Goal: Task Accomplishment & Management: Manage account settings

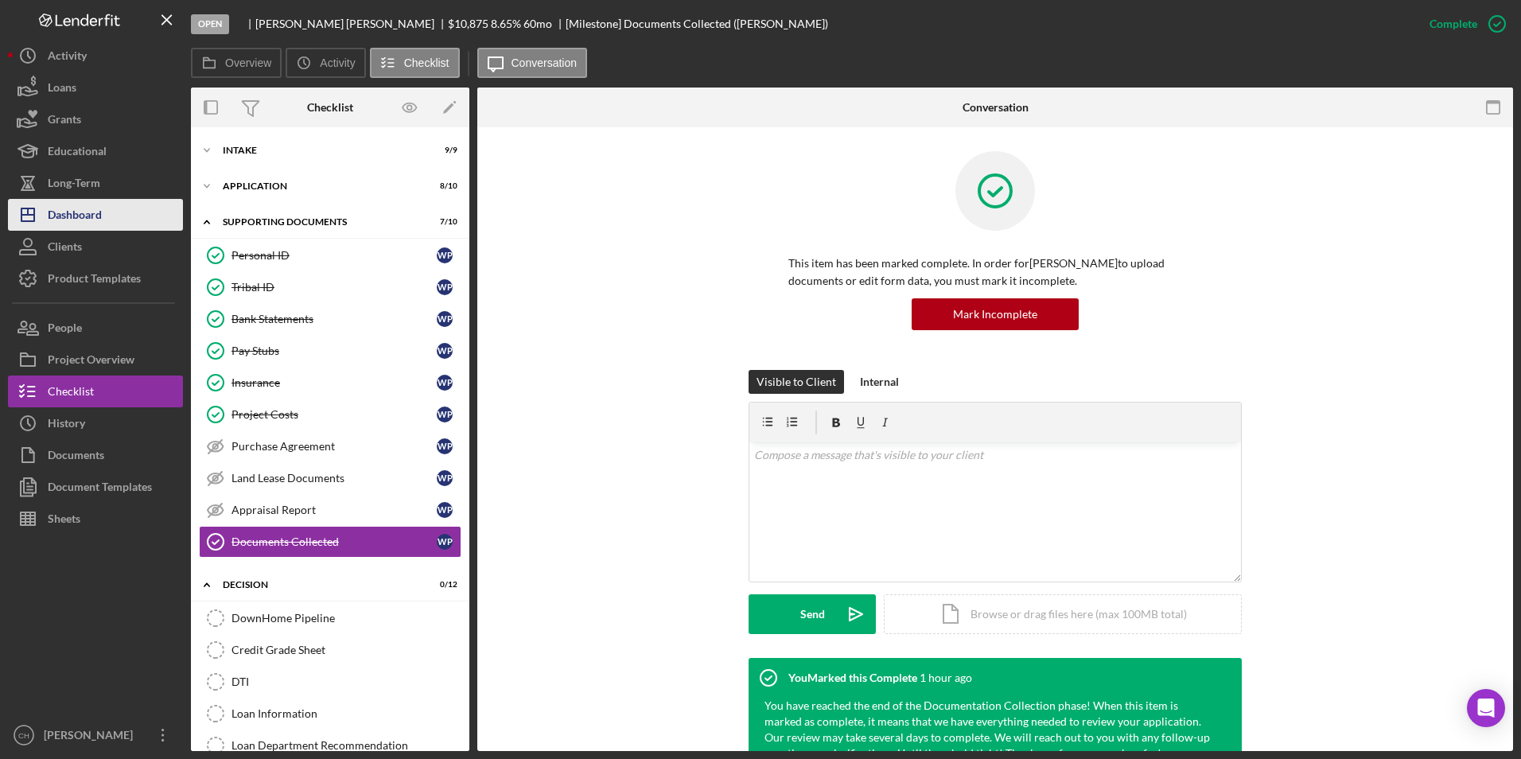
click at [95, 224] on div "Dashboard" at bounding box center [75, 217] width 54 height 36
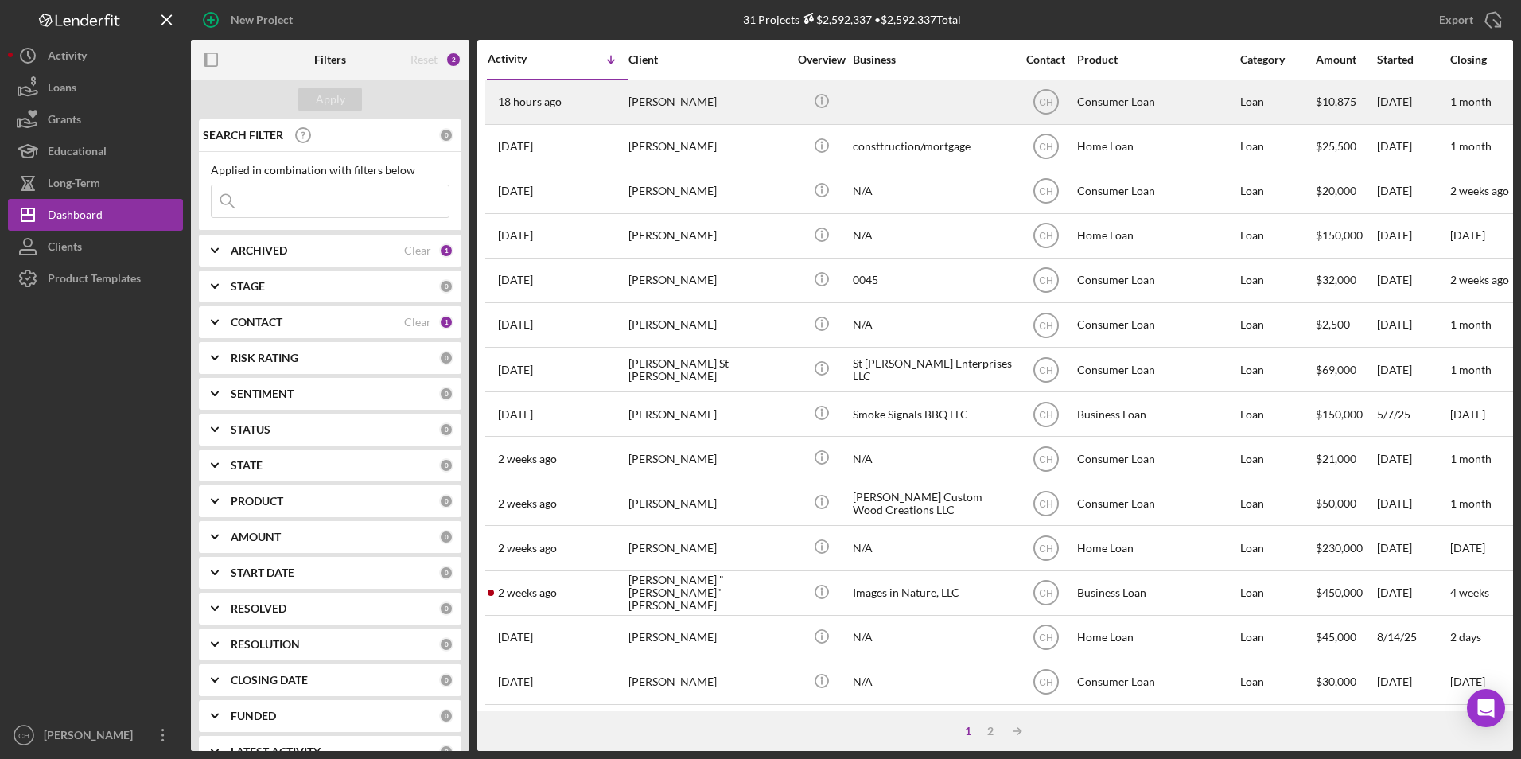
click at [641, 111] on div "[PERSON_NAME]" at bounding box center [708, 102] width 159 height 42
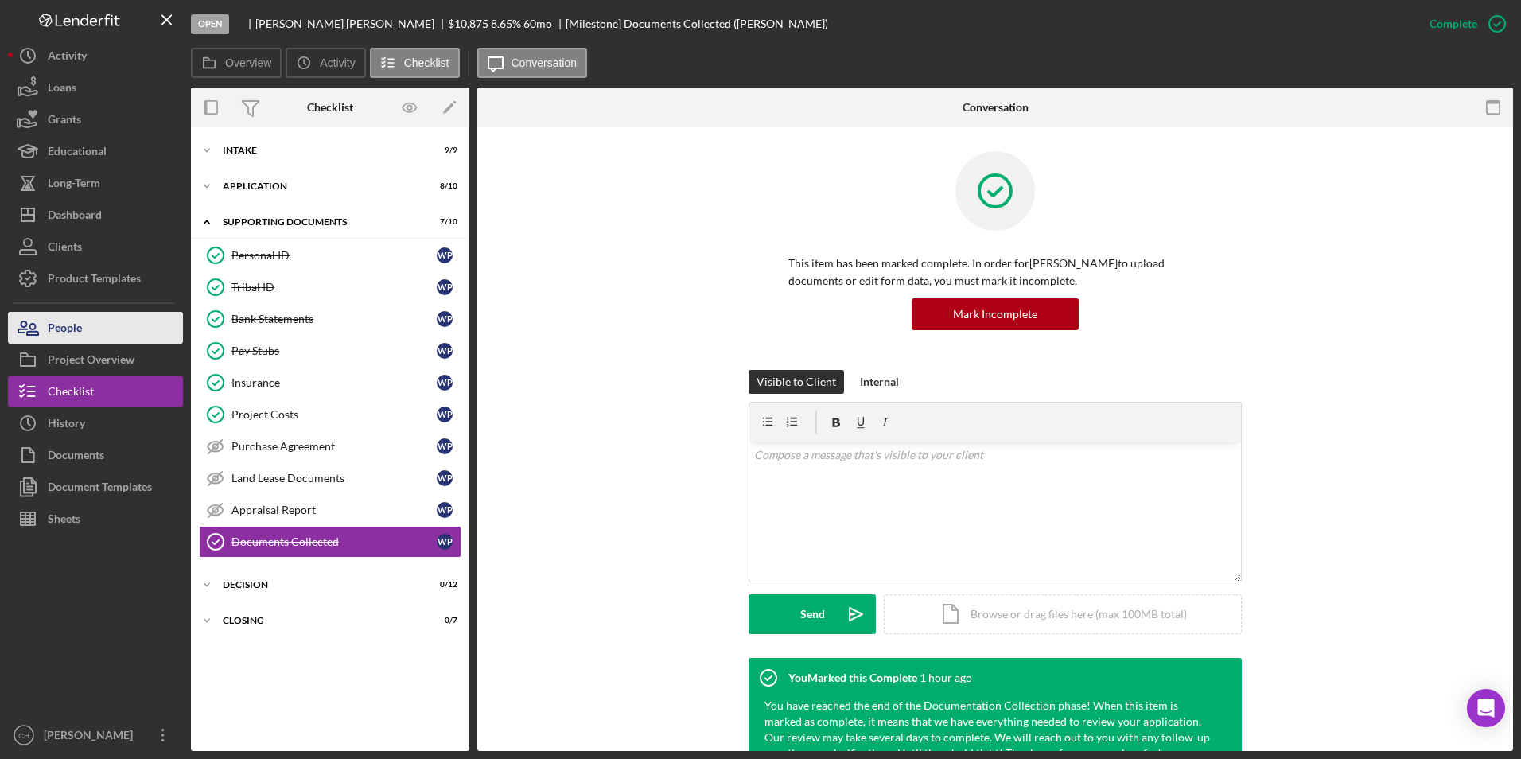
click at [80, 333] on div "People" at bounding box center [65, 330] width 34 height 36
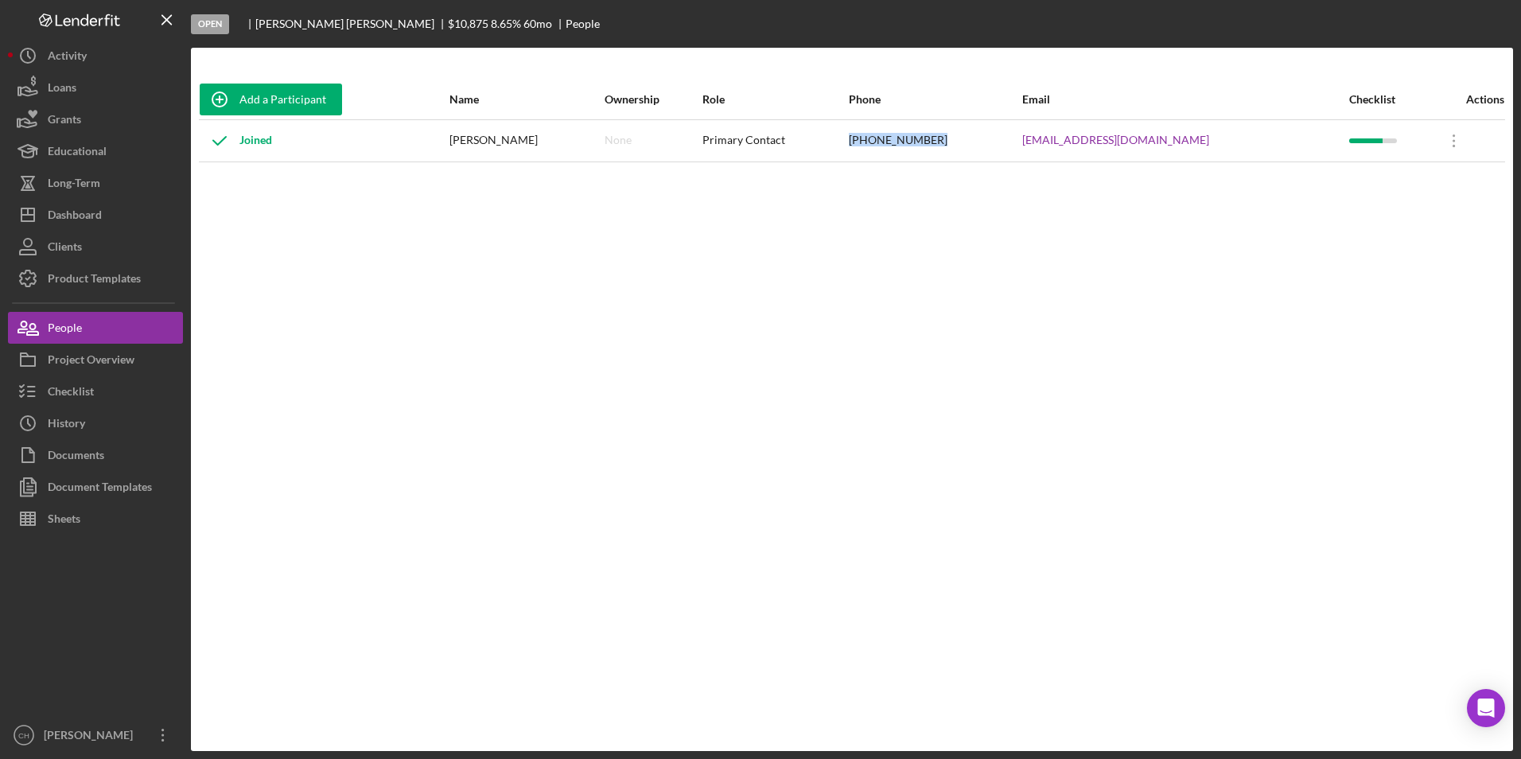
drag, startPoint x: 985, startPoint y: 136, endPoint x: 905, endPoint y: 141, distance: 80.5
click at [905, 141] on td "[PHONE_NUMBER]" at bounding box center [934, 140] width 173 height 42
copy div "[PHONE_NUMBER]"
click at [54, 396] on div "Checklist" at bounding box center [71, 394] width 46 height 36
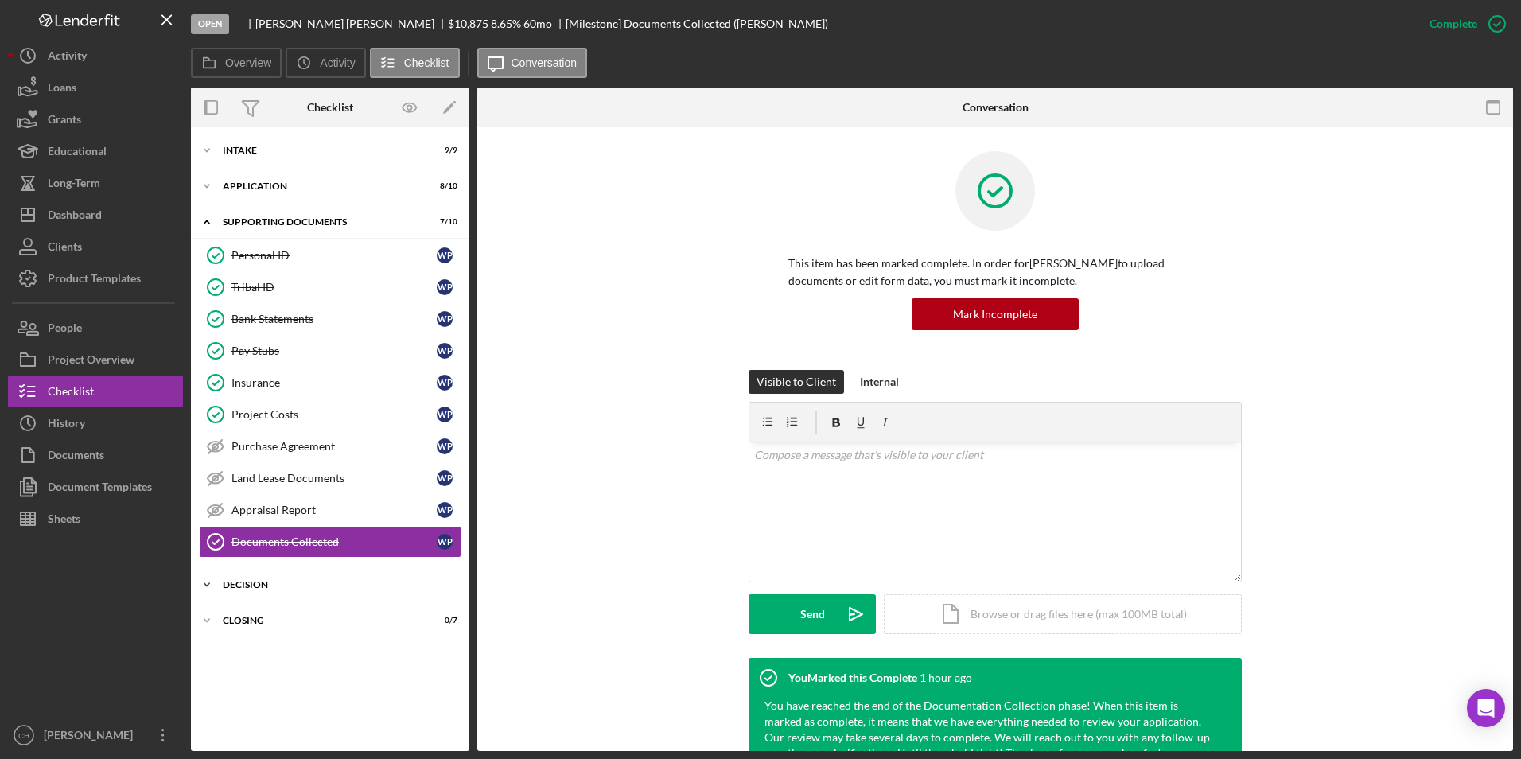
click at [270, 579] on div "Icon/Expander Decision 0 / 12" at bounding box center [330, 585] width 279 height 32
click at [269, 622] on div "DownHome Pipeline" at bounding box center [346, 618] width 229 height 13
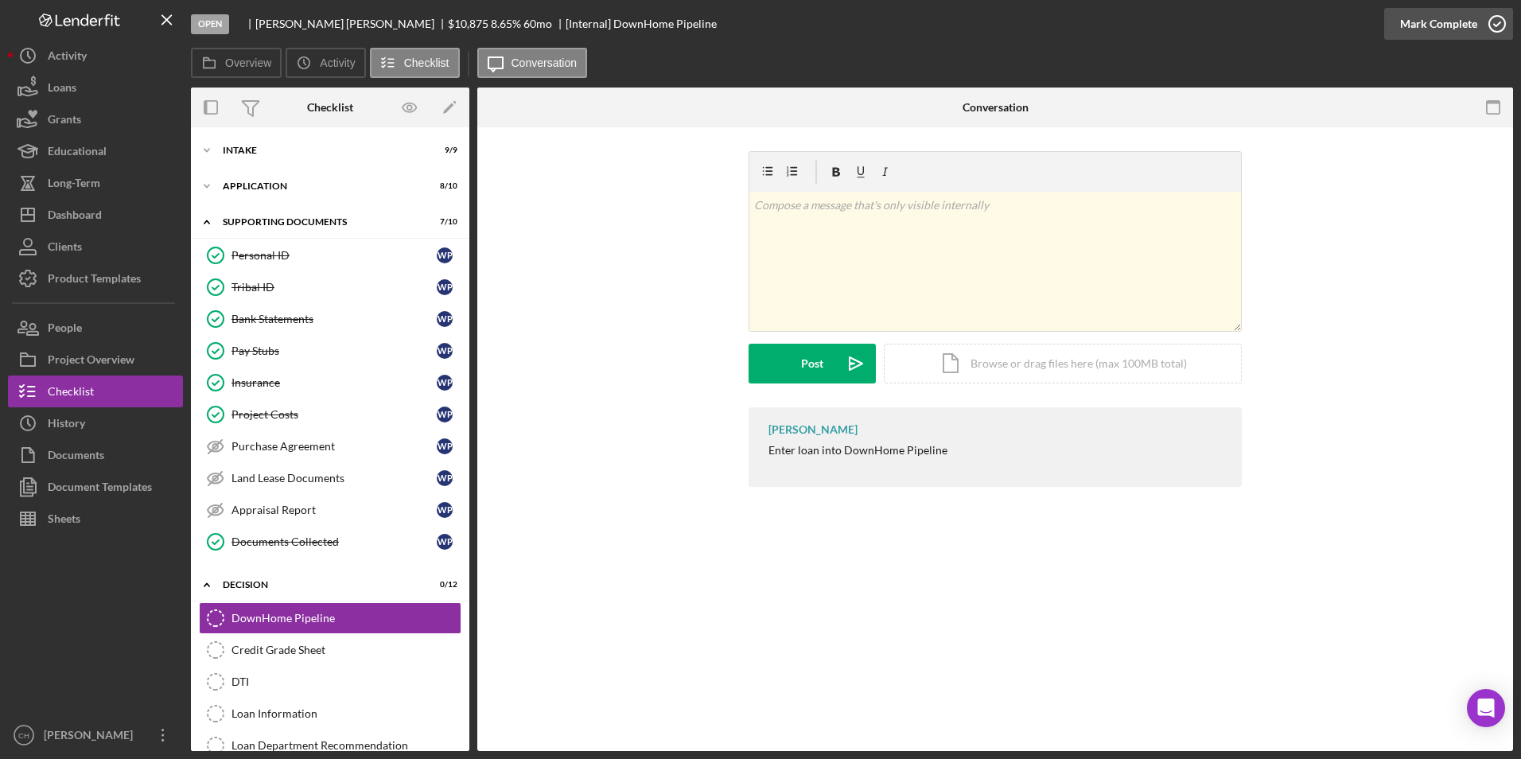
click at [1412, 23] on div "Mark Complete" at bounding box center [1438, 24] width 77 height 32
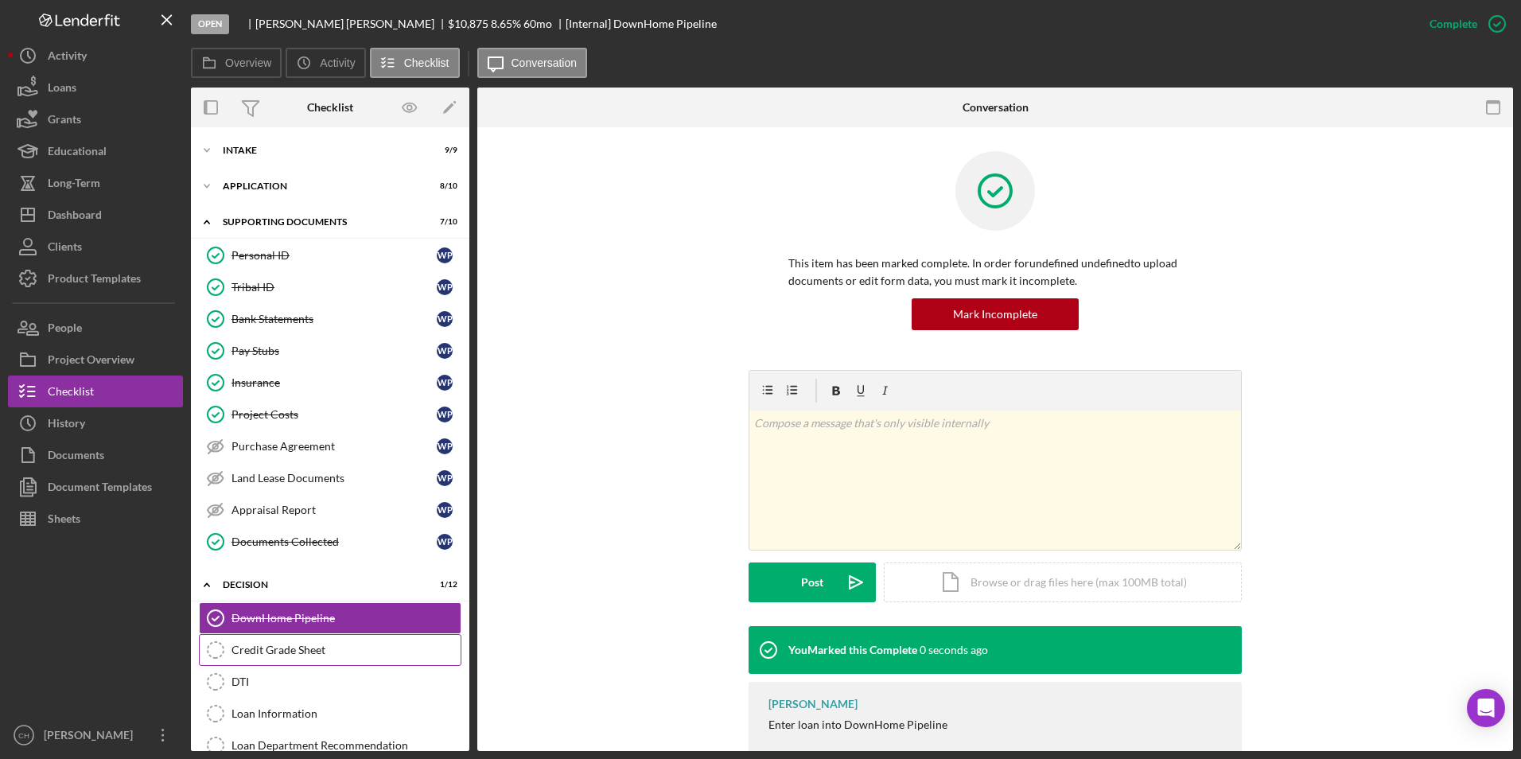
click at [267, 652] on div "Credit Grade Sheet" at bounding box center [346, 650] width 229 height 13
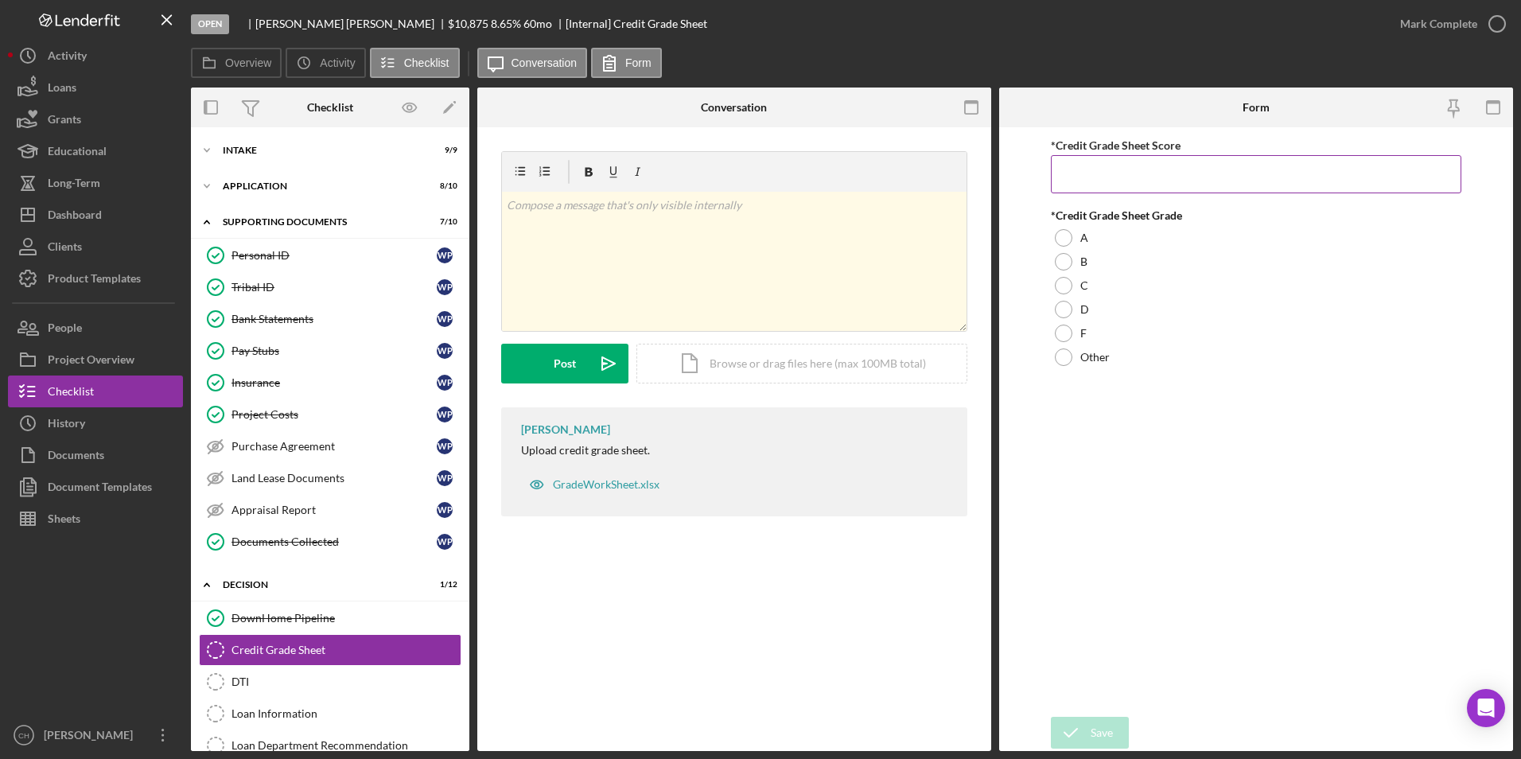
click at [1075, 177] on input "*Credit Grade Sheet Score" at bounding box center [1256, 174] width 411 height 38
click at [1136, 170] on input "*Credit Grade Sheet Score" at bounding box center [1256, 174] width 411 height 38
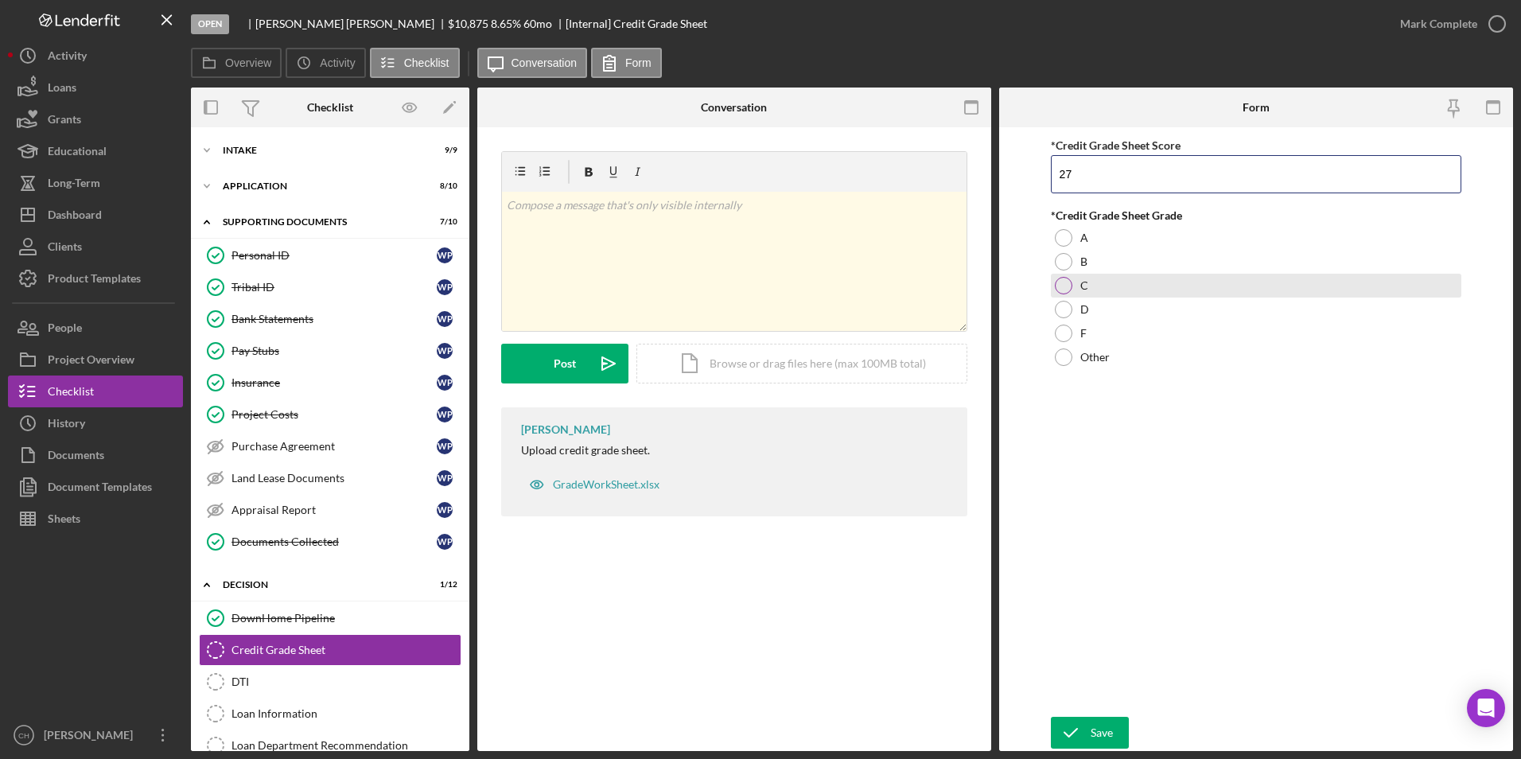
type input "27"
click at [1064, 291] on div at bounding box center [1064, 286] width 18 height 18
click at [1085, 736] on icon "submit" at bounding box center [1071, 733] width 40 height 40
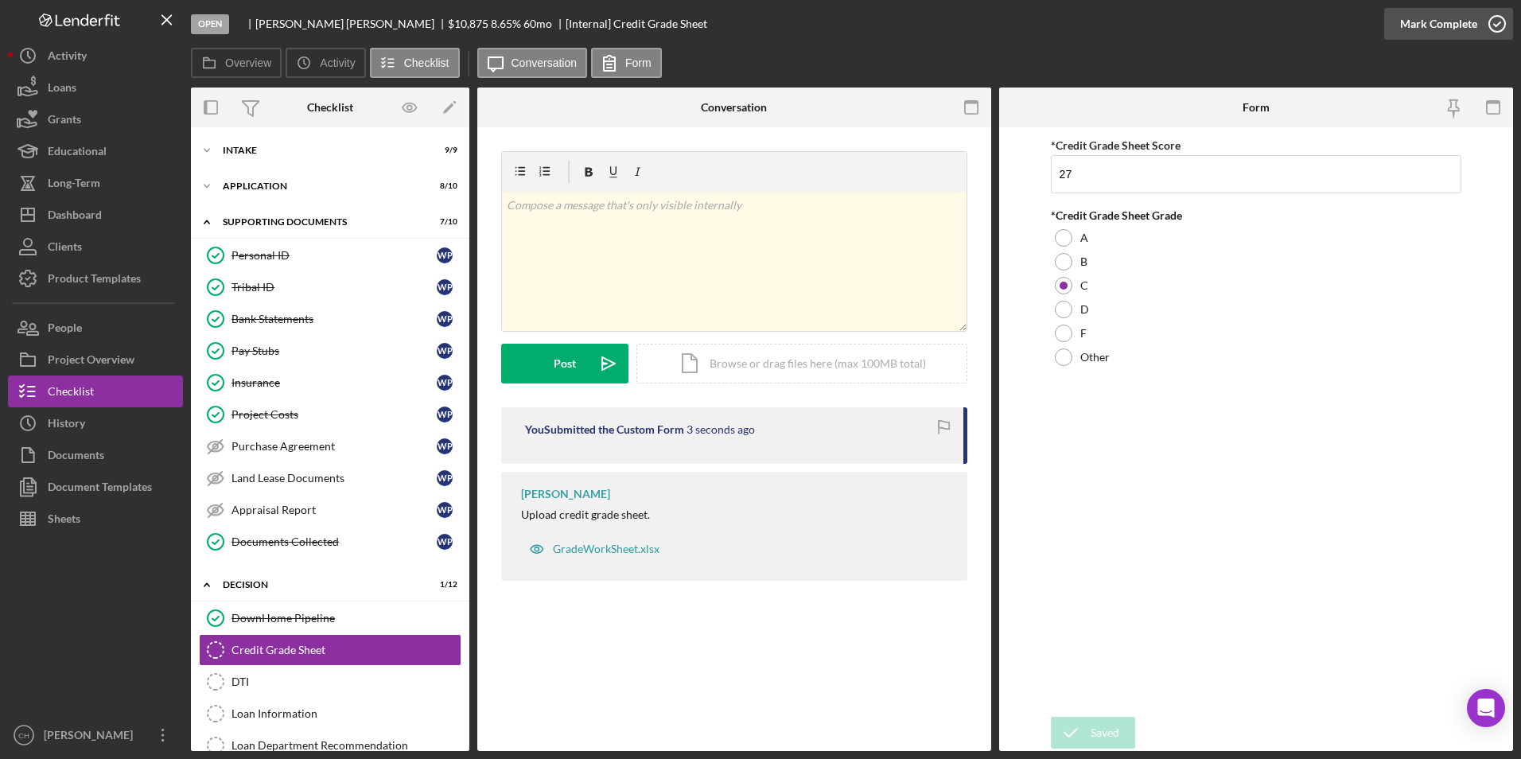
click at [1439, 25] on div "Mark Complete" at bounding box center [1438, 24] width 77 height 32
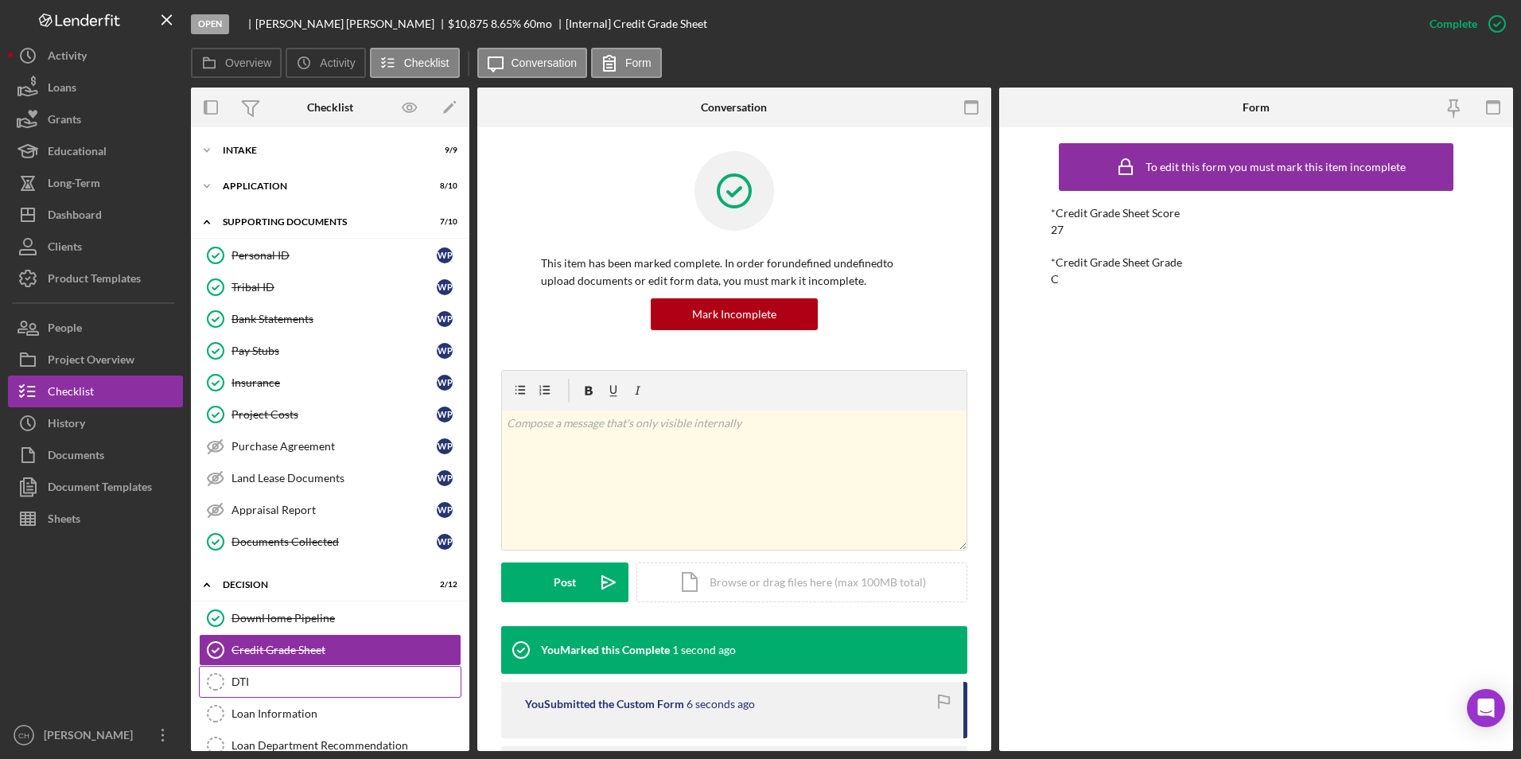
click at [249, 676] on div "DTI" at bounding box center [346, 682] width 229 height 13
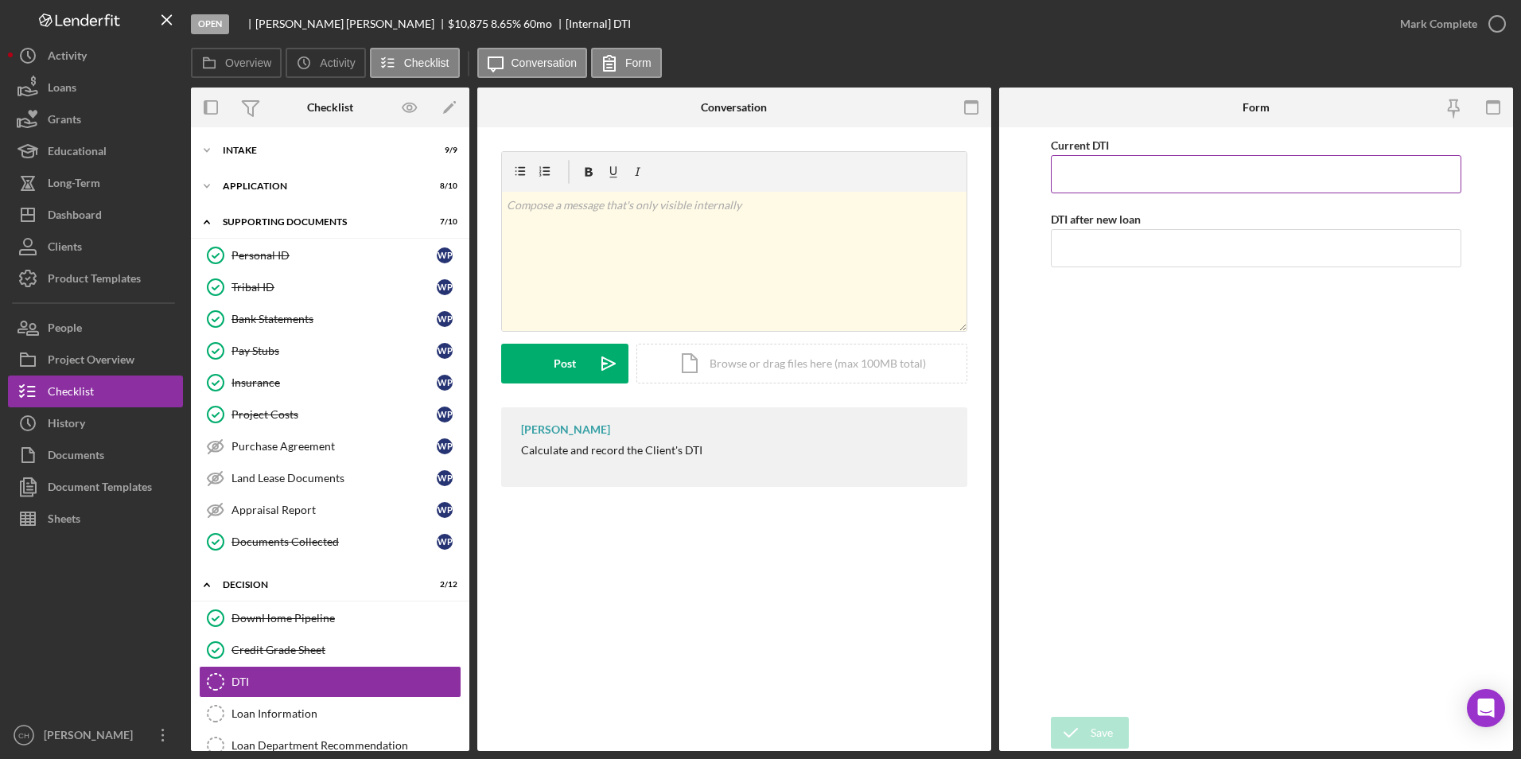
click at [1113, 159] on input "Current DTI" at bounding box center [1256, 174] width 411 height 38
type input "33.00000%"
click at [1081, 244] on input "DTI after new loan" at bounding box center [1256, 248] width 411 height 38
type input "29.00000%"
click at [1056, 325] on div "Current DTI 33.00000% DTI after new loan 29.00000%" at bounding box center [1256, 422] width 411 height 574
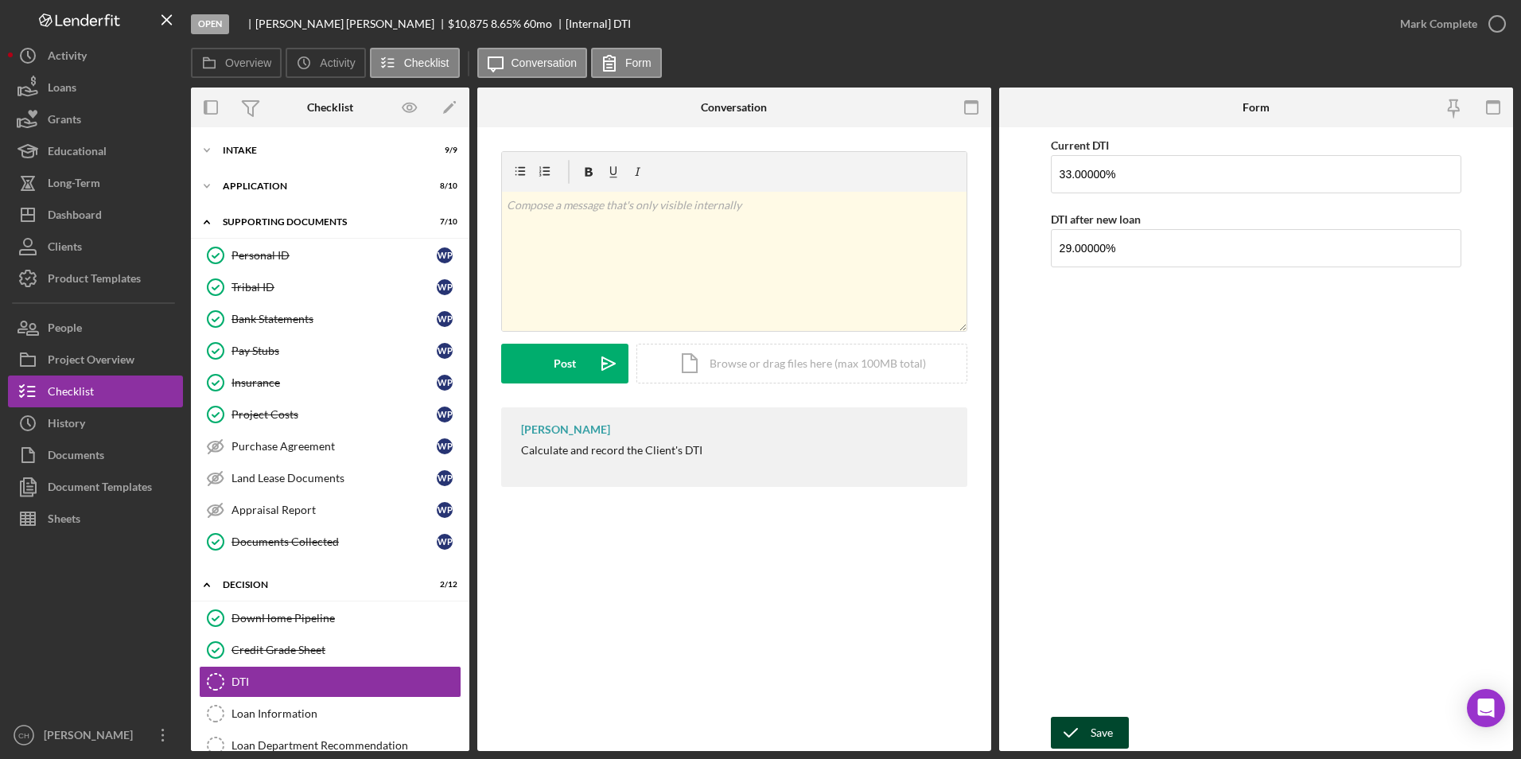
click at [1111, 745] on div "Save" at bounding box center [1102, 733] width 22 height 32
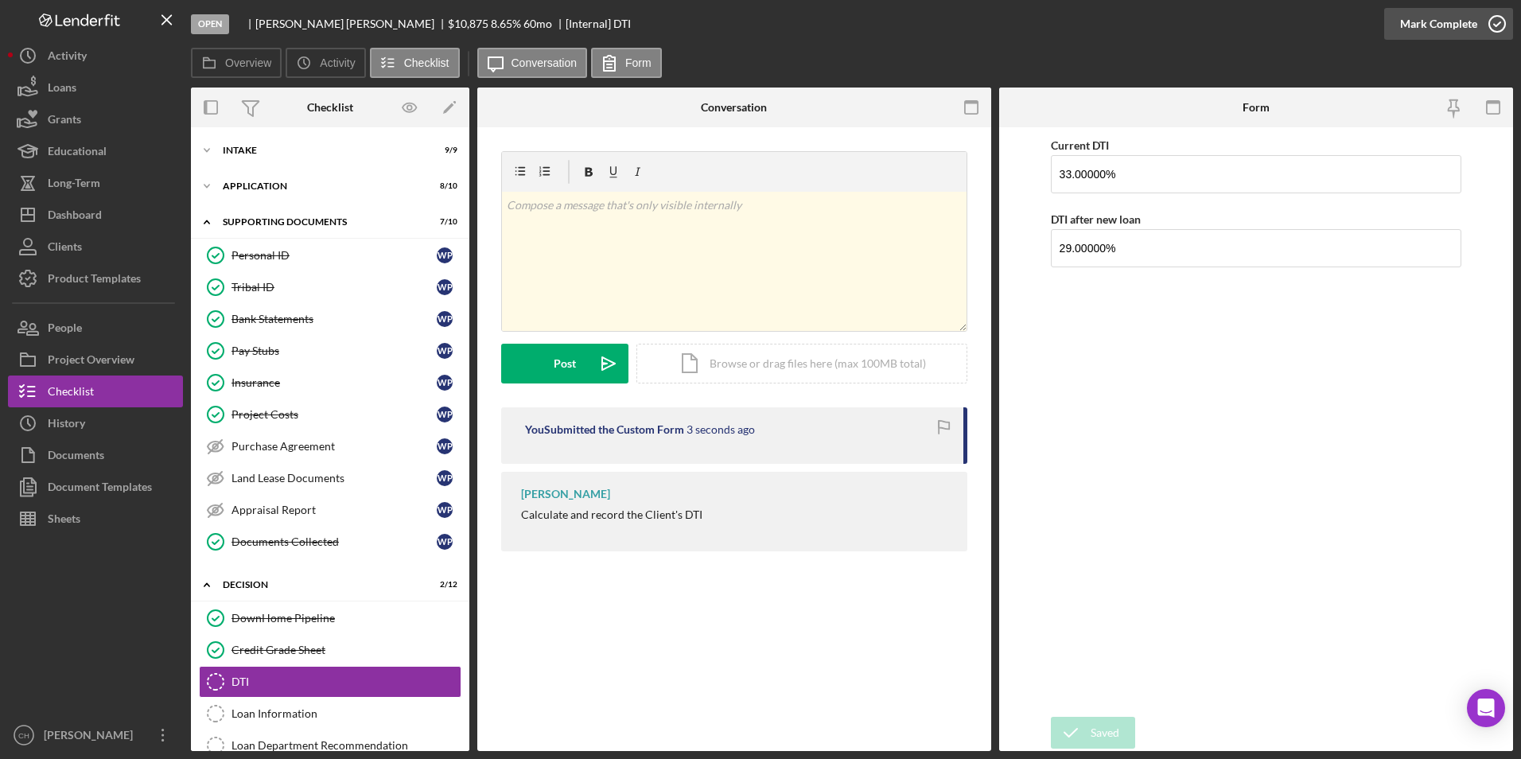
click at [1458, 25] on div "Mark Complete" at bounding box center [1438, 24] width 77 height 32
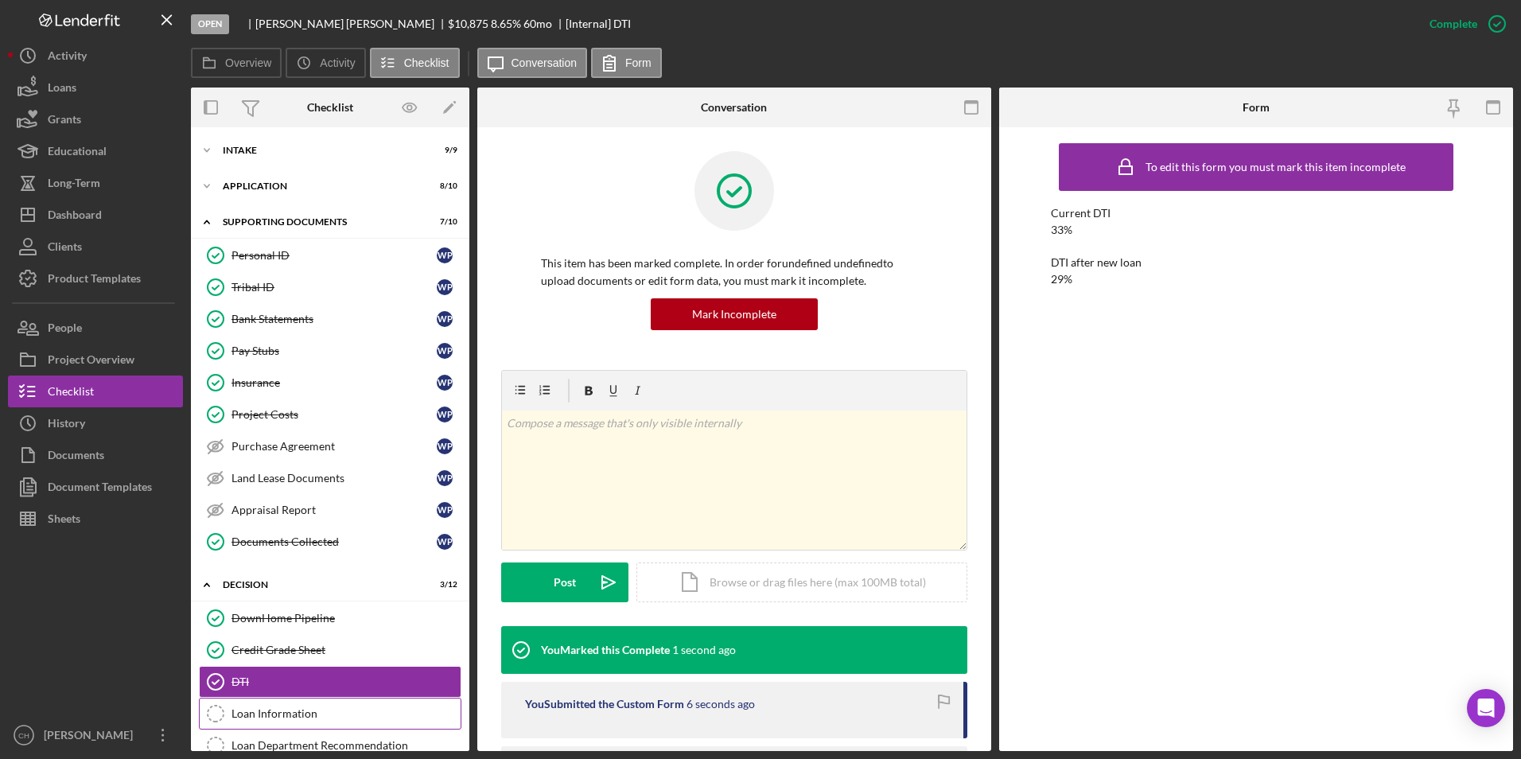
click at [248, 716] on div "Loan Information" at bounding box center [346, 713] width 229 height 13
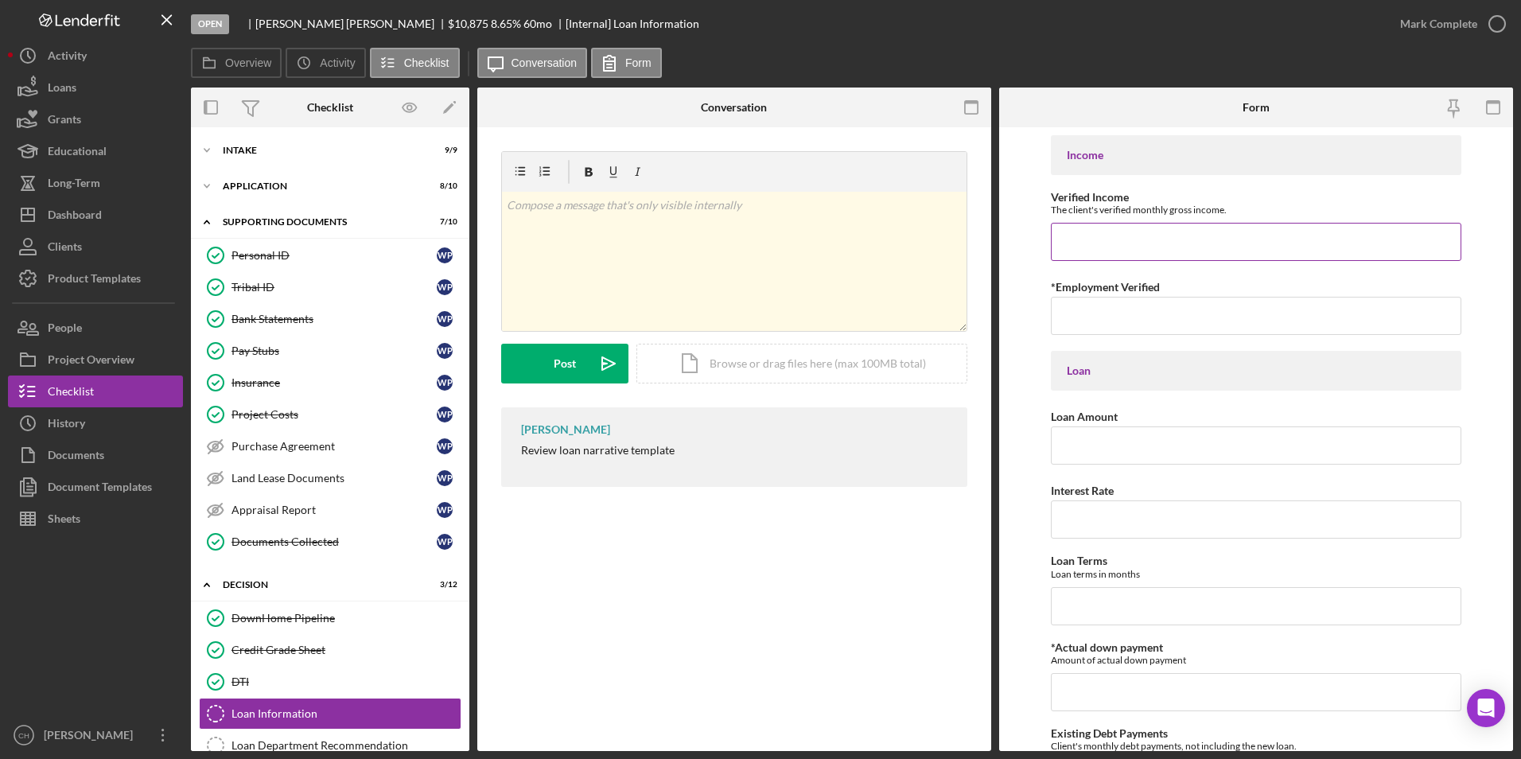
click at [1076, 239] on input "Verified Income" at bounding box center [1256, 242] width 411 height 38
type input "$3,296"
click at [1067, 325] on input "*Employment Verified" at bounding box center [1256, 316] width 411 height 38
type input "[DATE] by [PERSON_NAME], start date [DATE]"
click at [1068, 439] on input "Loan Amount" at bounding box center [1256, 446] width 411 height 38
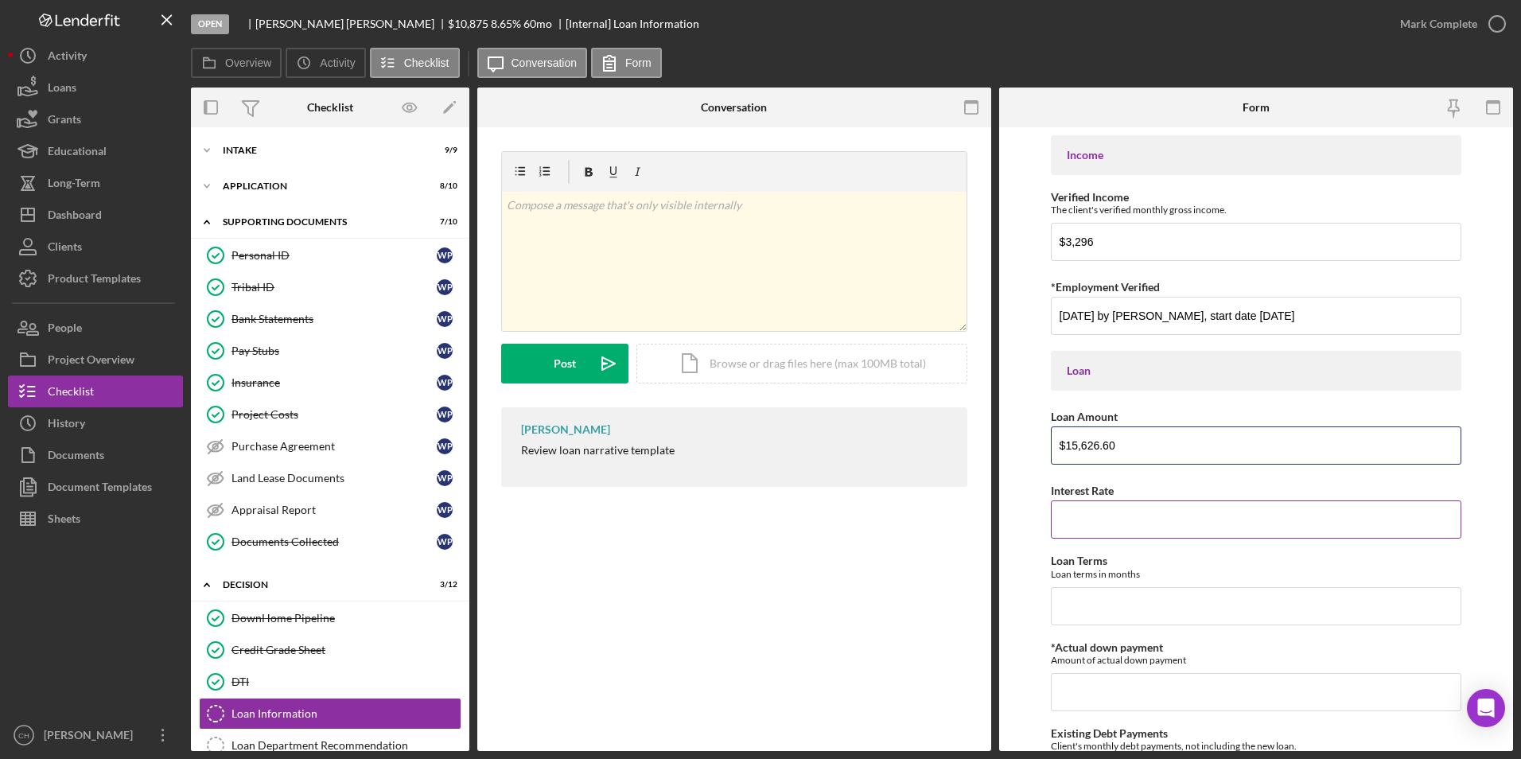
type input "$15,626.60"
click at [1081, 513] on input "Interest Rate" at bounding box center [1256, 520] width 411 height 38
type input "8.00000%"
click at [1071, 607] on input "Loan Terms" at bounding box center [1256, 606] width 411 height 38
type input "4"
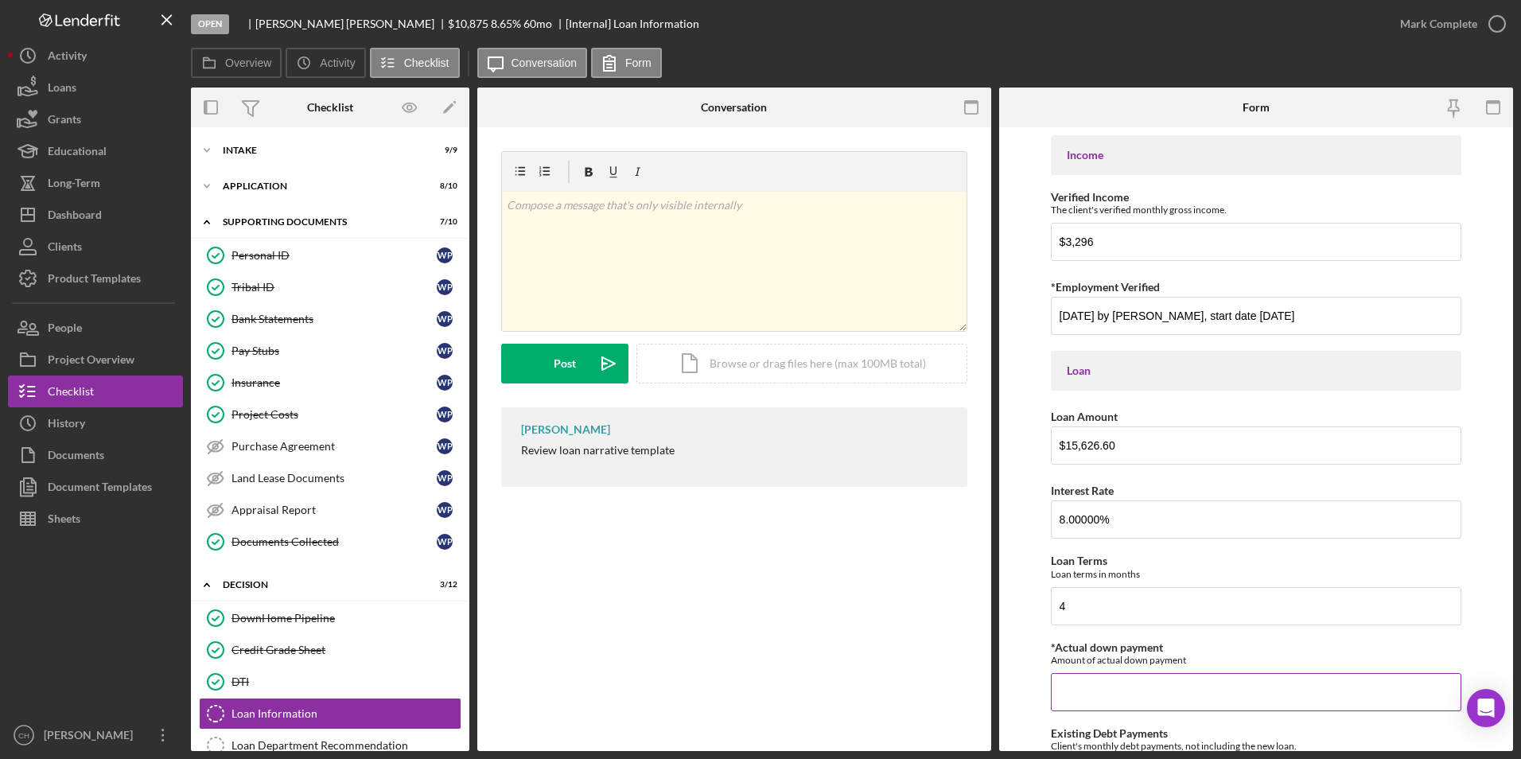
click at [1071, 683] on input "*Actual down payment" at bounding box center [1256, 692] width 411 height 38
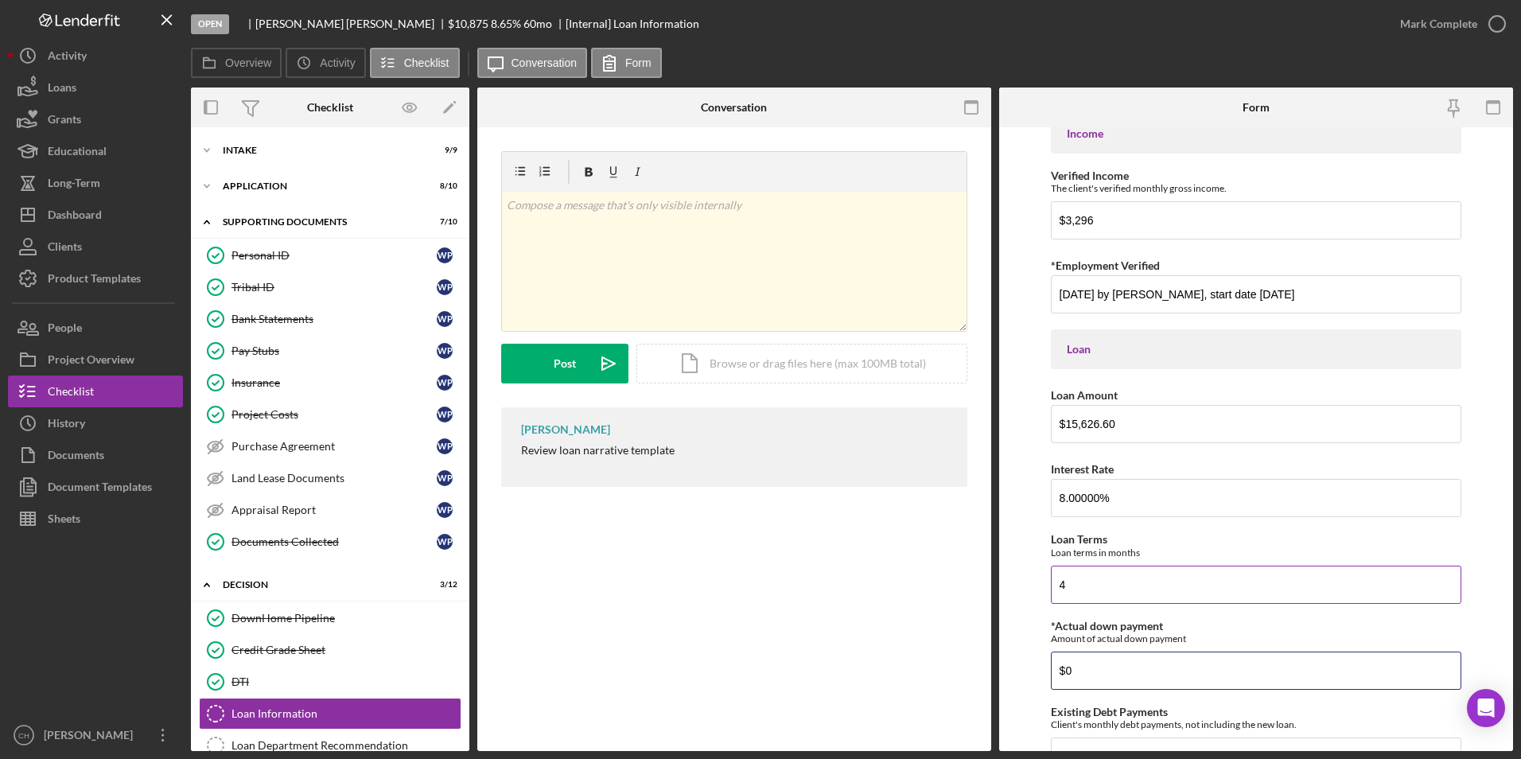
scroll to position [80, 0]
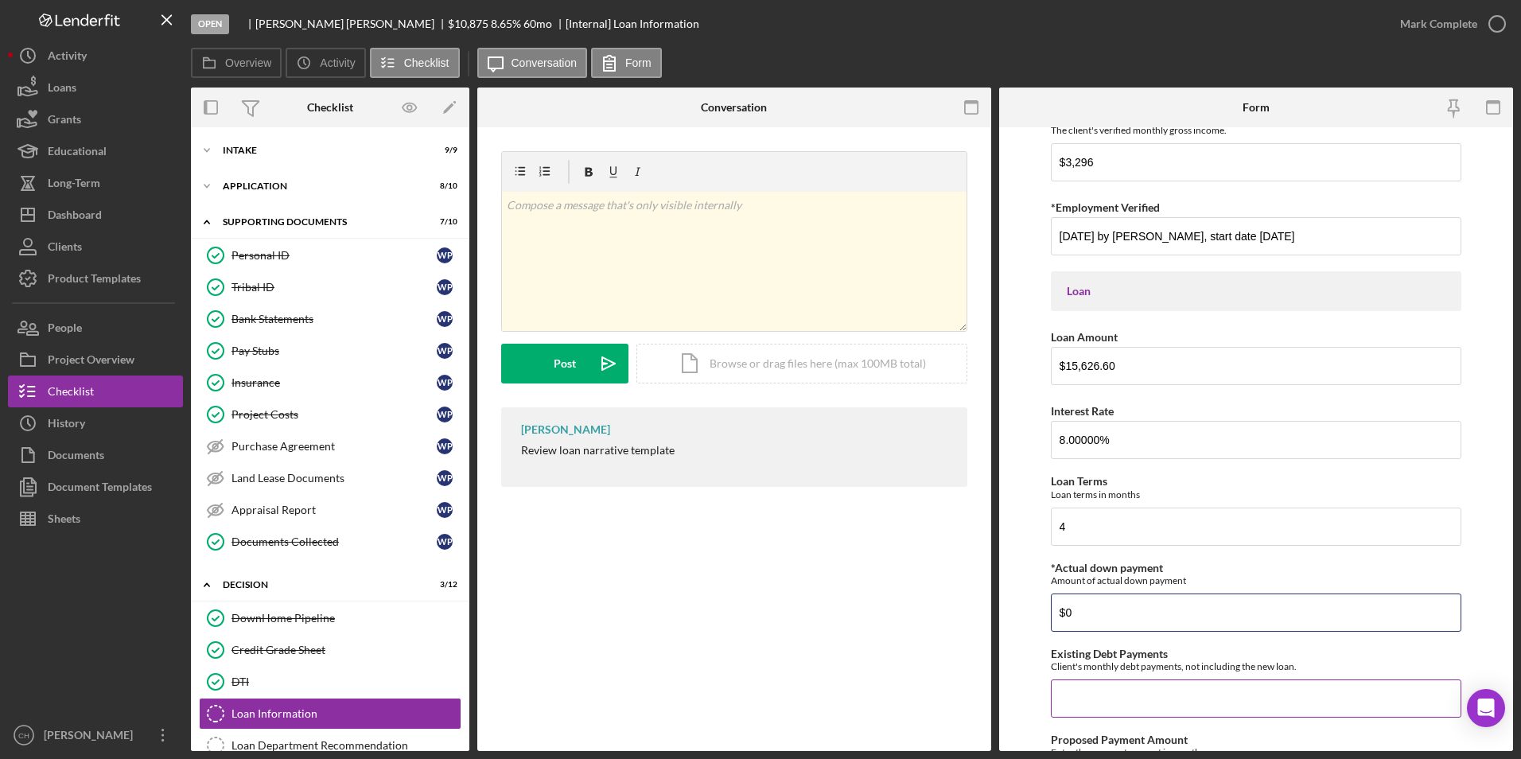
type input "$0"
click at [1058, 694] on input "Existing Debt Payments" at bounding box center [1256, 699] width 411 height 38
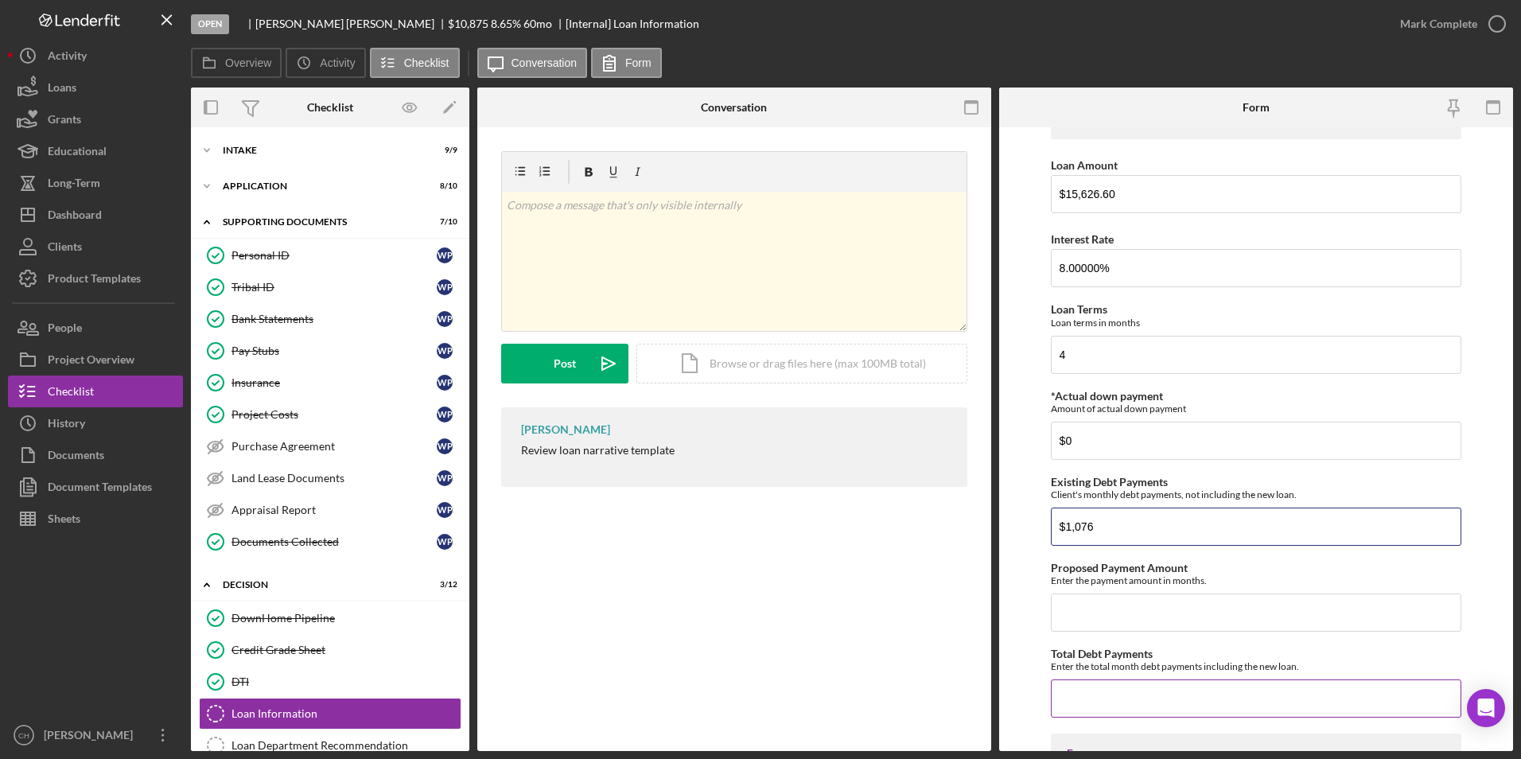
scroll to position [398, 0]
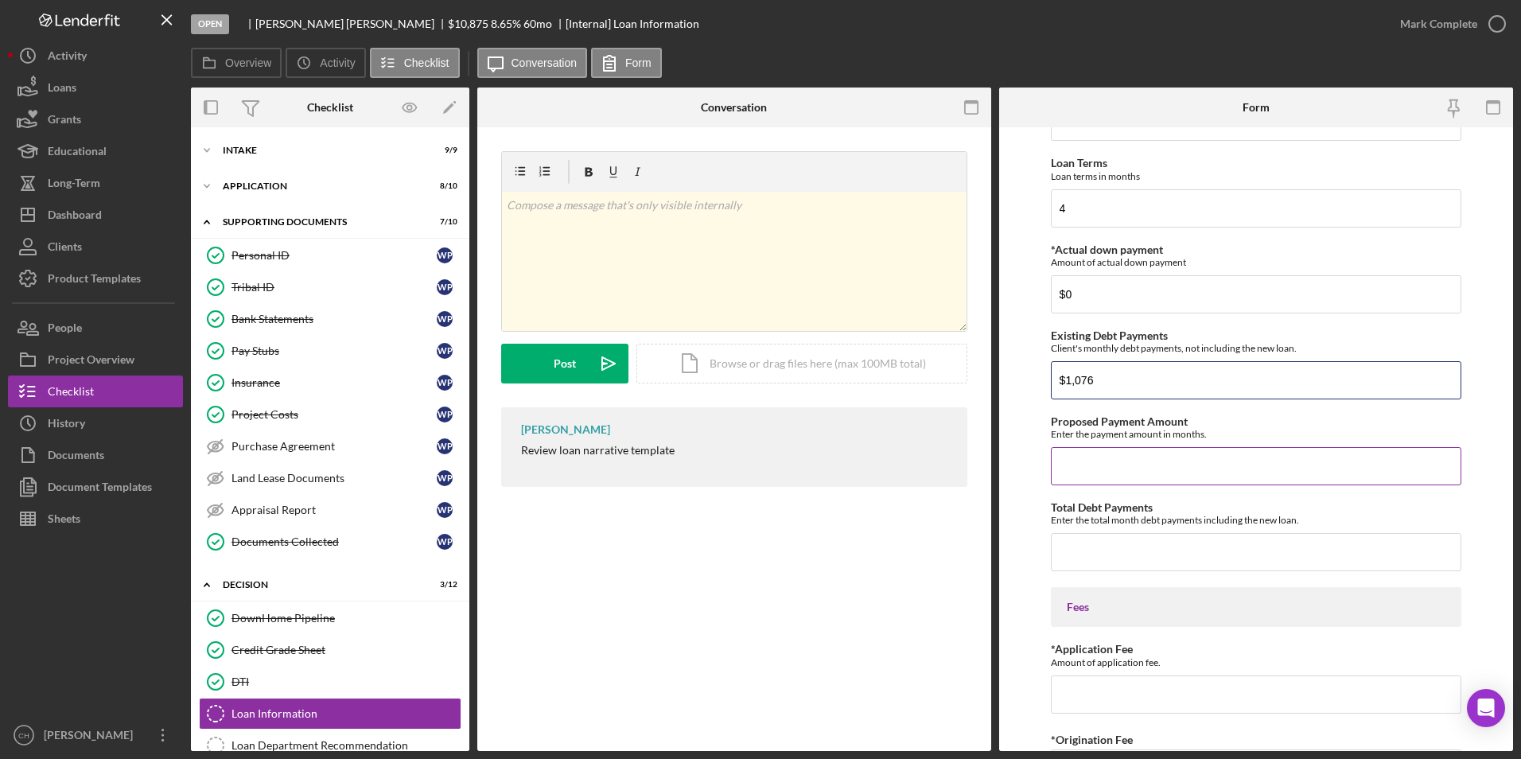
type input "$1,076"
click at [1077, 466] on input "Proposed Payment Amount" at bounding box center [1256, 466] width 411 height 38
type input "$381.49"
click at [1058, 545] on input "Total Debt Payments" at bounding box center [1256, 552] width 411 height 38
type input "$943.49"
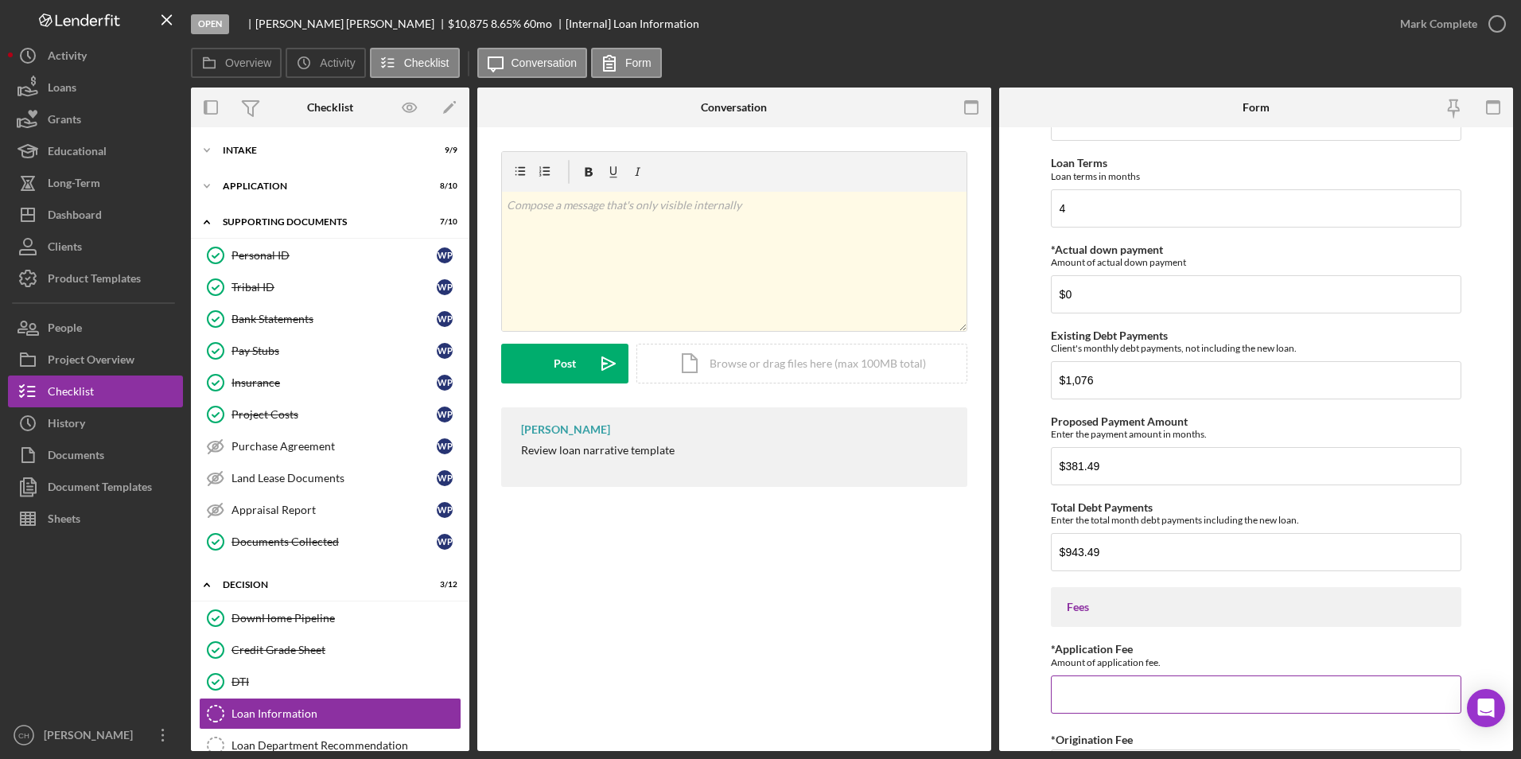
click at [1071, 696] on input "*Application Fee" at bounding box center [1256, 695] width 411 height 38
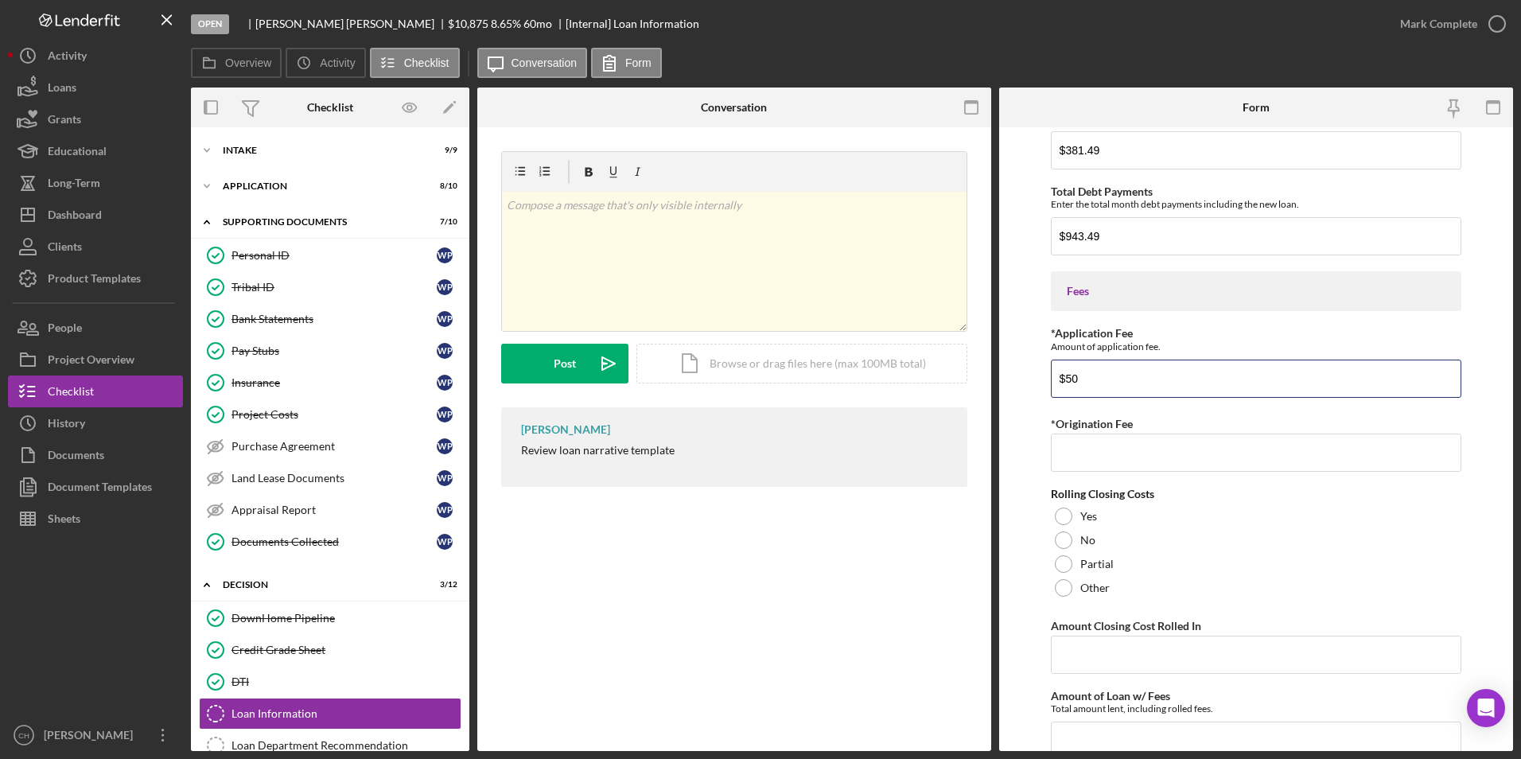
scroll to position [875, 0]
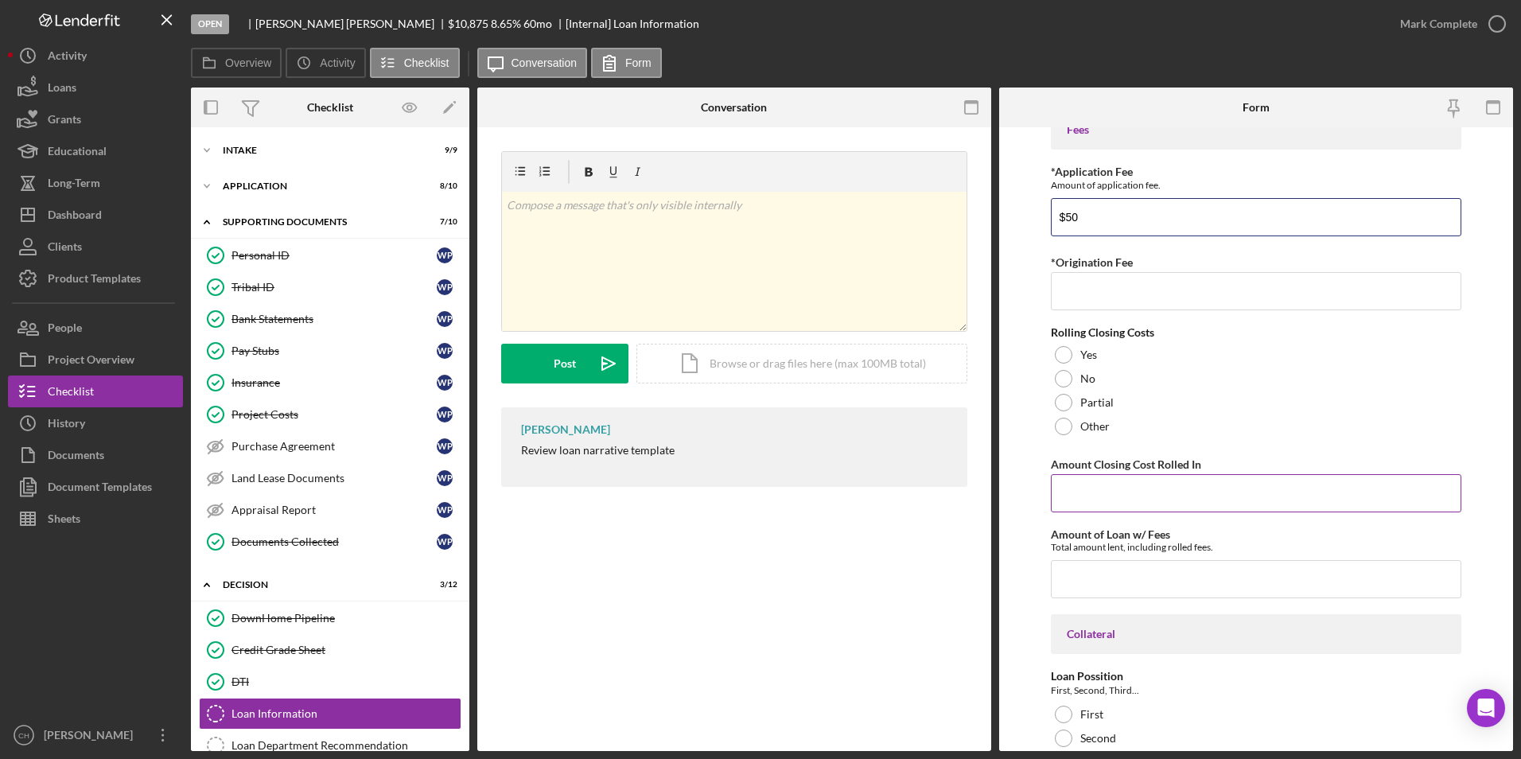
type input "$50"
click at [1104, 485] on input "Amount Closing Cost Rolled In" at bounding box center [1256, 493] width 411 height 38
click at [1092, 291] on input "*Origination Fee" at bounding box center [1256, 291] width 411 height 38
type input "$455.15"
click at [1066, 356] on div at bounding box center [1064, 355] width 18 height 18
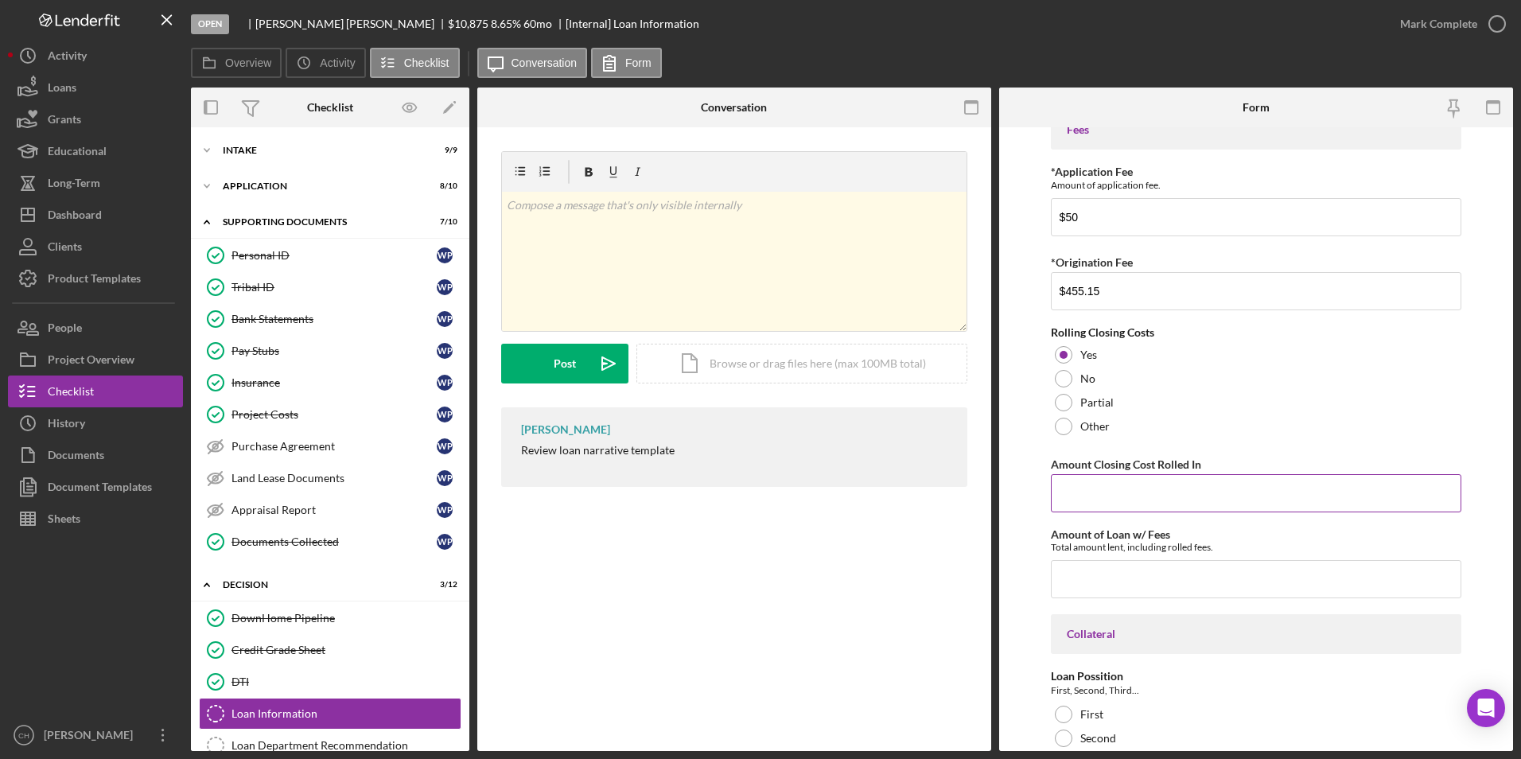
click at [1086, 485] on input "Amount Closing Cost Rolled In" at bounding box center [1256, 493] width 411 height 38
type input "$455.15"
click at [1088, 582] on input "Amount of Loan w/ Fees" at bounding box center [1256, 579] width 411 height 38
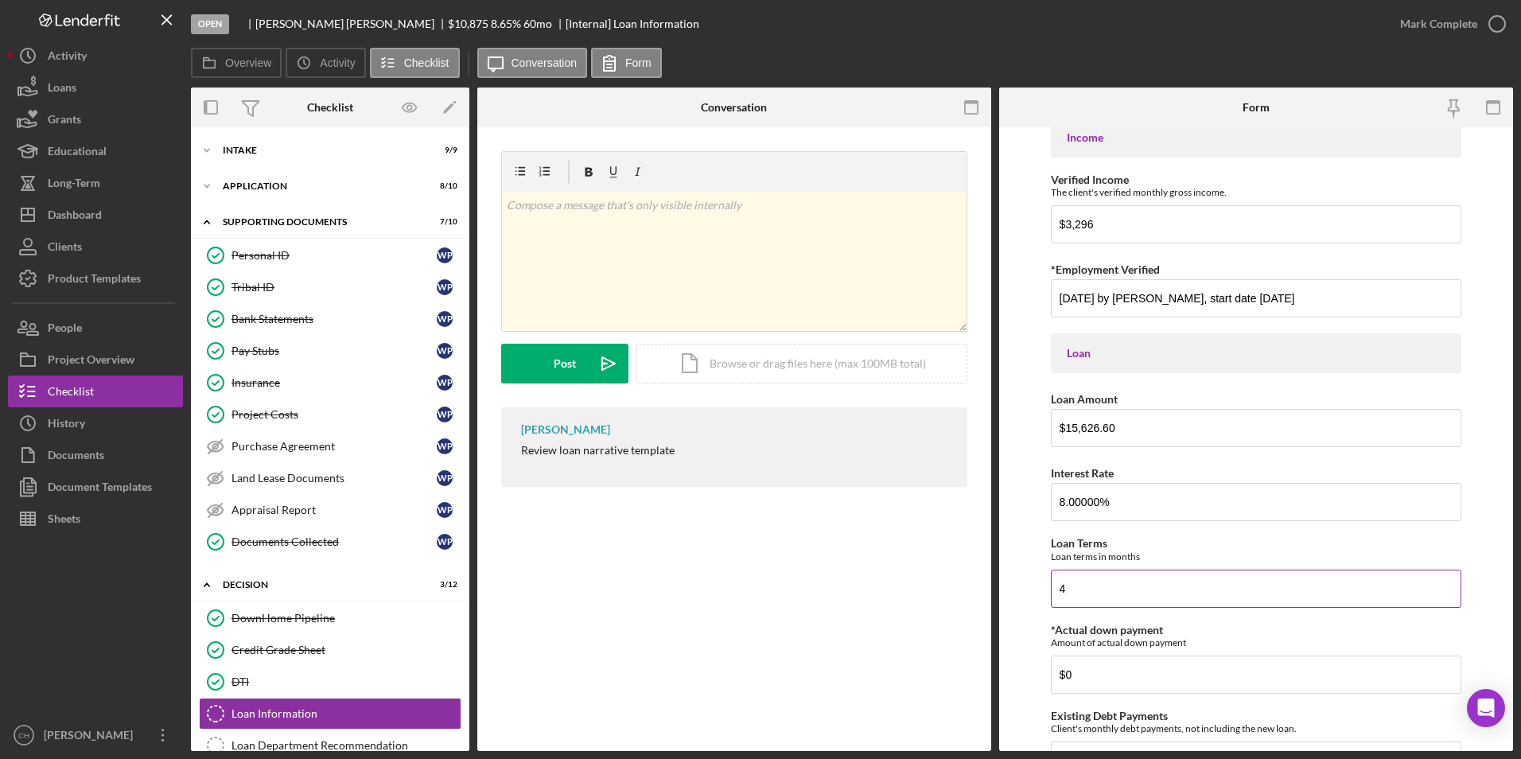
scroll to position [0, 0]
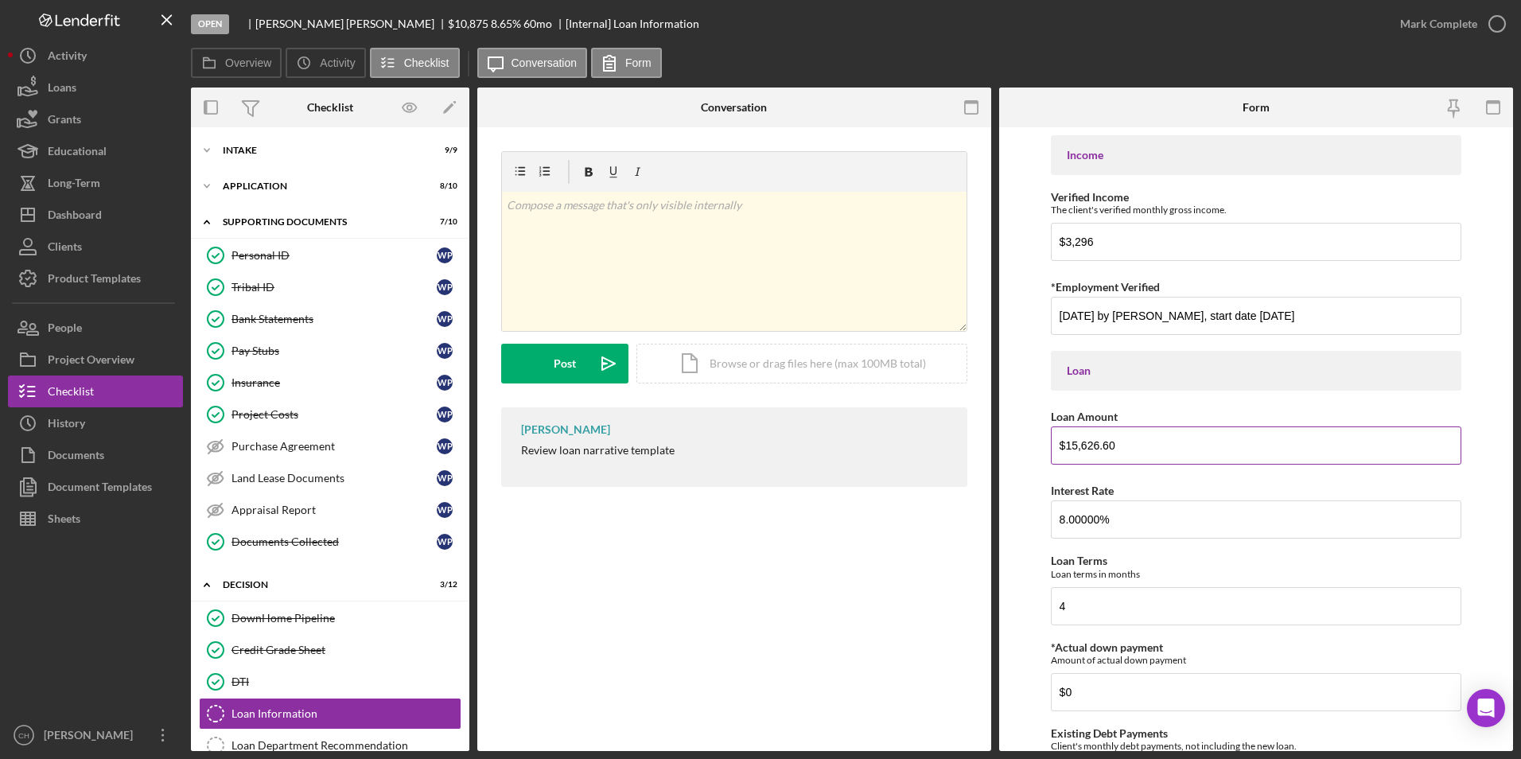
type input "$15,626.60"
drag, startPoint x: 1132, startPoint y: 448, endPoint x: 1069, endPoint y: 445, distance: 63.7
click at [1069, 445] on input "$15,626.60" at bounding box center [1256, 446] width 411 height 38
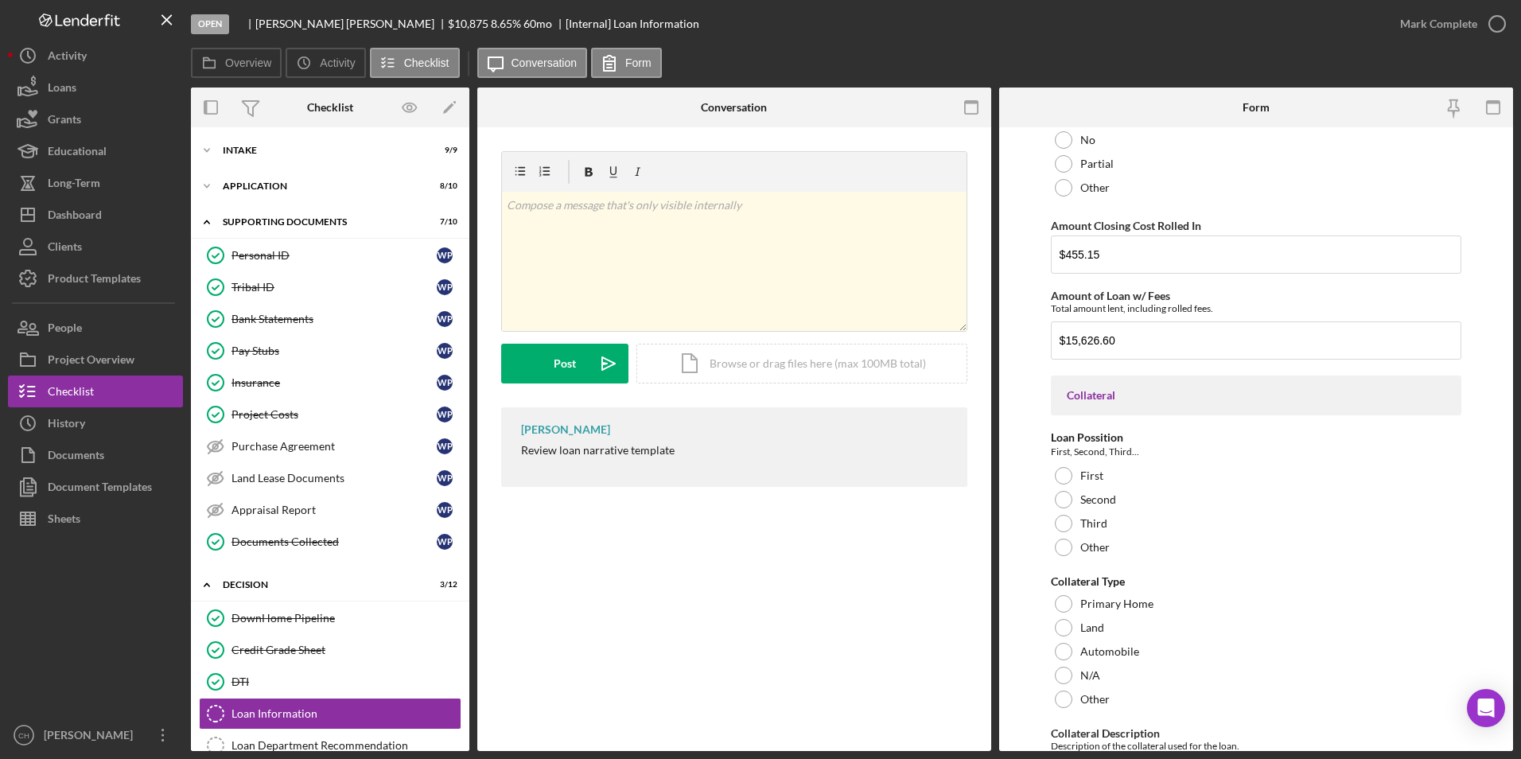
scroll to position [1273, 0]
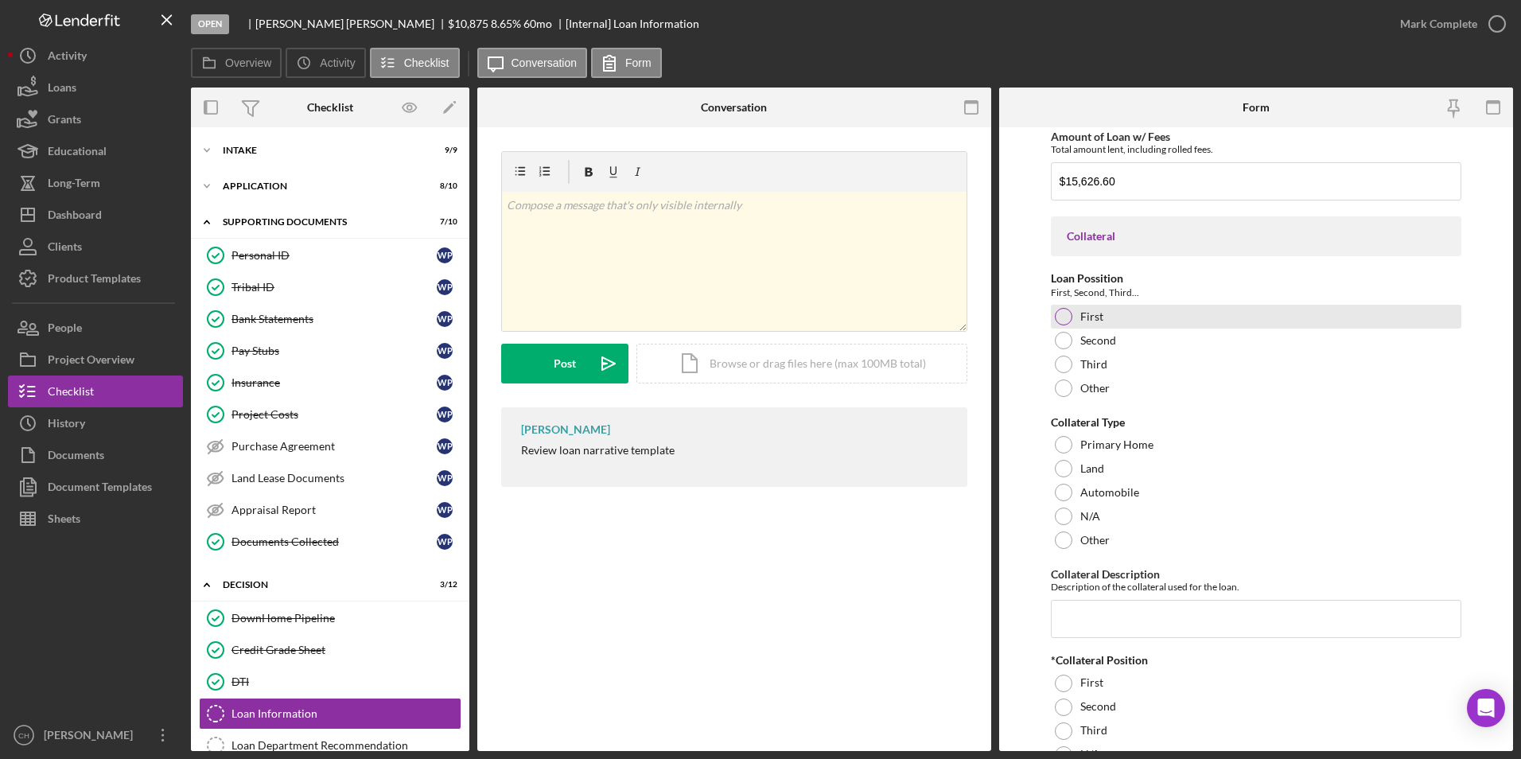
type input "$15,171.45"
click at [1062, 316] on div at bounding box center [1064, 317] width 18 height 18
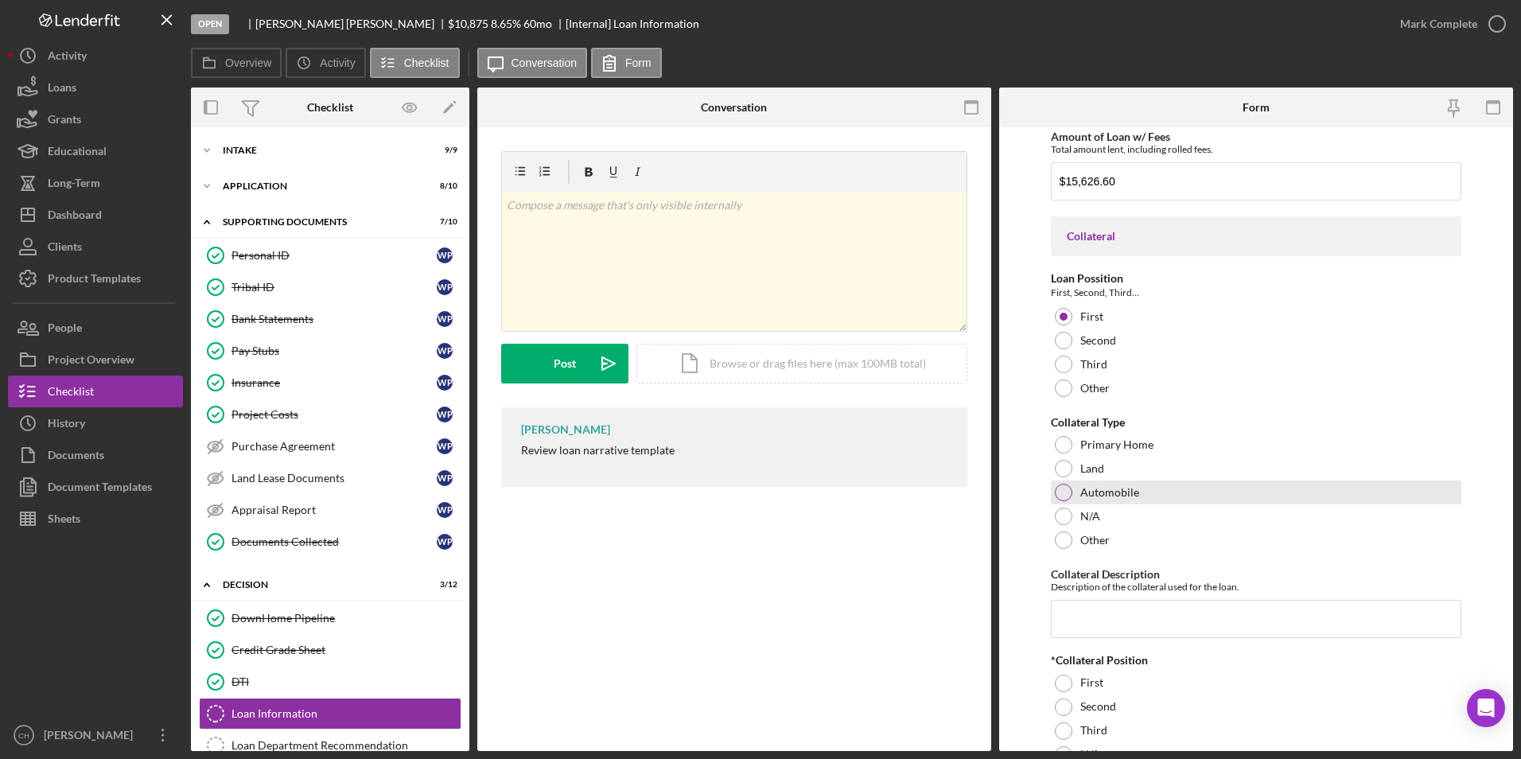
click at [1058, 497] on div at bounding box center [1064, 493] width 18 height 18
click at [1078, 618] on input "Collateral Description" at bounding box center [1256, 619] width 411 height 38
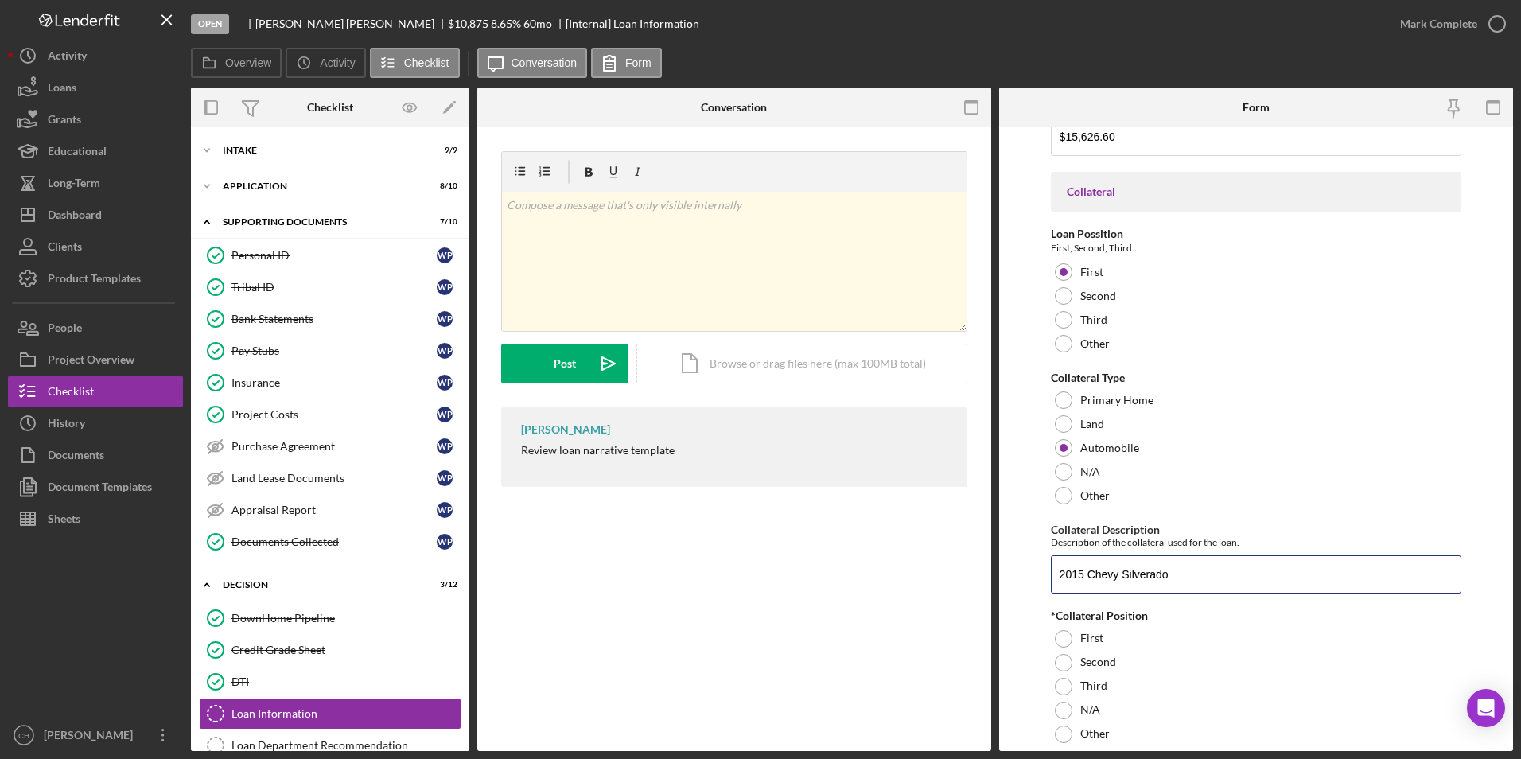
scroll to position [1353, 0]
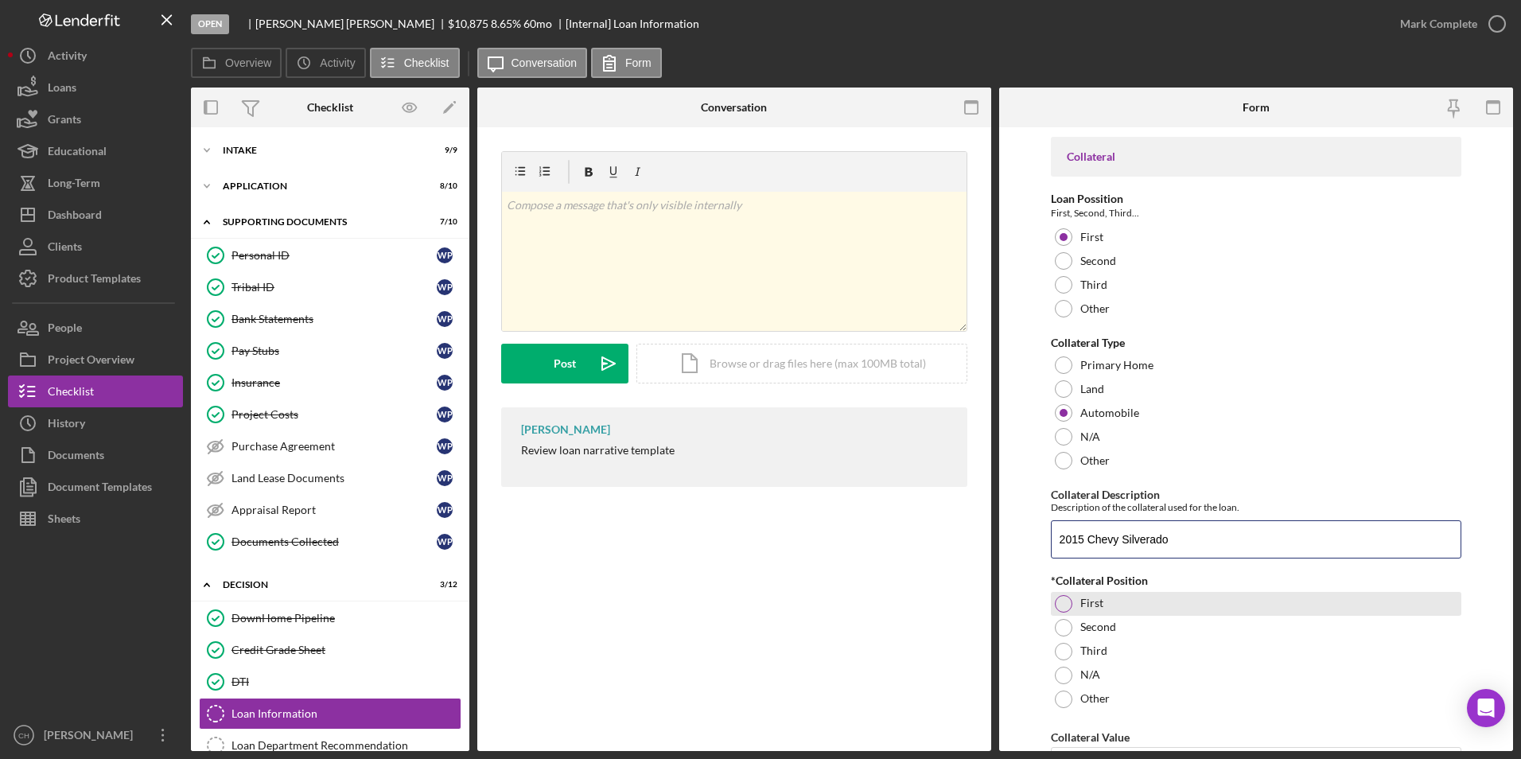
type input "2015 Chevy Silverado"
click at [1071, 606] on div at bounding box center [1064, 604] width 18 height 18
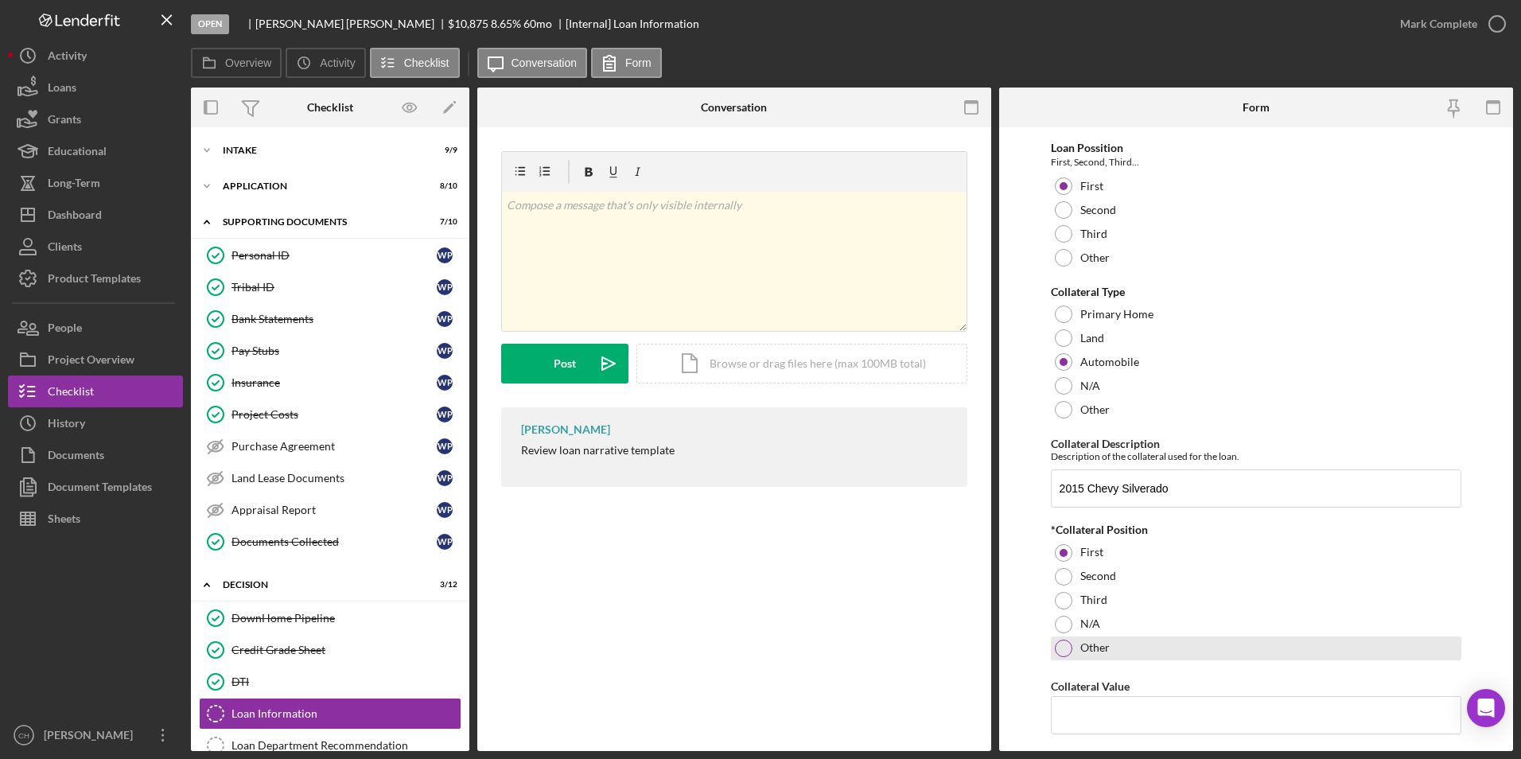
scroll to position [1432, 0]
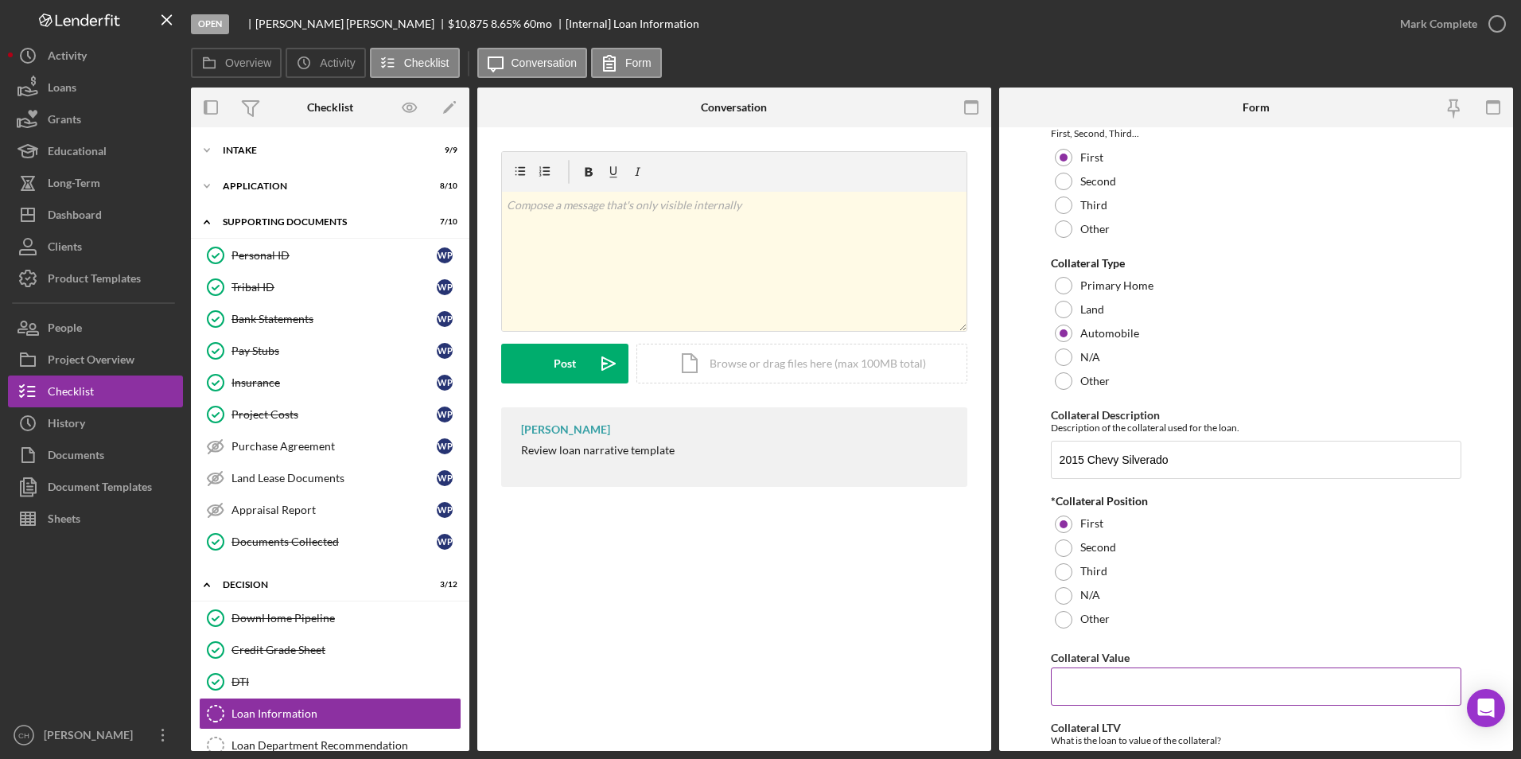
click at [1078, 676] on input "Collateral Value" at bounding box center [1256, 687] width 411 height 38
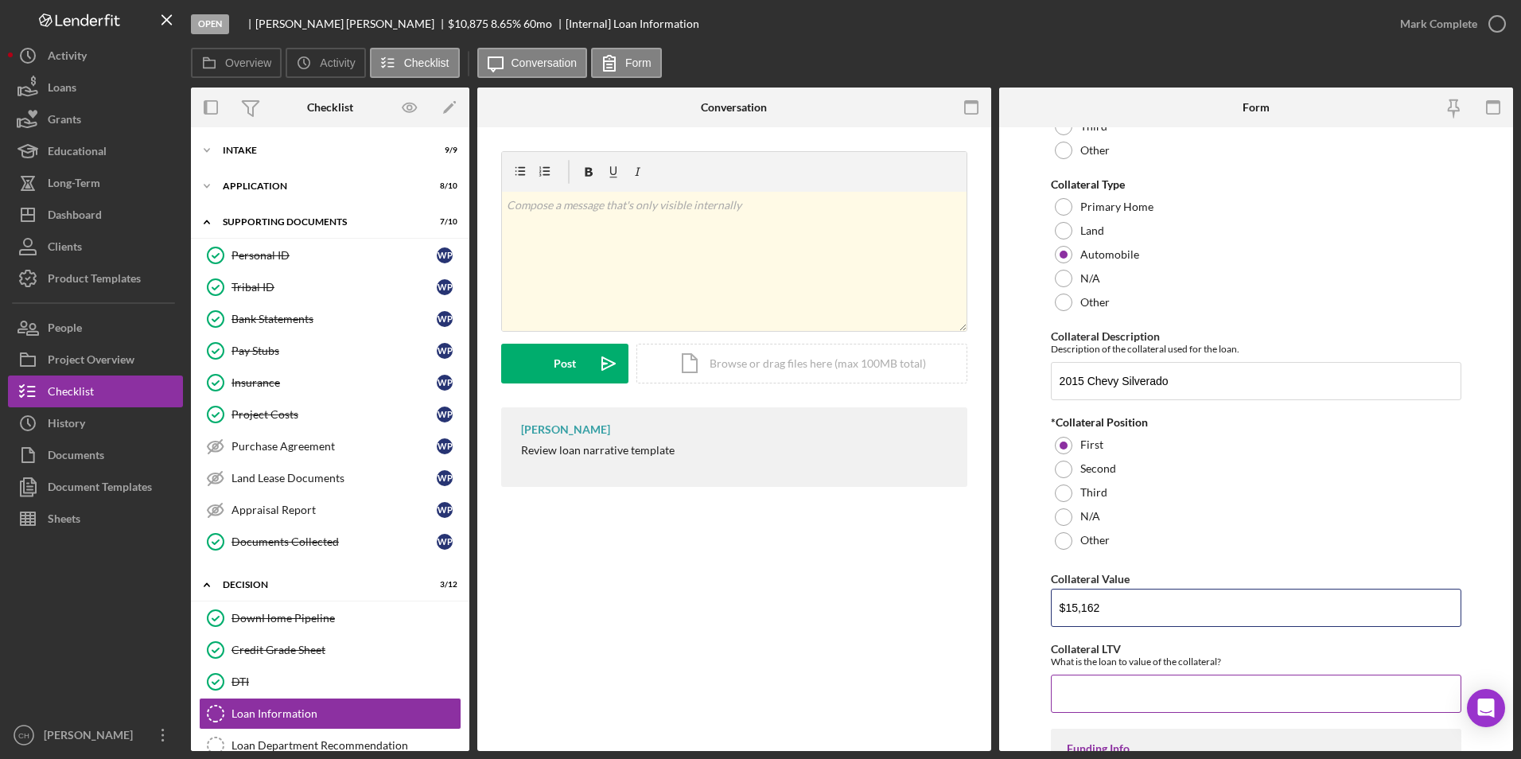
scroll to position [1512, 0]
type input "$15,162"
click at [1087, 684] on input "Collateral LTV" at bounding box center [1256, 693] width 411 height 38
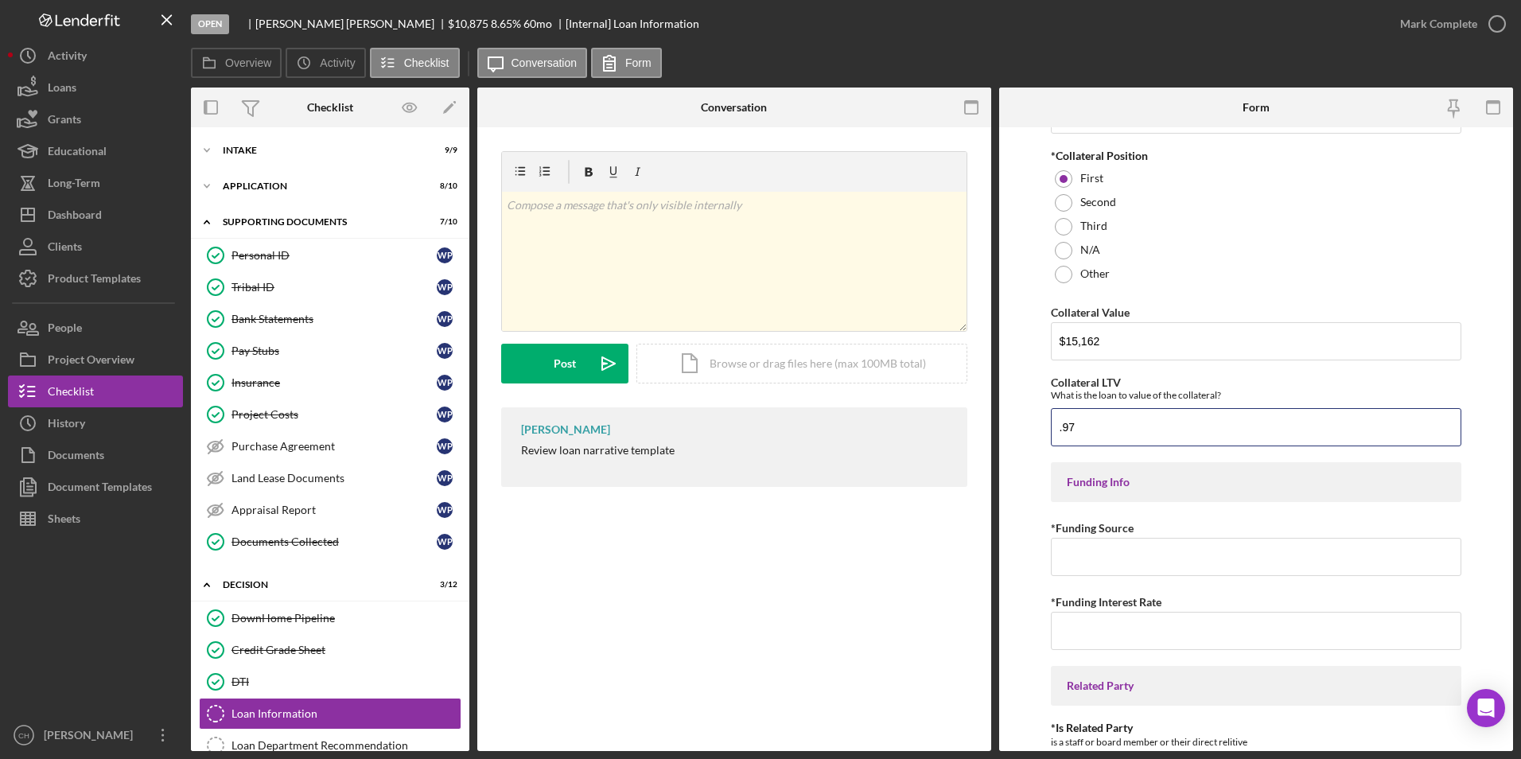
scroll to position [1830, 0]
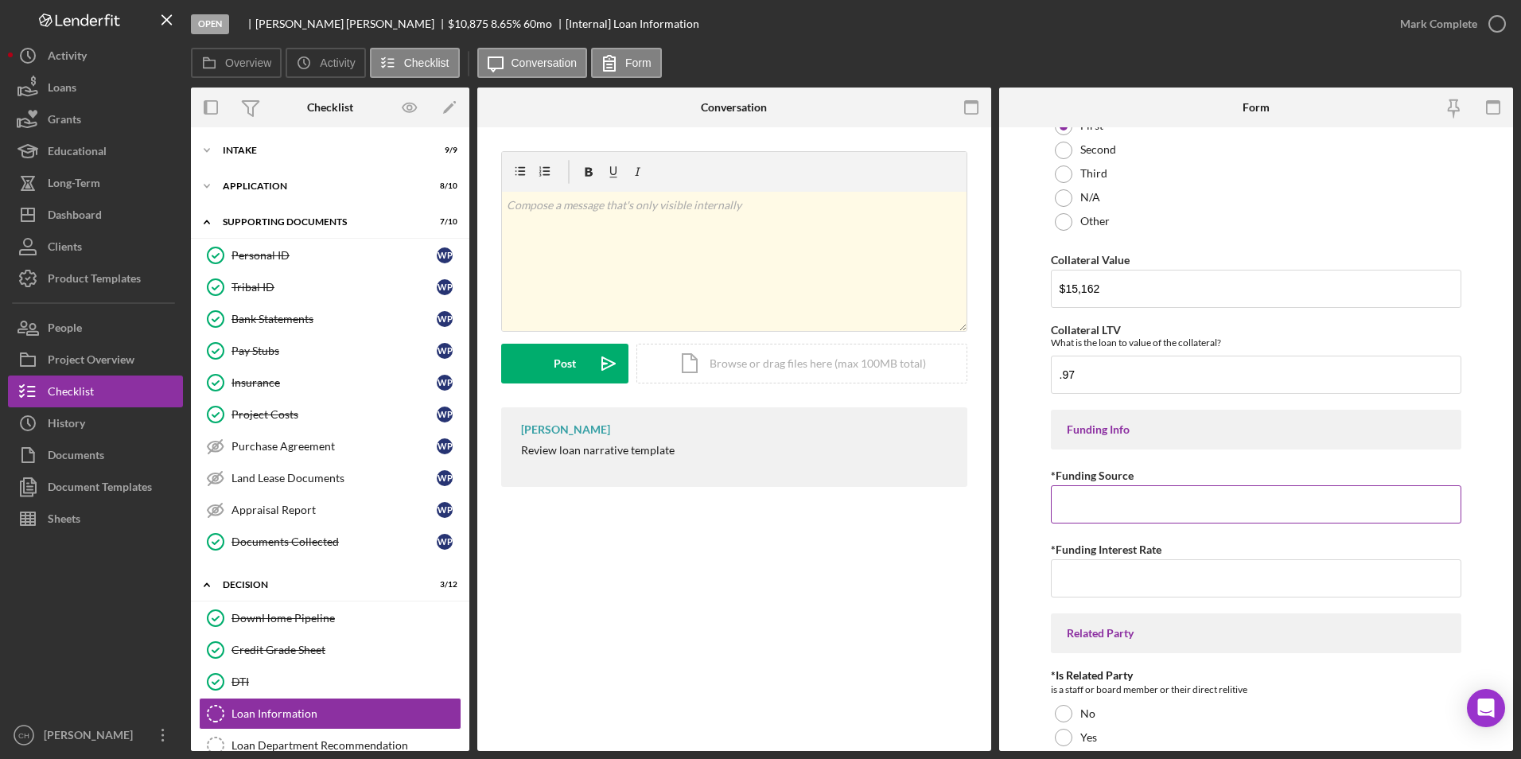
type input "0.97"
click at [1155, 503] on input "*Funding Source" at bounding box center [1256, 504] width 411 height 38
type input "NACA"
type input "0.00000%"
click at [1060, 718] on div at bounding box center [1064, 714] width 18 height 18
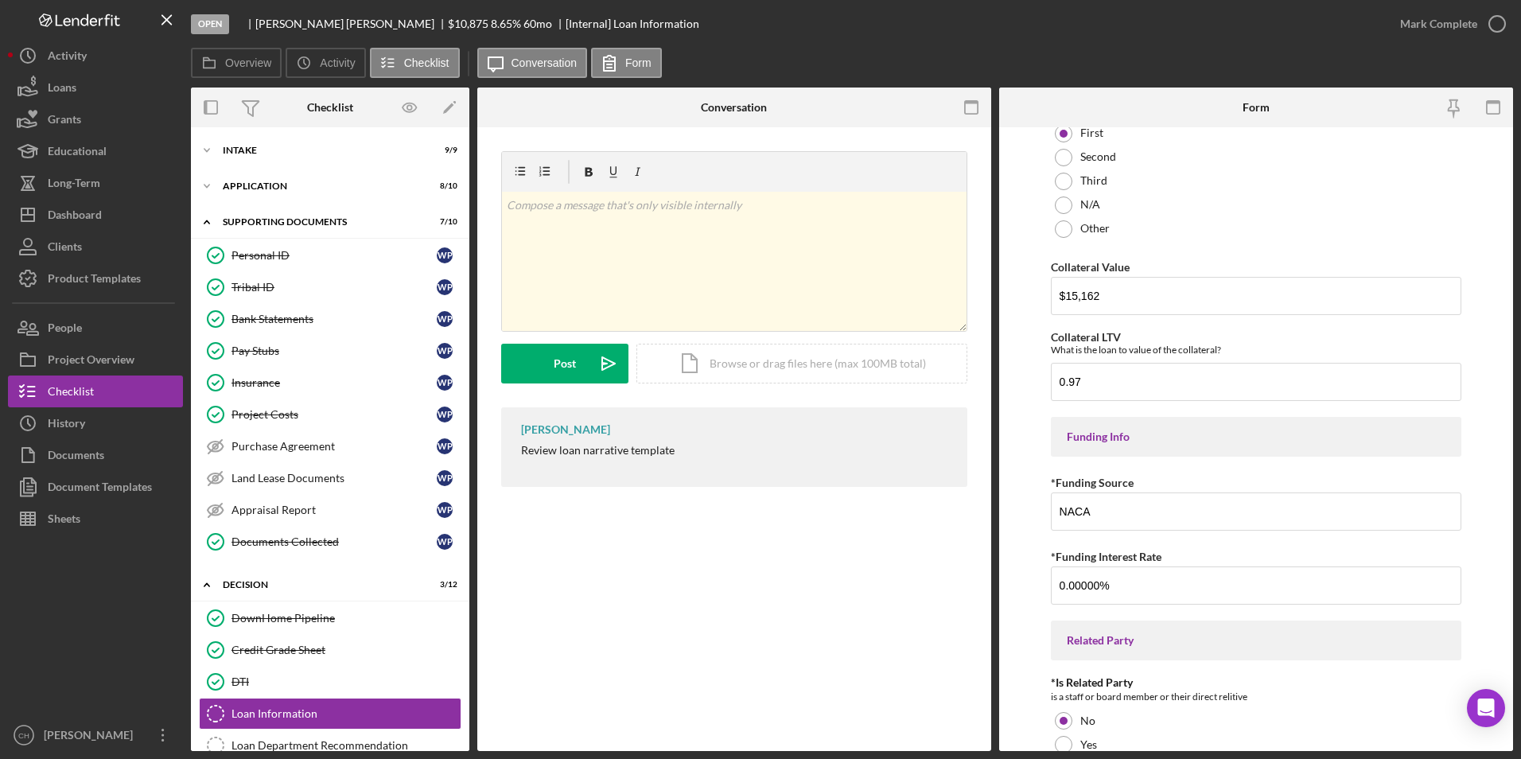
scroll to position [1911, 0]
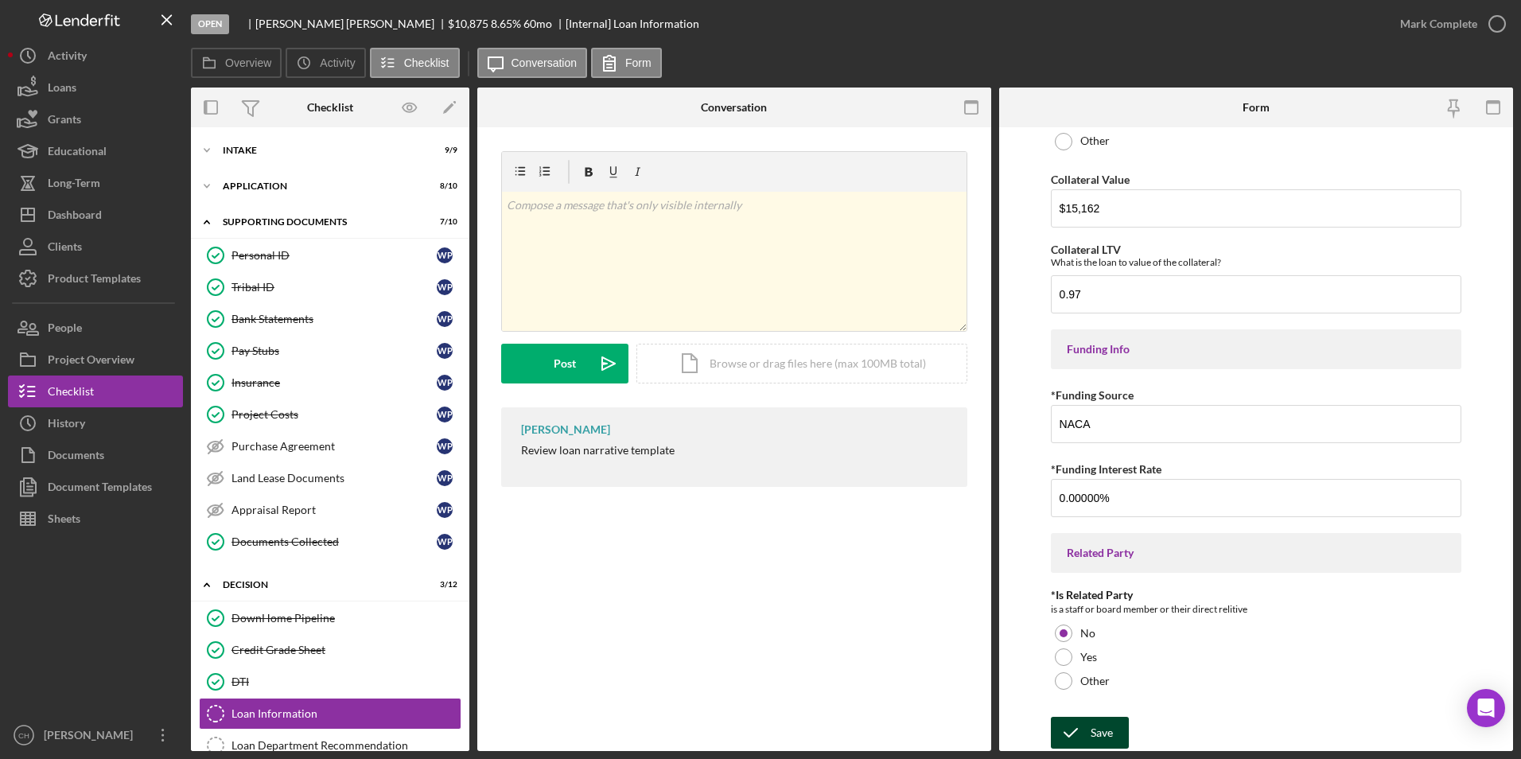
click at [1091, 737] on div "Save" at bounding box center [1102, 733] width 22 height 32
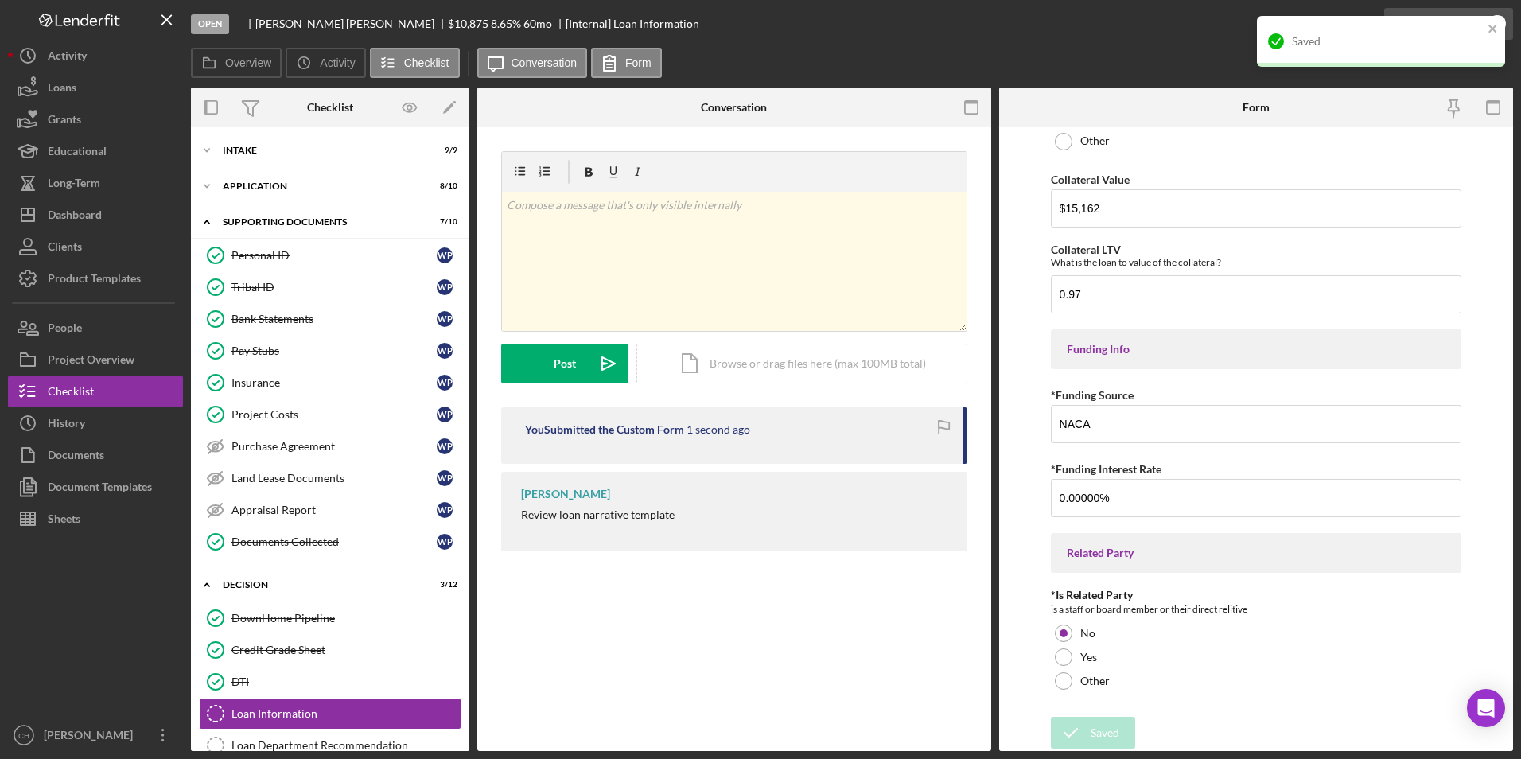
click at [1435, 19] on div "Saved" at bounding box center [1381, 48] width 255 height 70
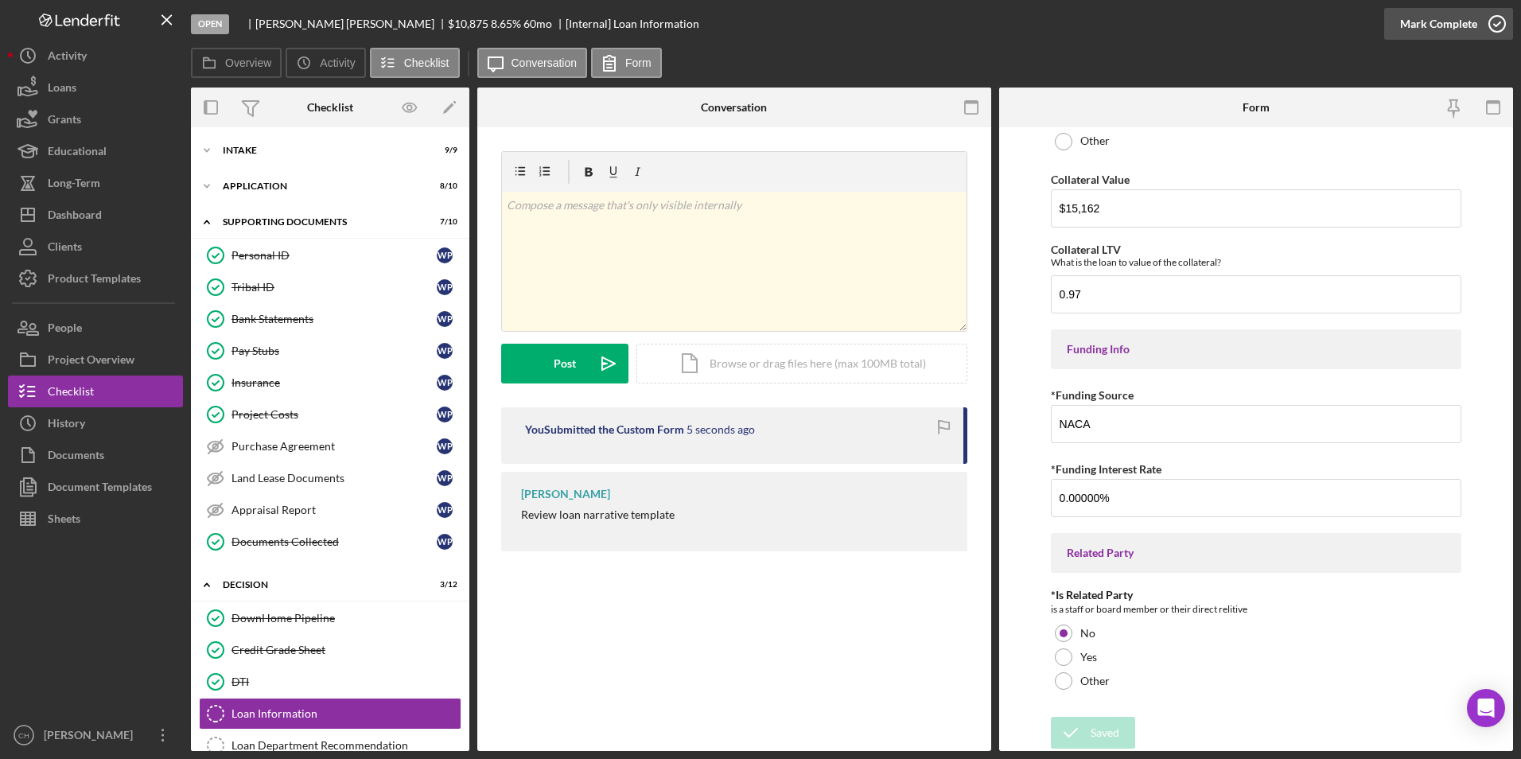
click at [1450, 24] on div "Mark Complete" at bounding box center [1438, 24] width 77 height 32
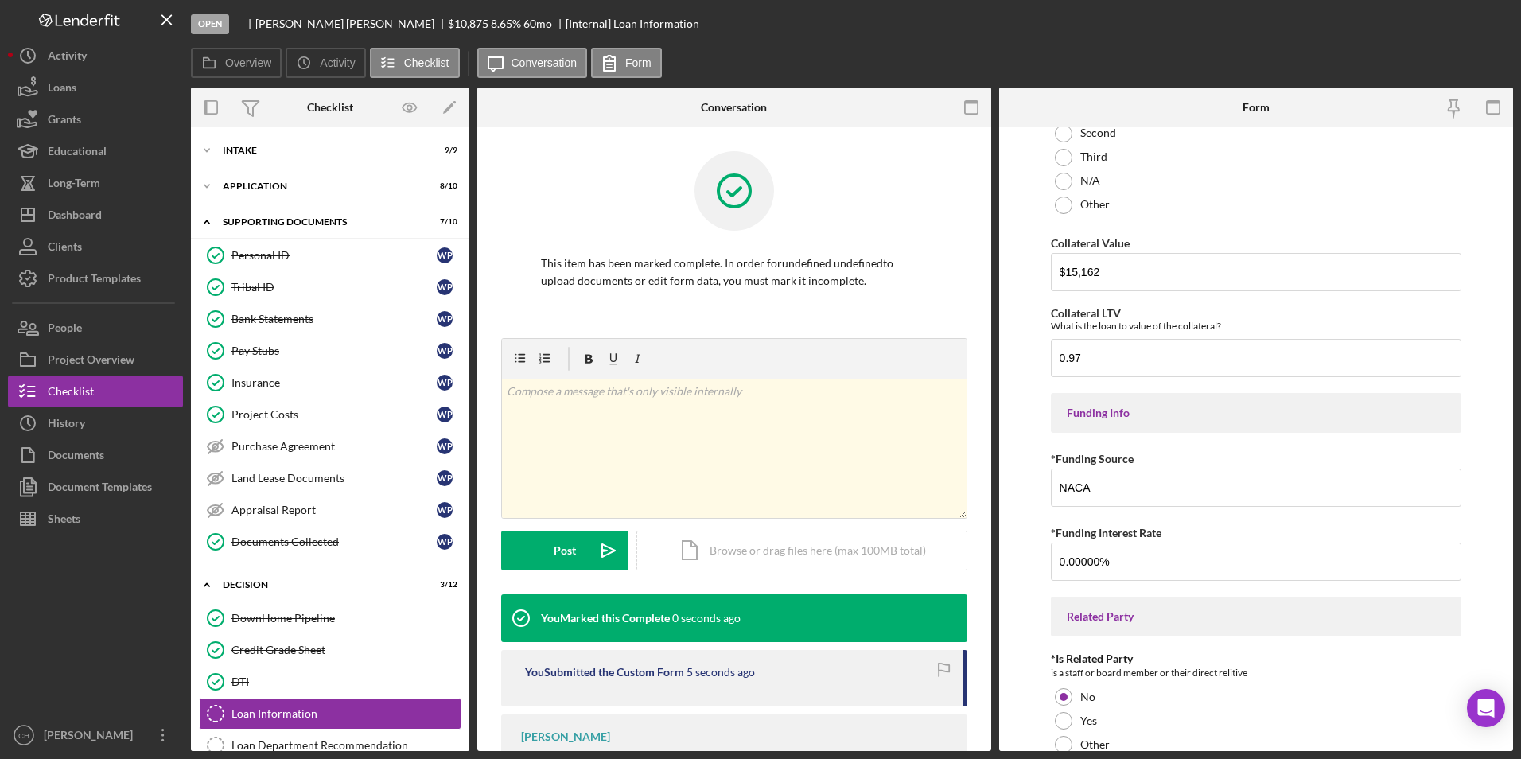
scroll to position [1974, 0]
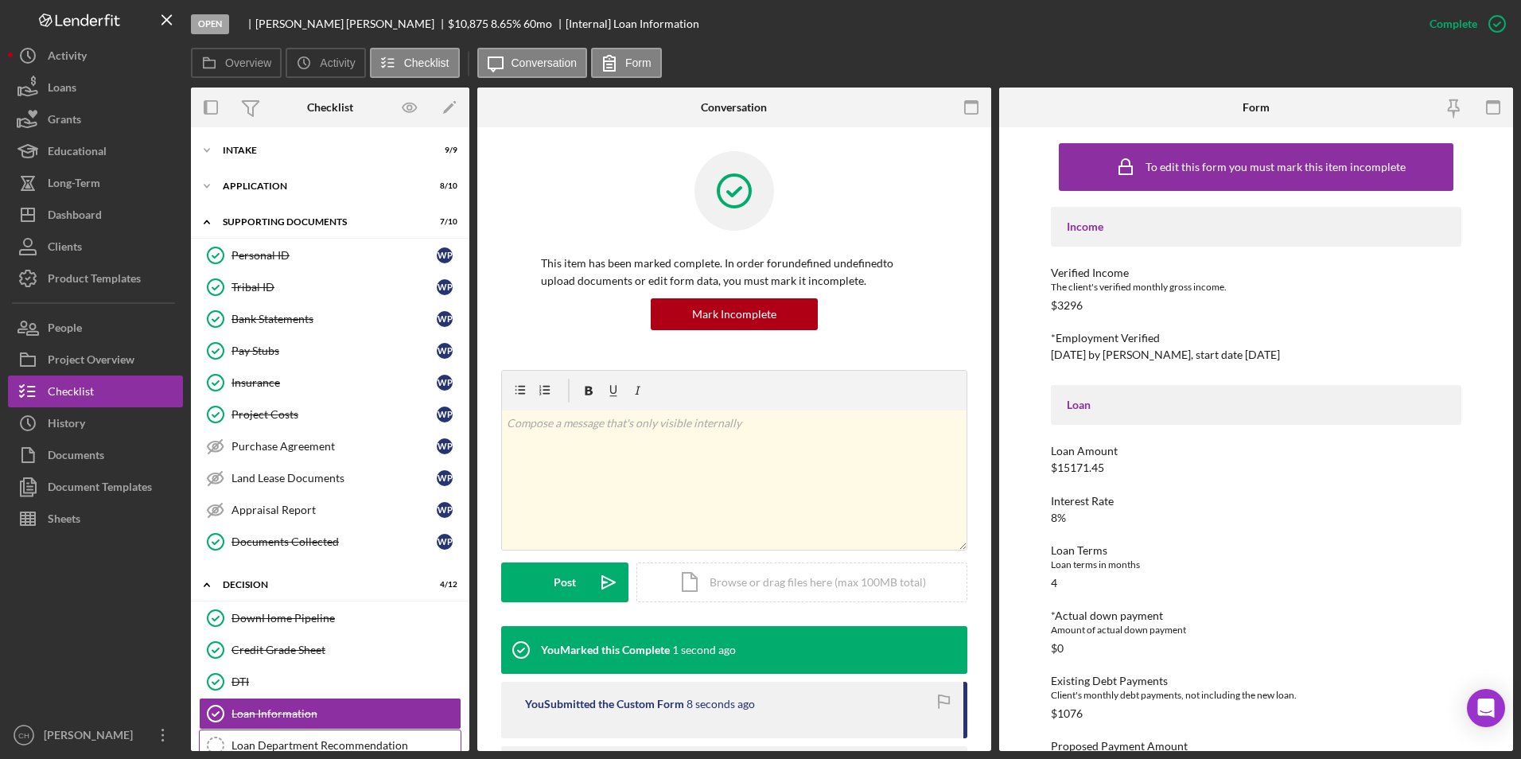
click at [314, 740] on div "Loan Department Recommendation" at bounding box center [346, 745] width 229 height 13
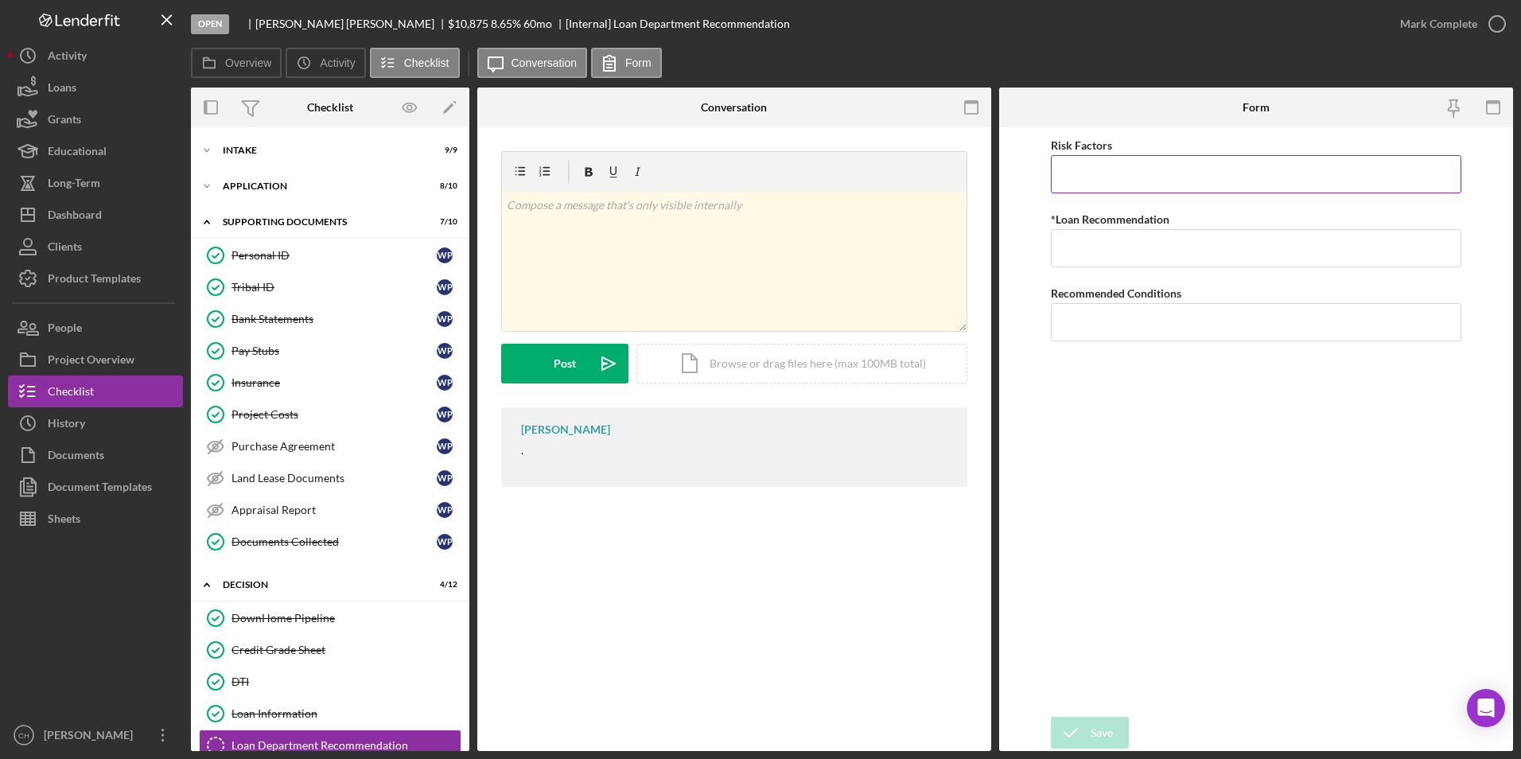
click at [1117, 173] on input "Risk Factors" at bounding box center [1256, 174] width 411 height 38
type input "None at this time"
type input "Approve"
type input "None at this time."
click at [1097, 734] on div "Save" at bounding box center [1102, 733] width 22 height 32
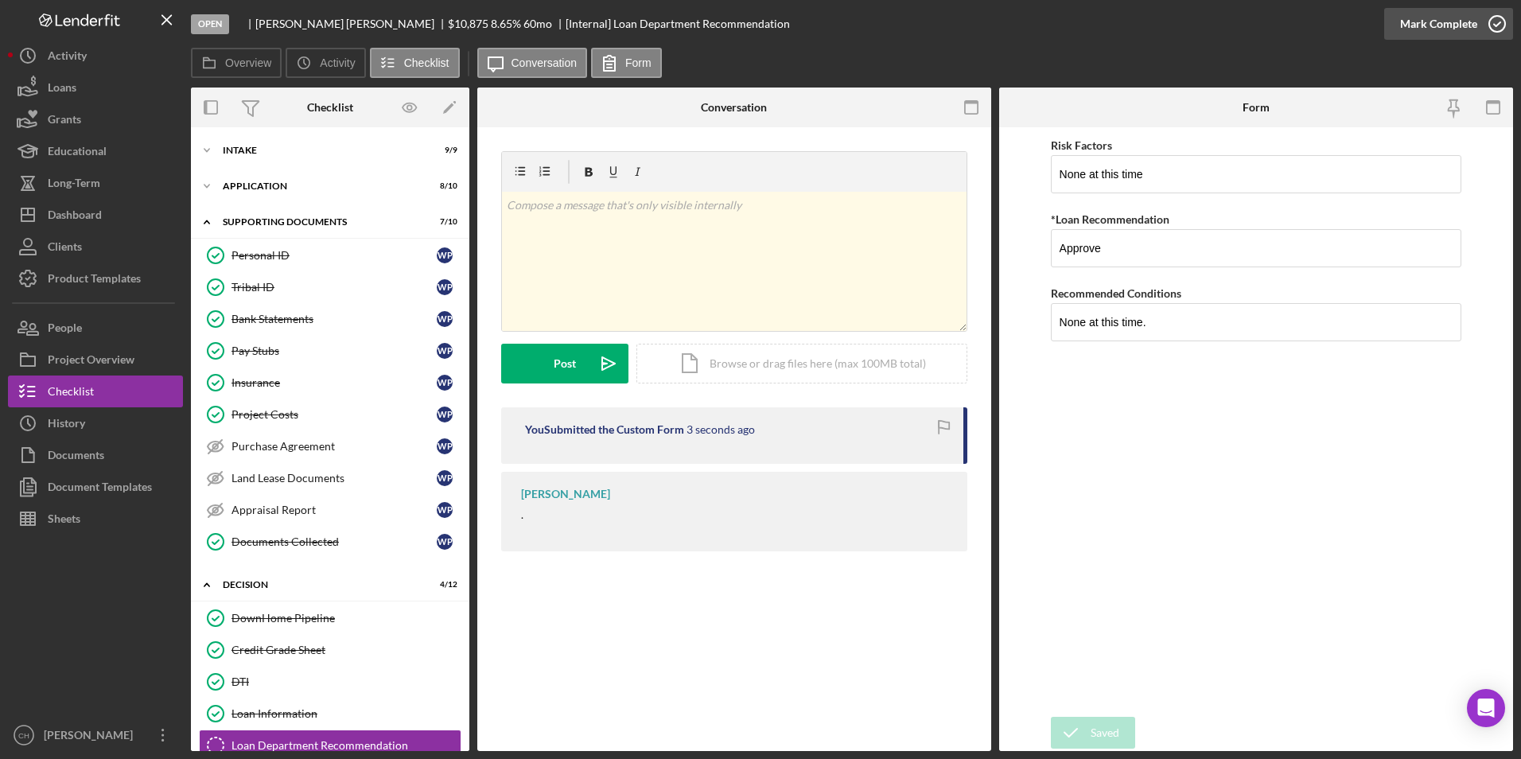
click at [1441, 10] on div "Mark Complete" at bounding box center [1438, 24] width 77 height 32
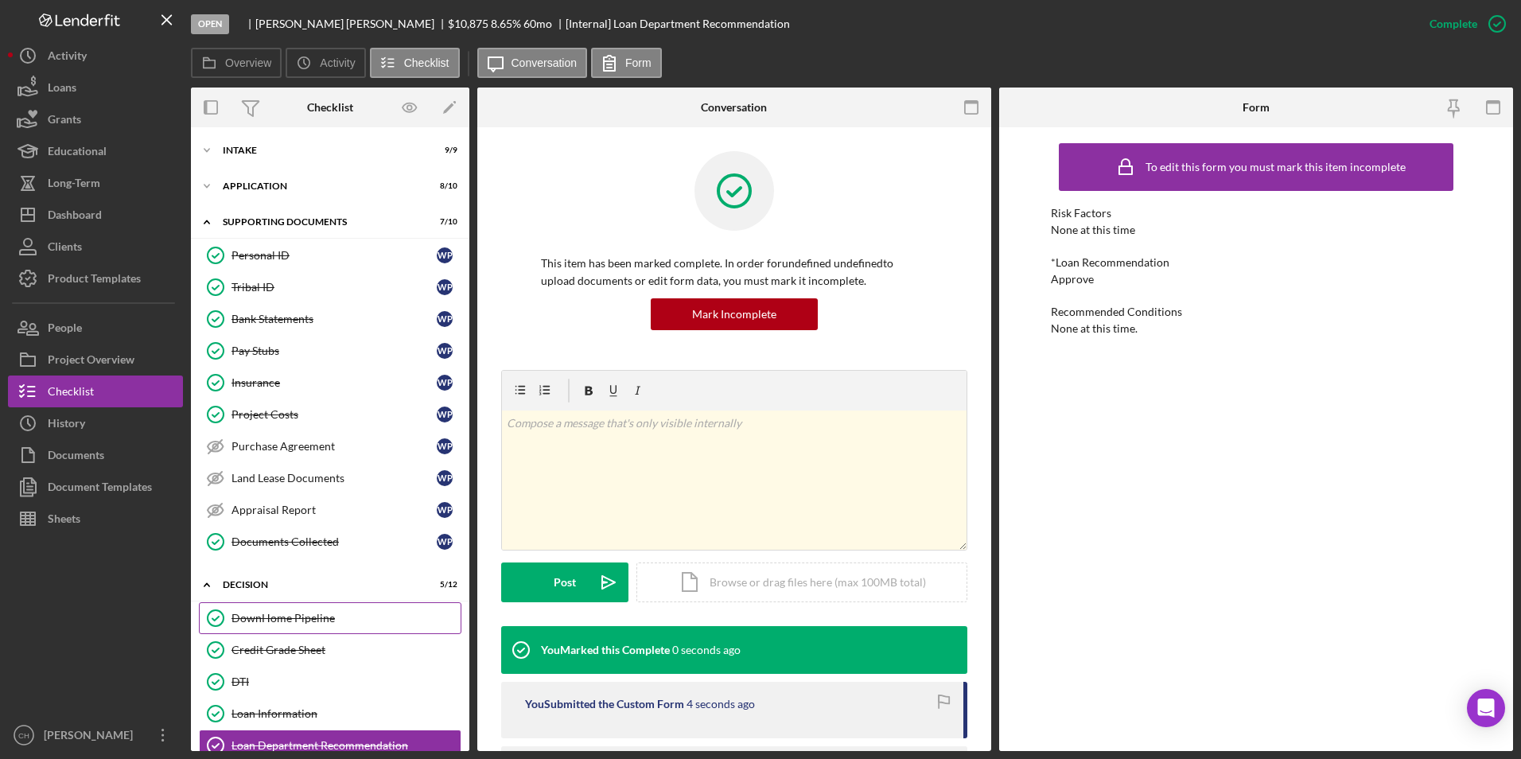
scroll to position [80, 0]
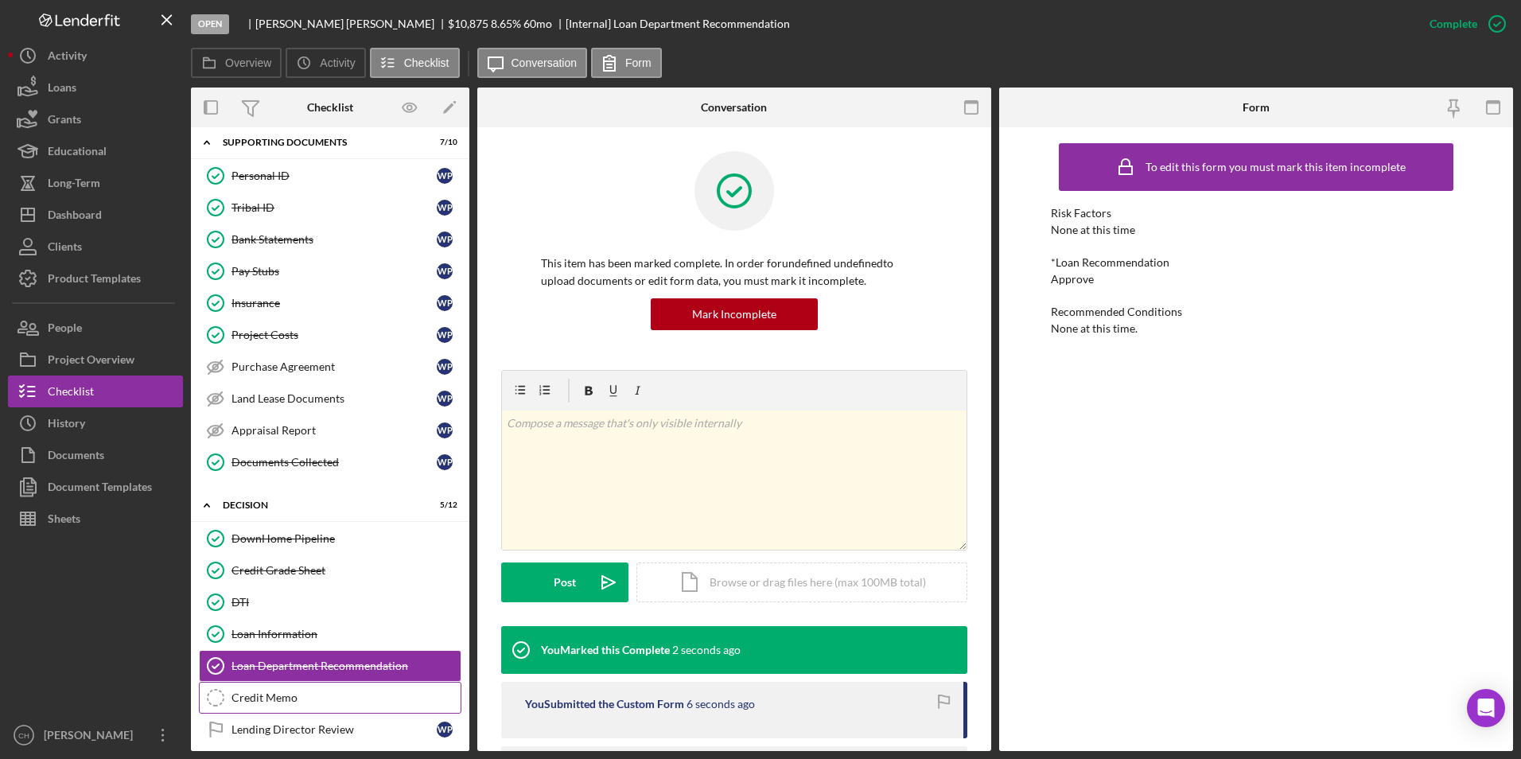
click at [270, 697] on div "Credit Memo" at bounding box center [346, 697] width 229 height 13
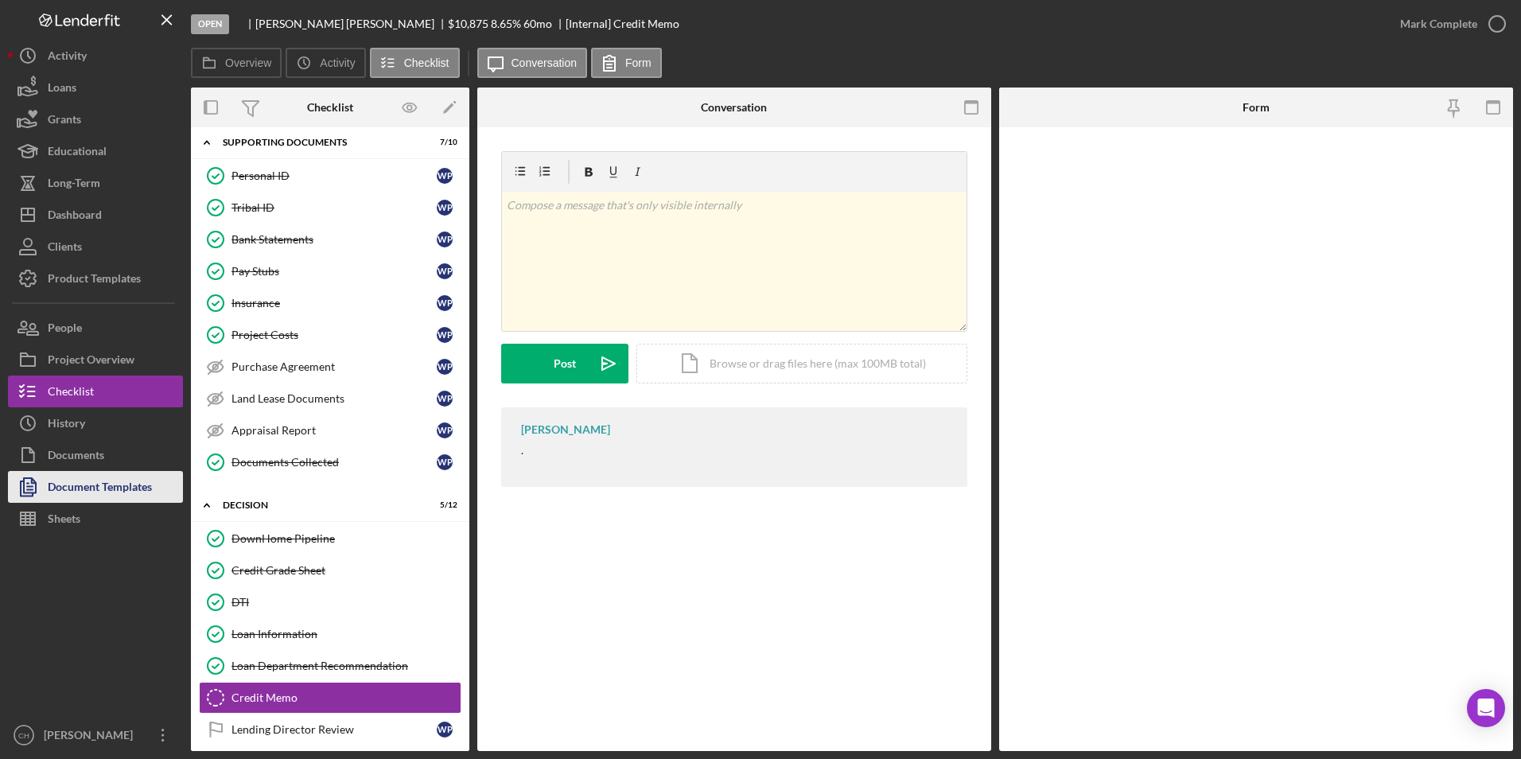
click at [101, 490] on div "Document Templates" at bounding box center [100, 489] width 104 height 36
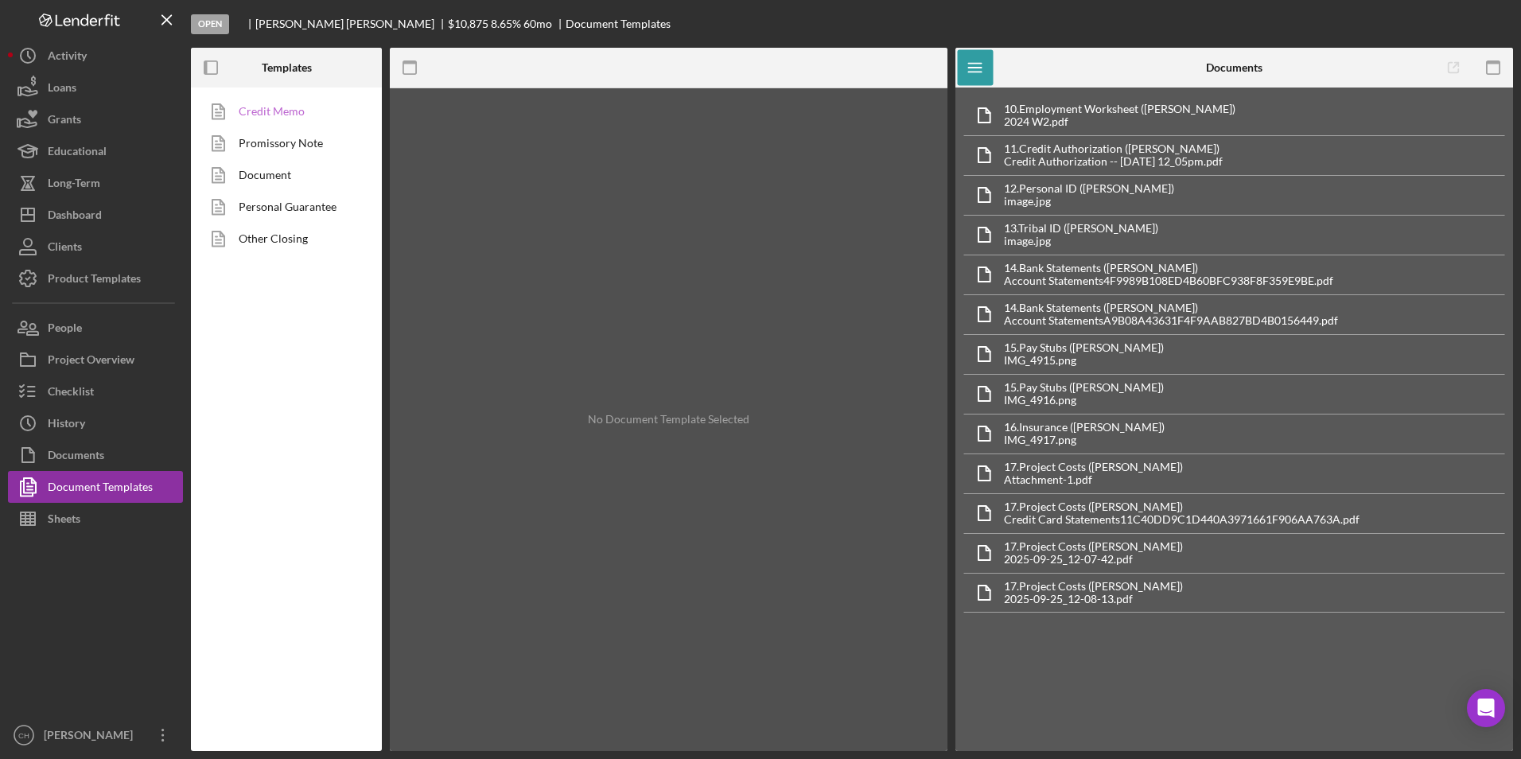
click at [285, 105] on link "Credit Memo" at bounding box center [282, 111] width 167 height 32
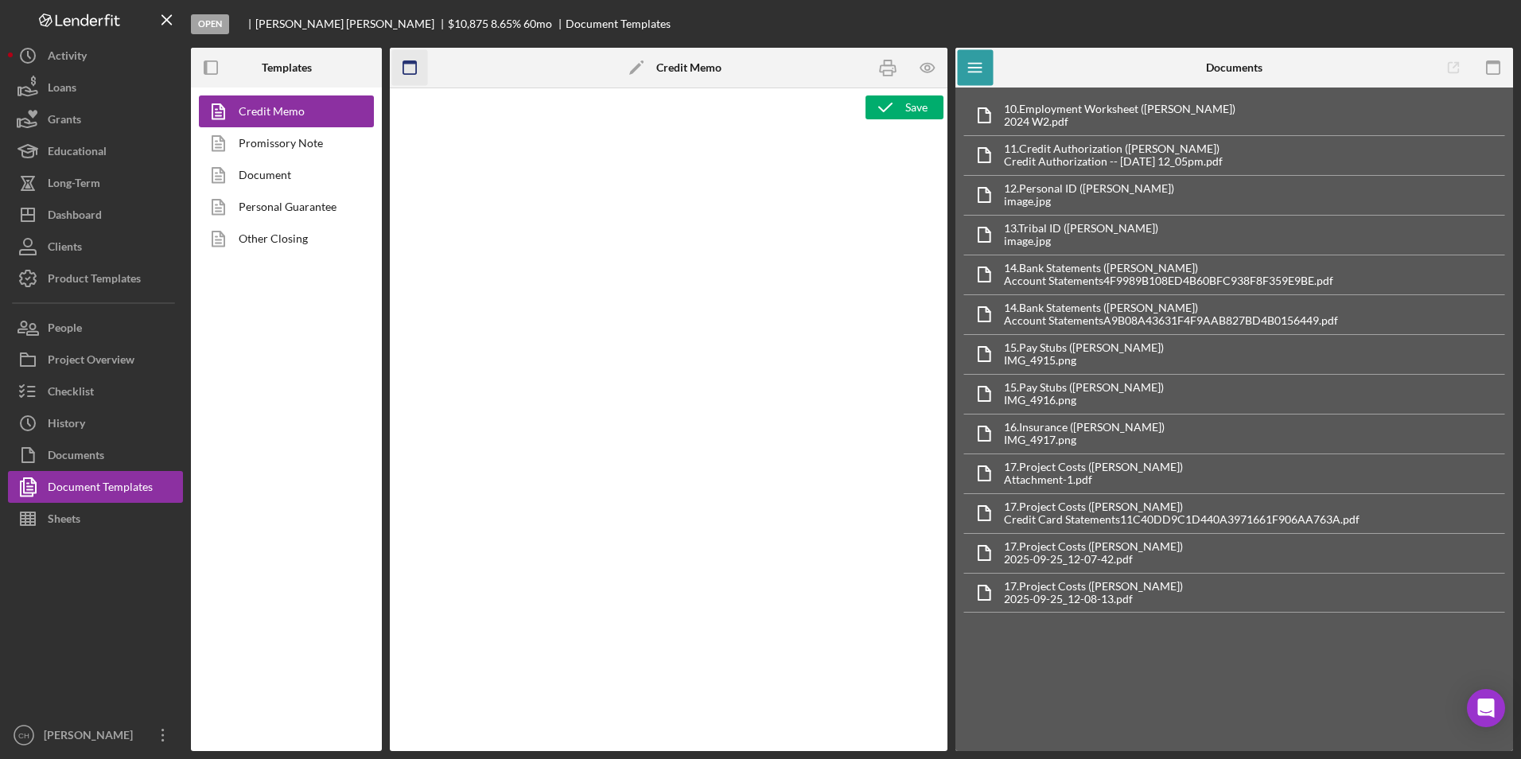
type textarea "<p style="text-align: center;"><span style="font-size: 18pt;"><strong>[US_STATE…"
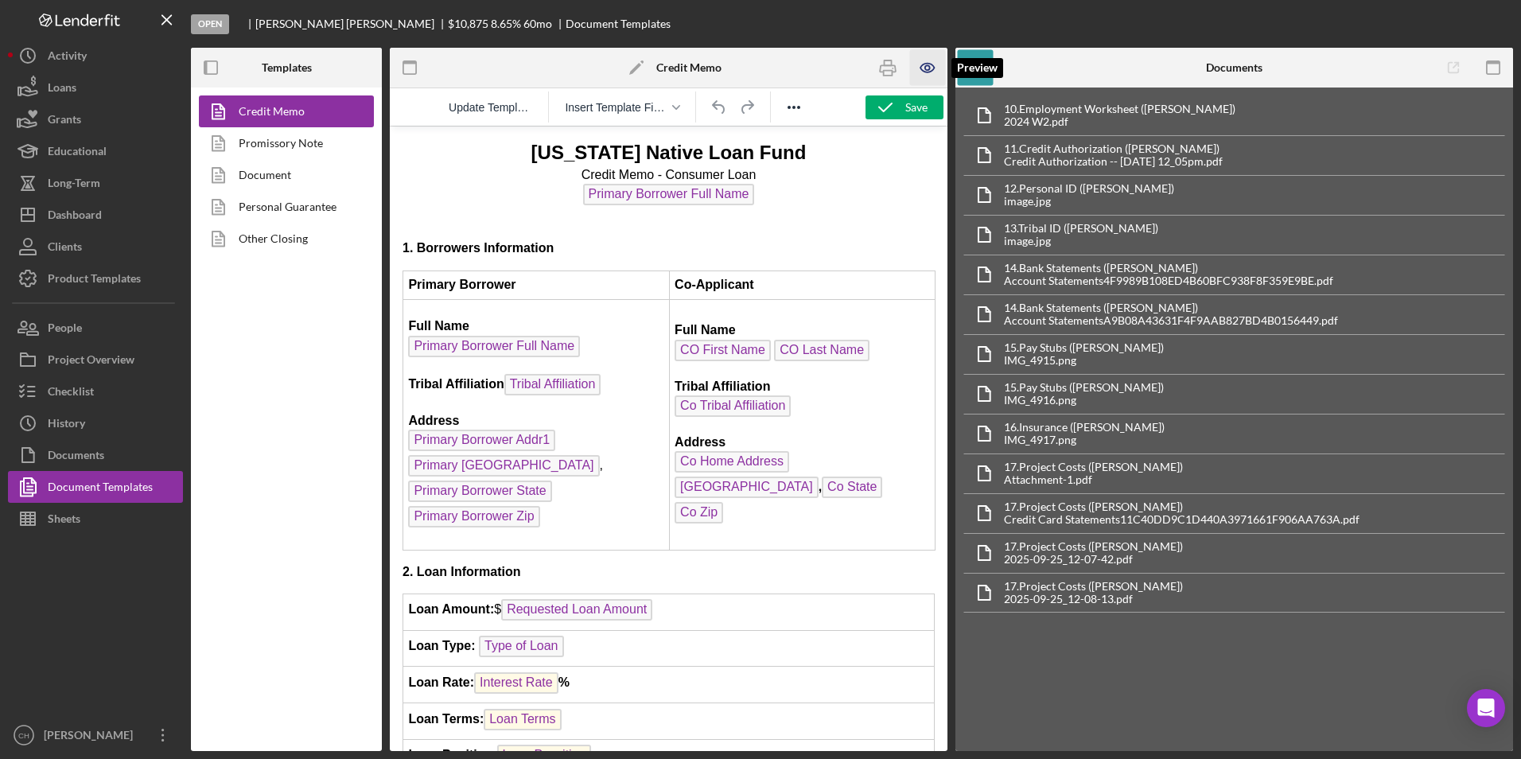
click at [925, 66] on icon "button" at bounding box center [928, 68] width 36 height 36
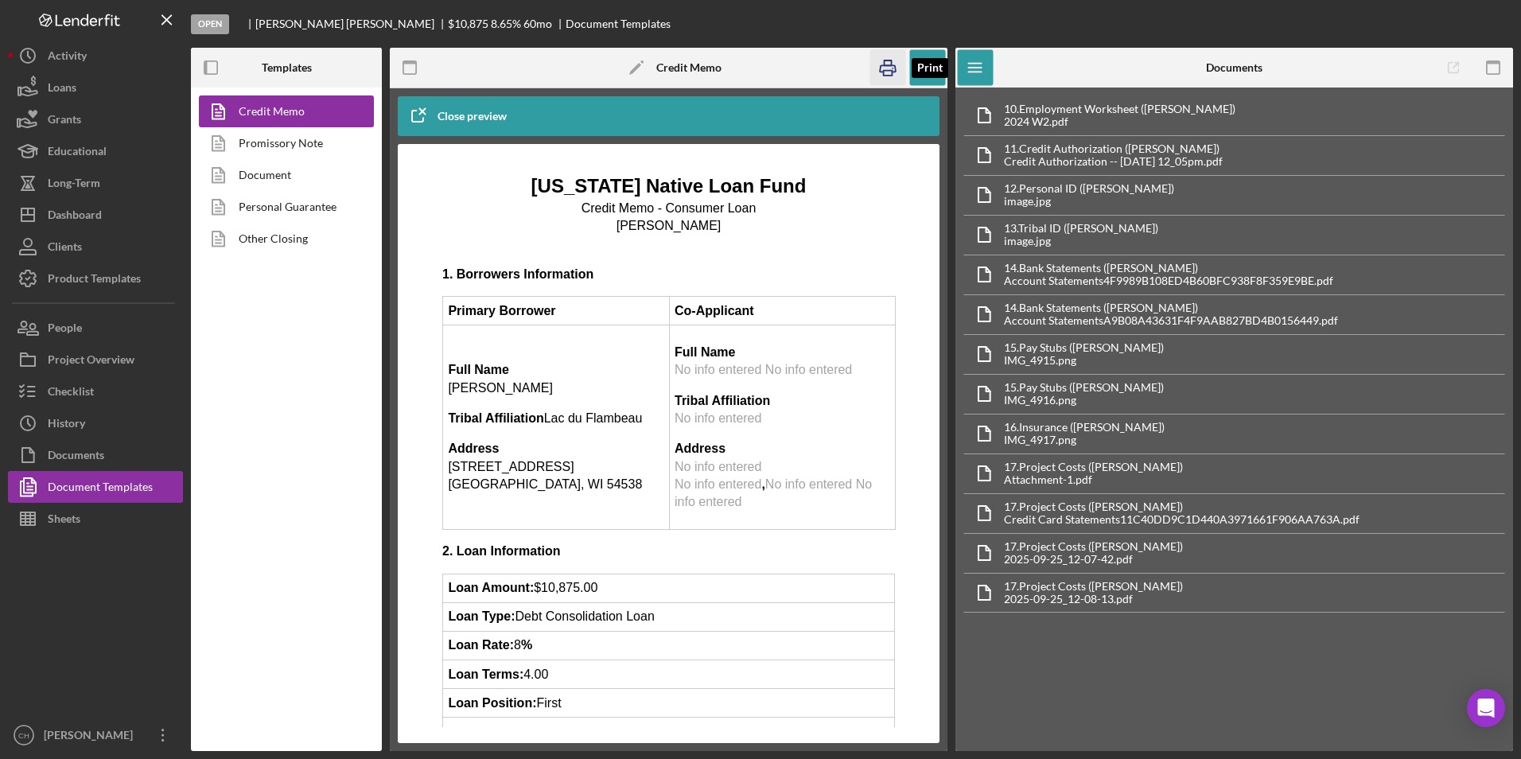
click at [894, 71] on icon "button" at bounding box center [889, 68] width 36 height 36
click at [77, 384] on div "Checklist" at bounding box center [71, 394] width 46 height 36
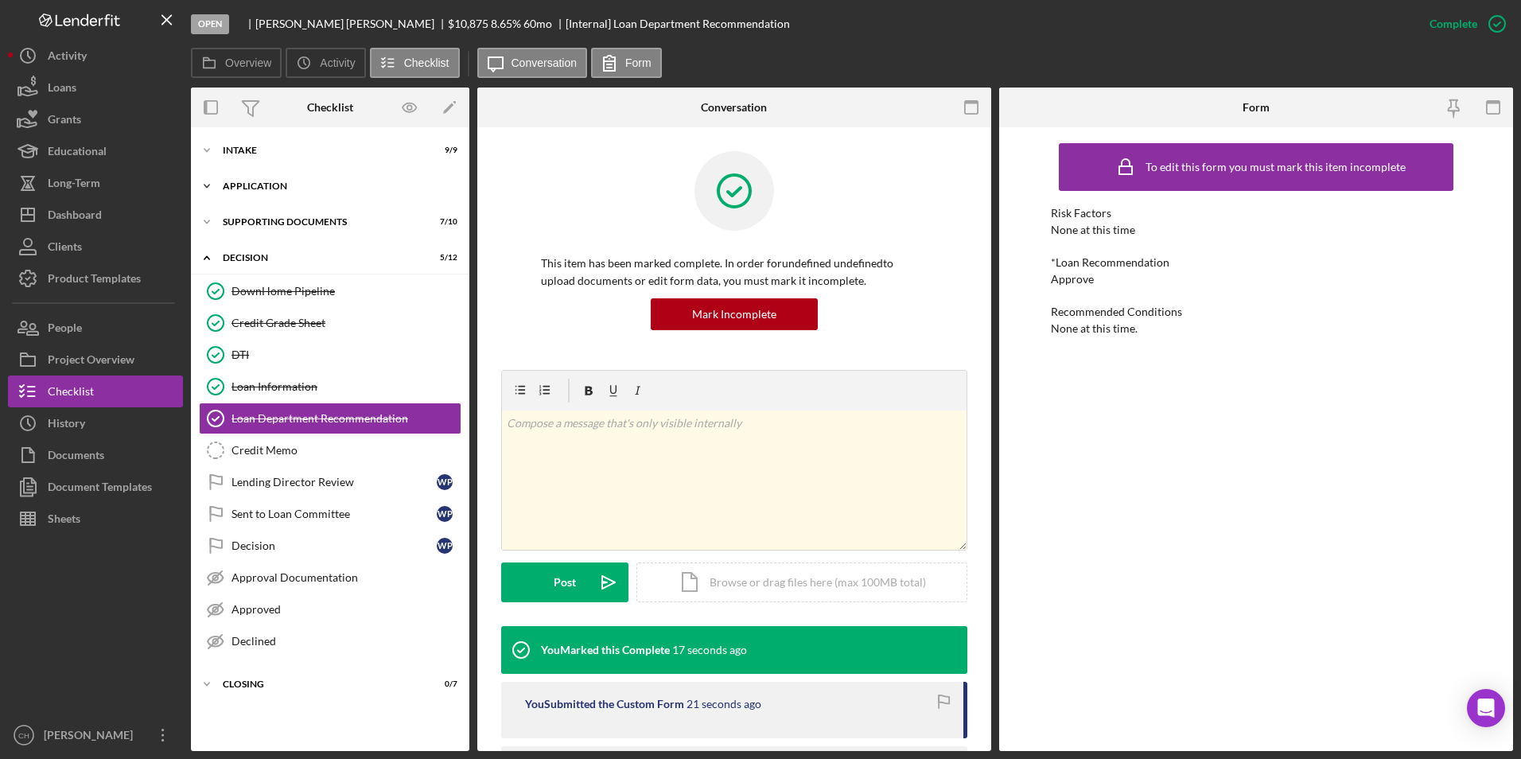
click at [208, 189] on icon "Icon/Expander" at bounding box center [207, 186] width 32 height 32
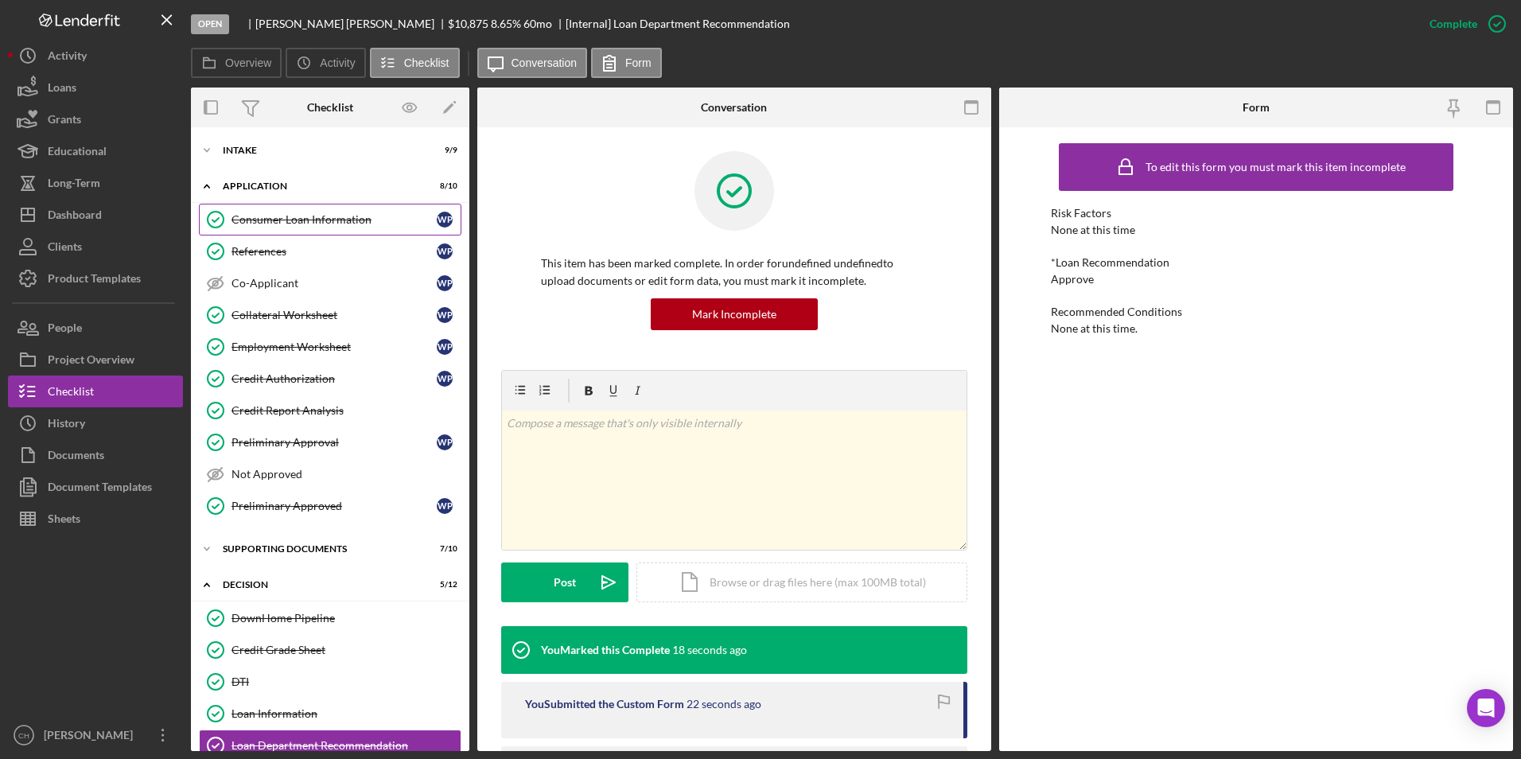
click at [289, 217] on div "Consumer Loan Information" at bounding box center [334, 219] width 205 height 13
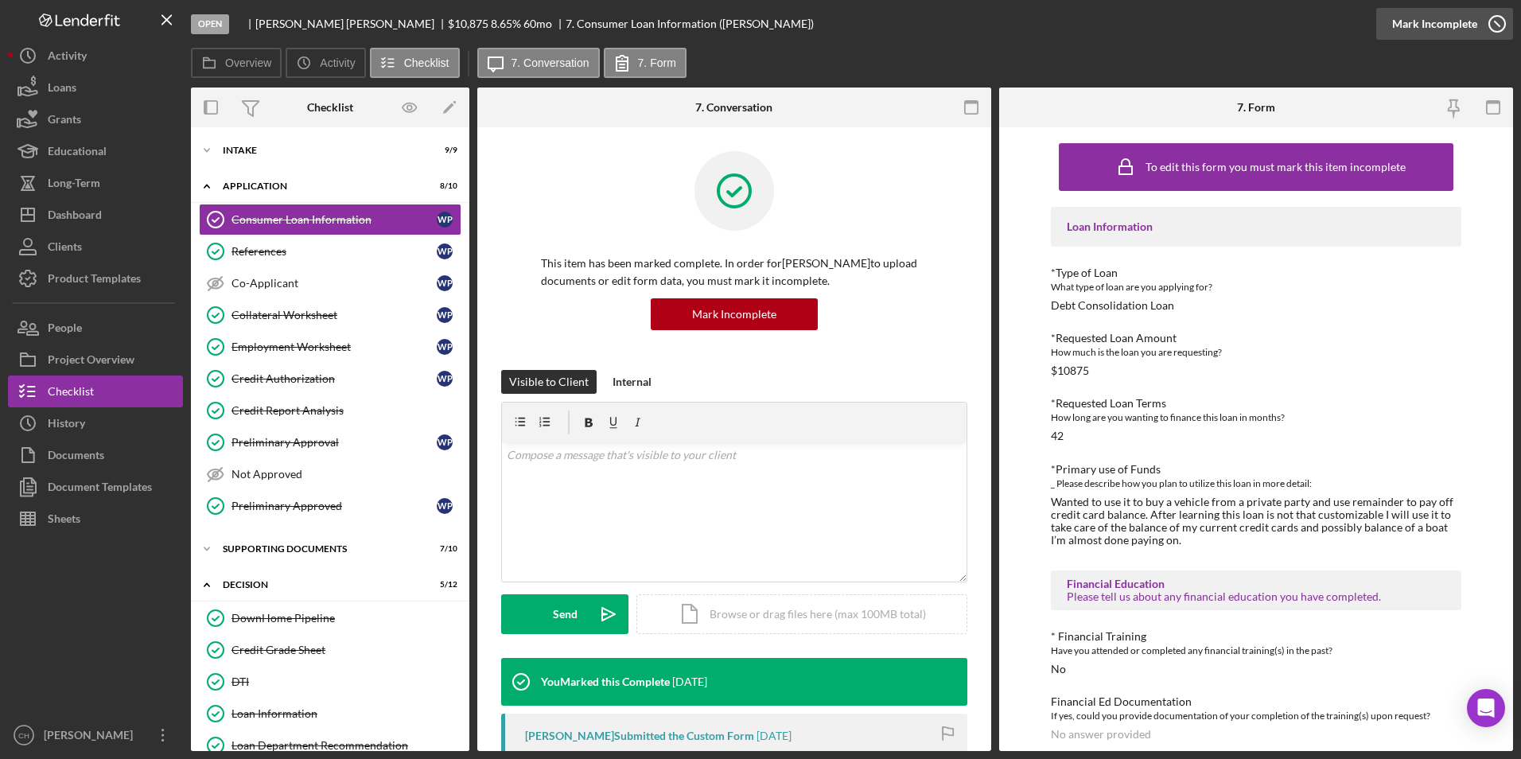
click at [1451, 20] on div "Mark Incomplete" at bounding box center [1435, 24] width 85 height 32
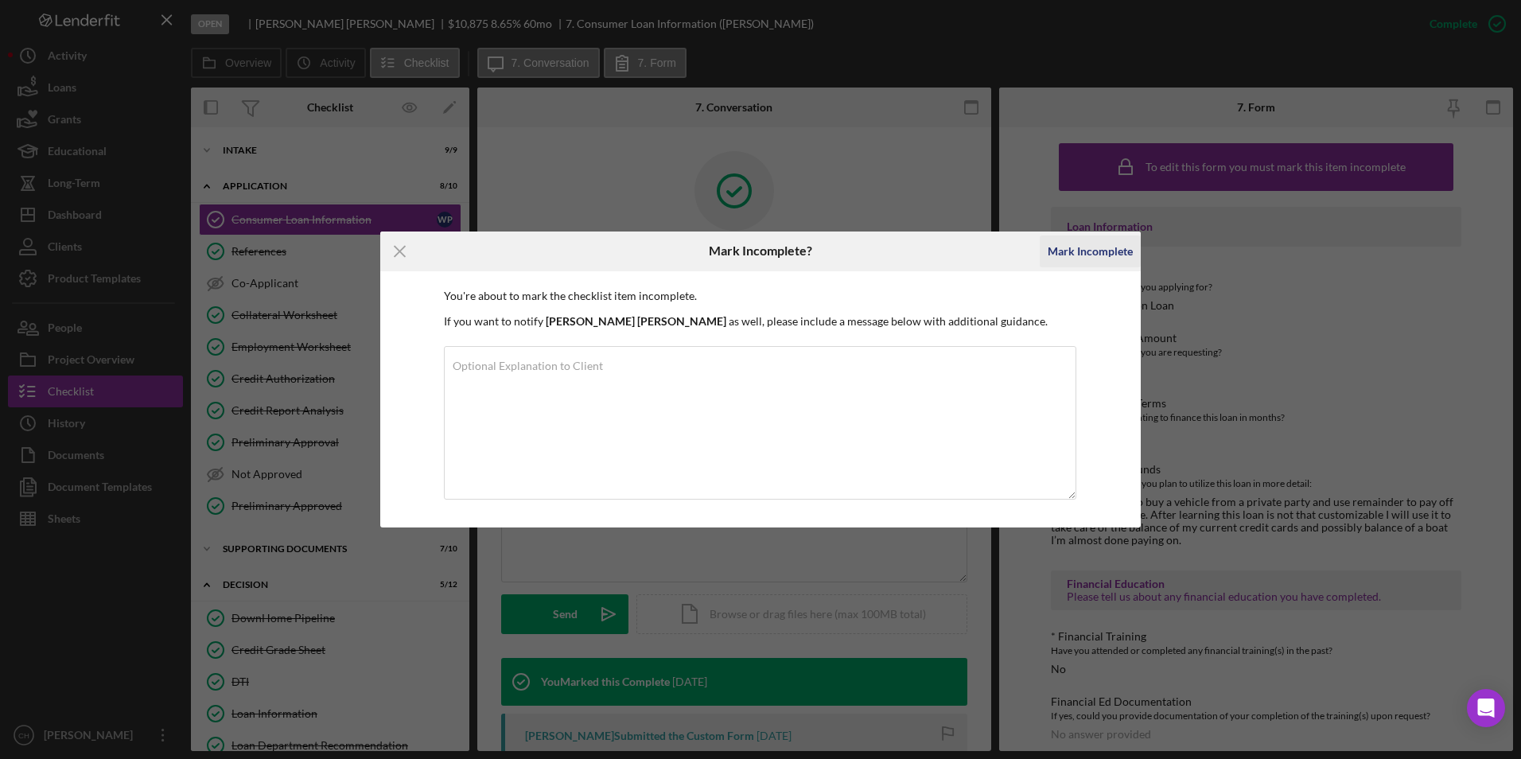
click at [1089, 250] on div "Mark Incomplete" at bounding box center [1090, 252] width 85 height 32
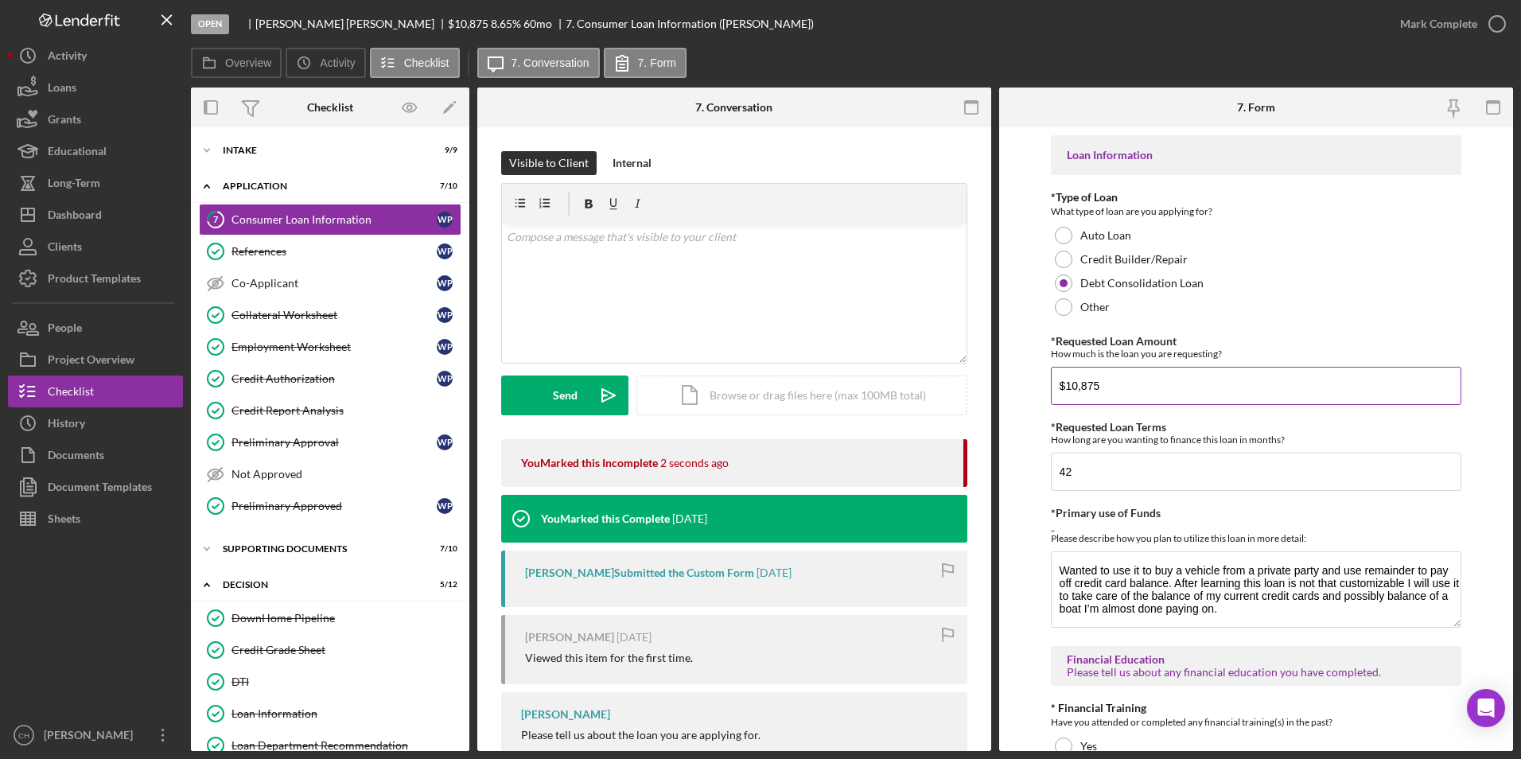
drag, startPoint x: 1083, startPoint y: 383, endPoint x: 1065, endPoint y: 383, distance: 18.3
click at [1065, 383] on input "$10,875" at bounding box center [1256, 386] width 411 height 38
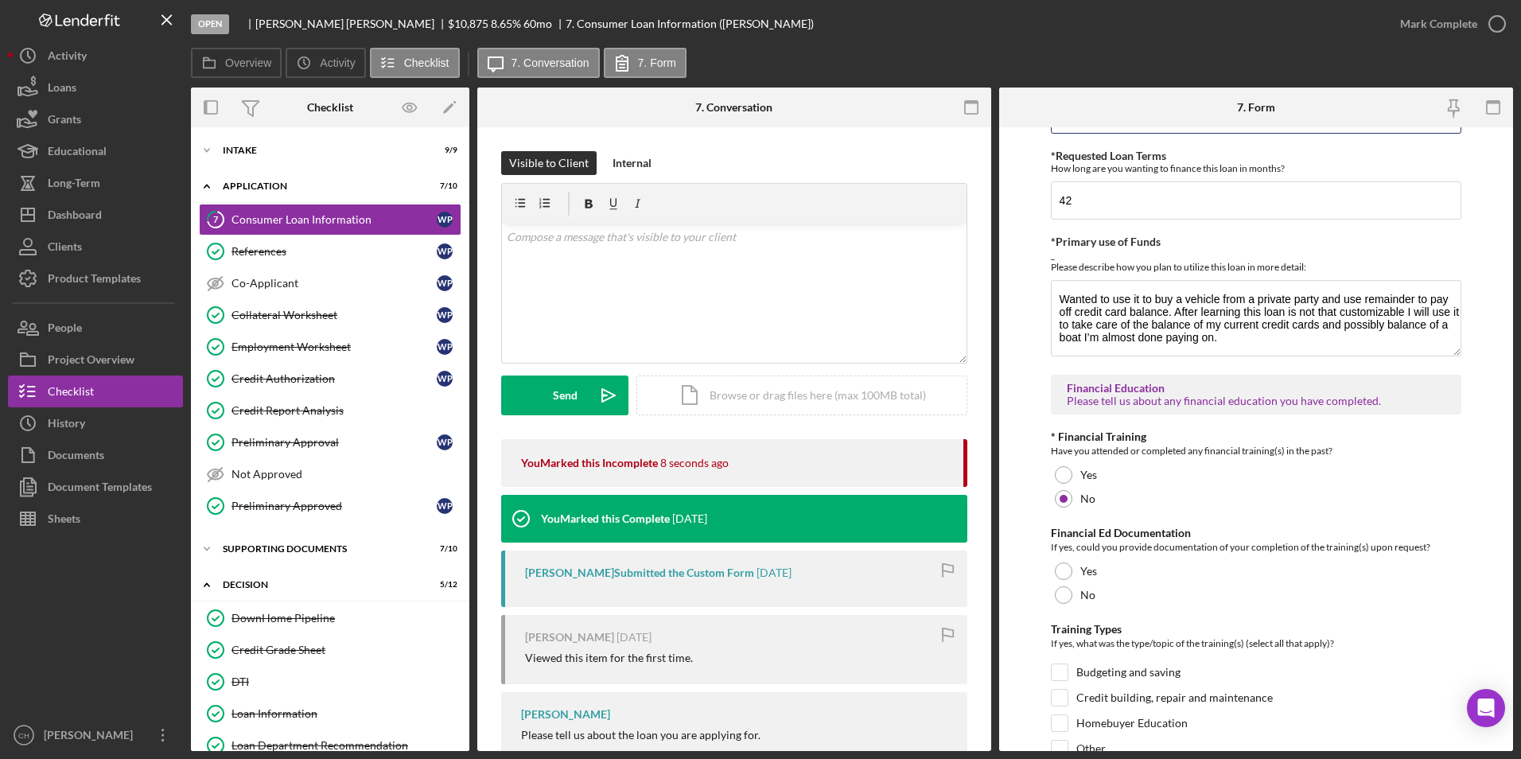
scroll to position [239, 0]
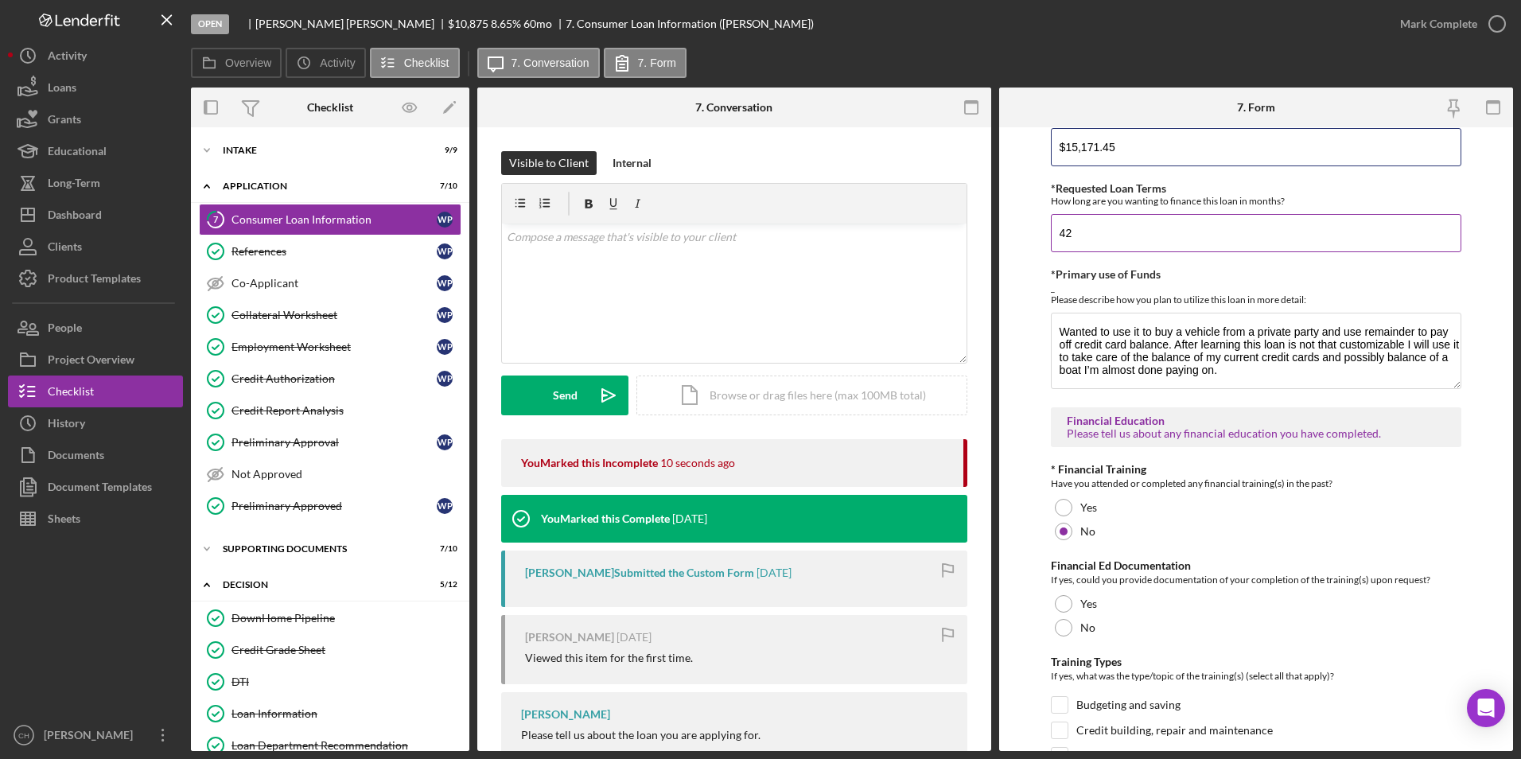
type input "$15,171.45"
drag, startPoint x: 1097, startPoint y: 240, endPoint x: 1060, endPoint y: 237, distance: 36.7
click at [1060, 237] on input "42" at bounding box center [1256, 233] width 411 height 38
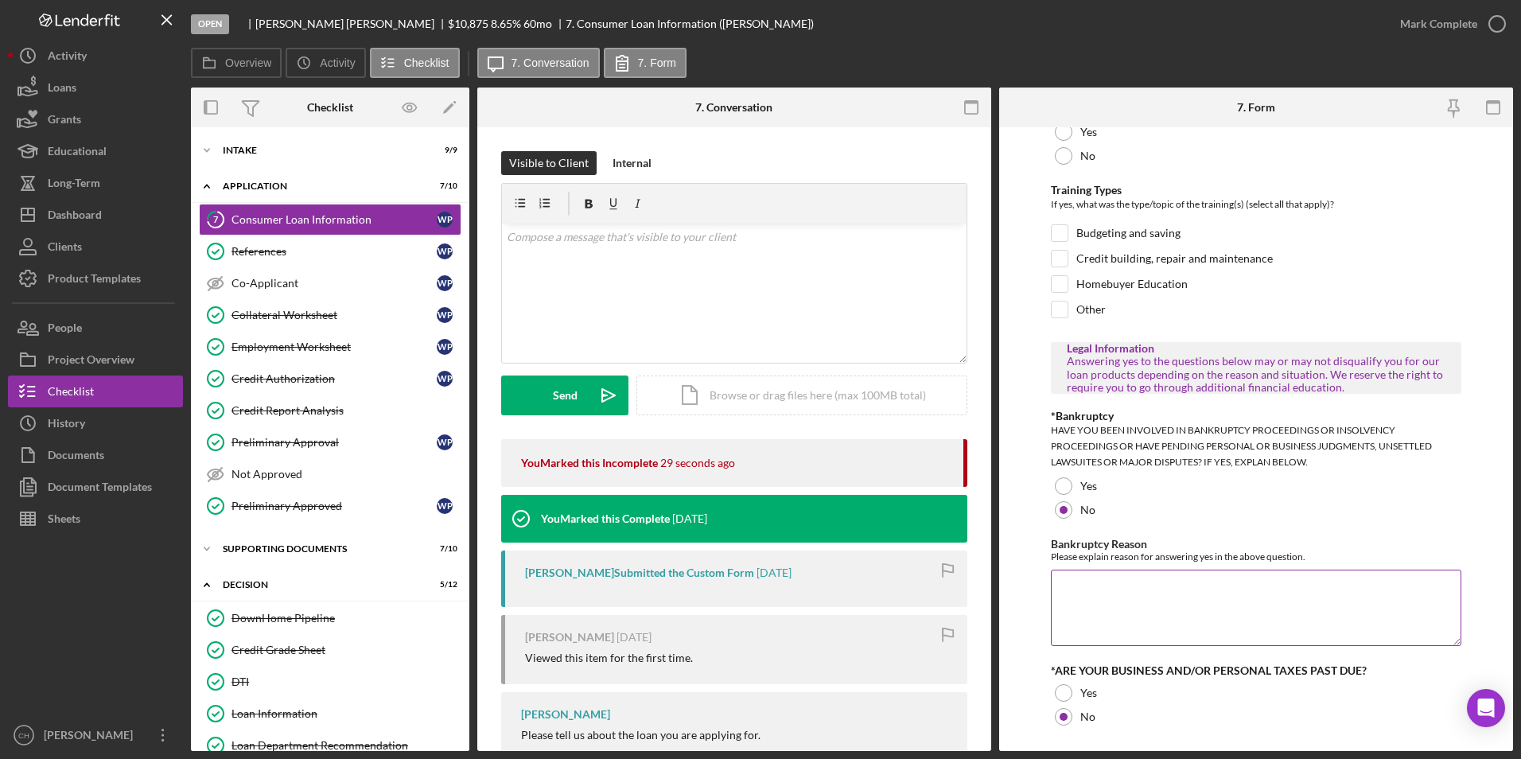
scroll to position [747, 0]
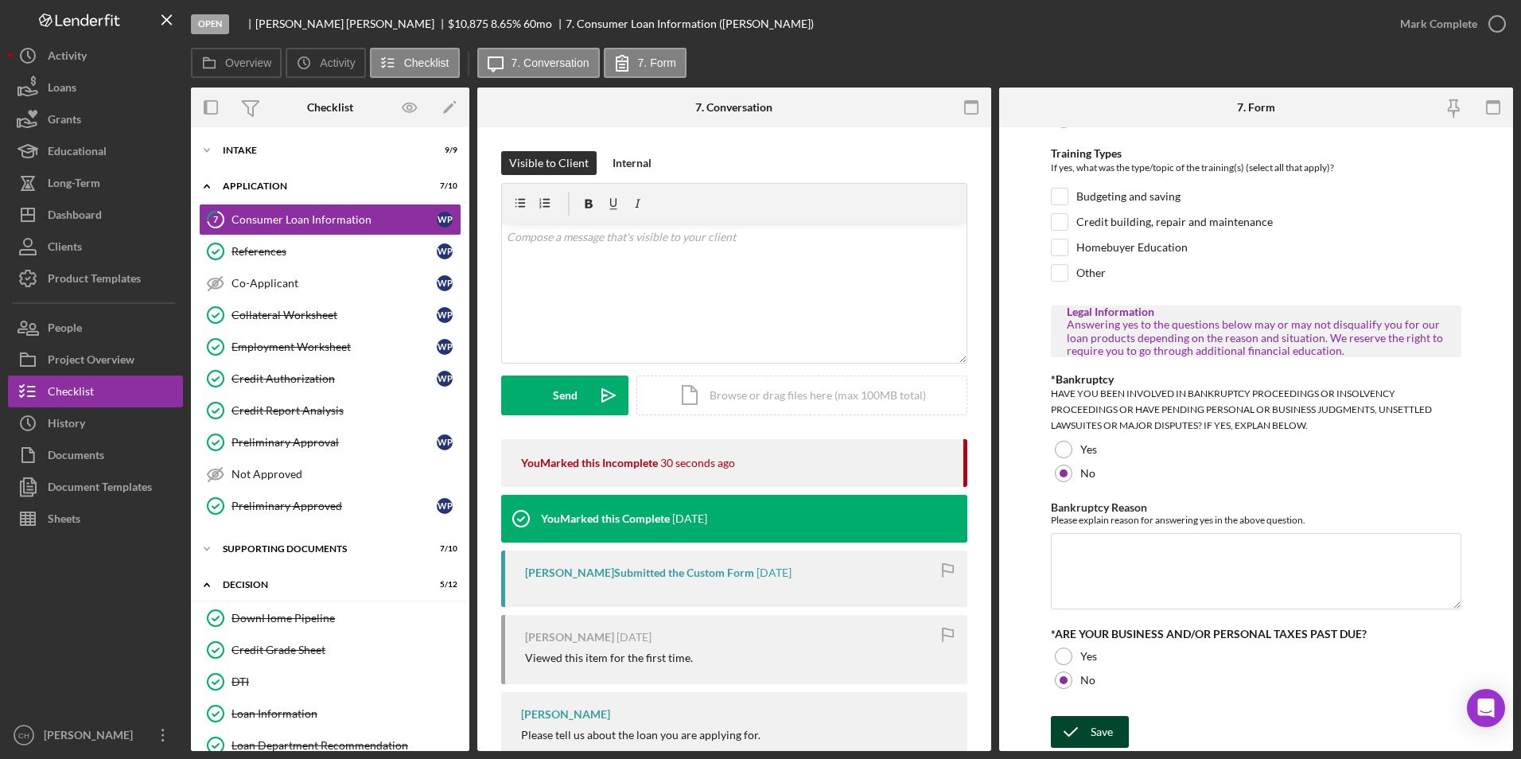
type input "48"
click at [1096, 742] on div "Save" at bounding box center [1102, 732] width 22 height 32
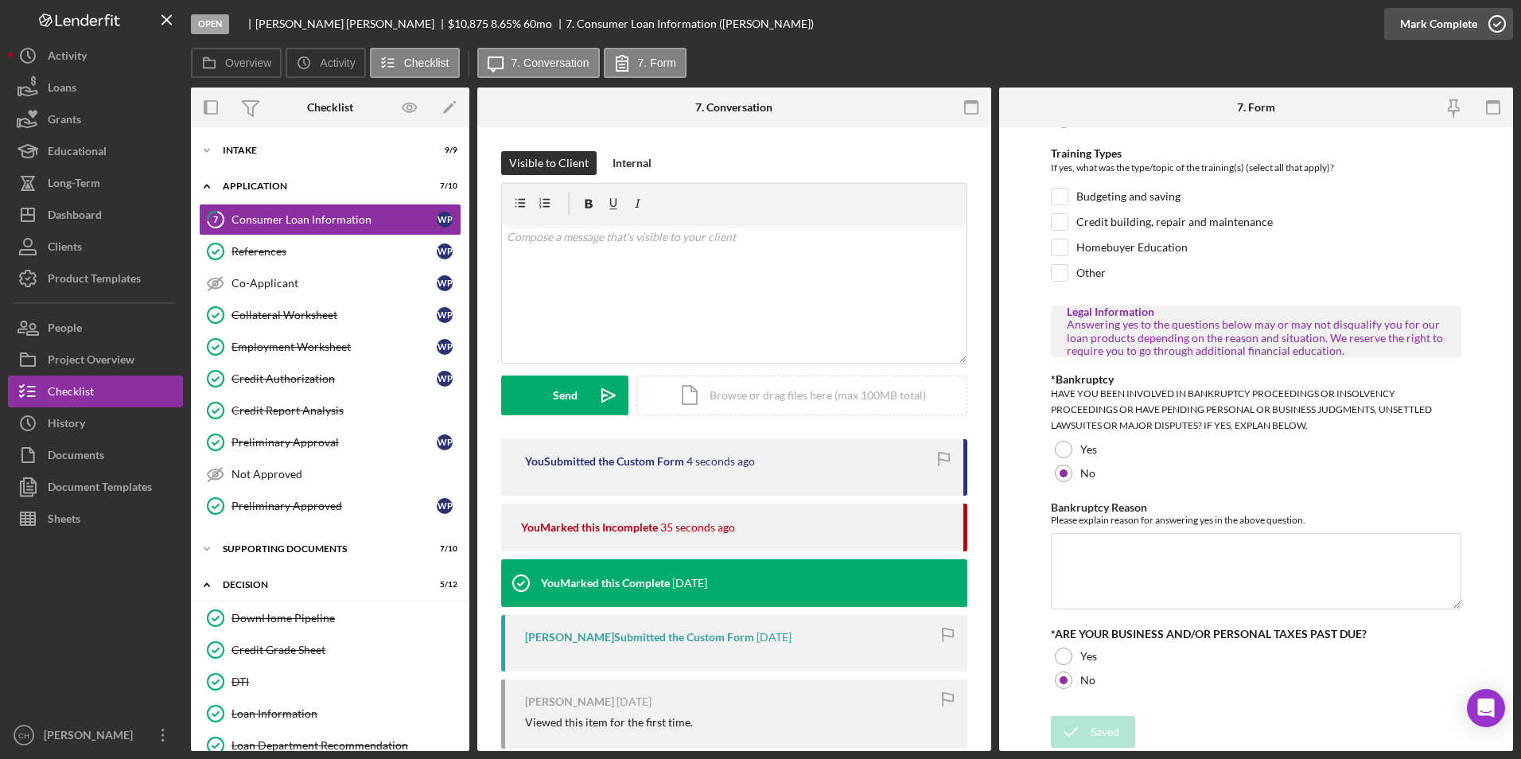
click at [1452, 21] on div "Mark Complete" at bounding box center [1438, 24] width 77 height 32
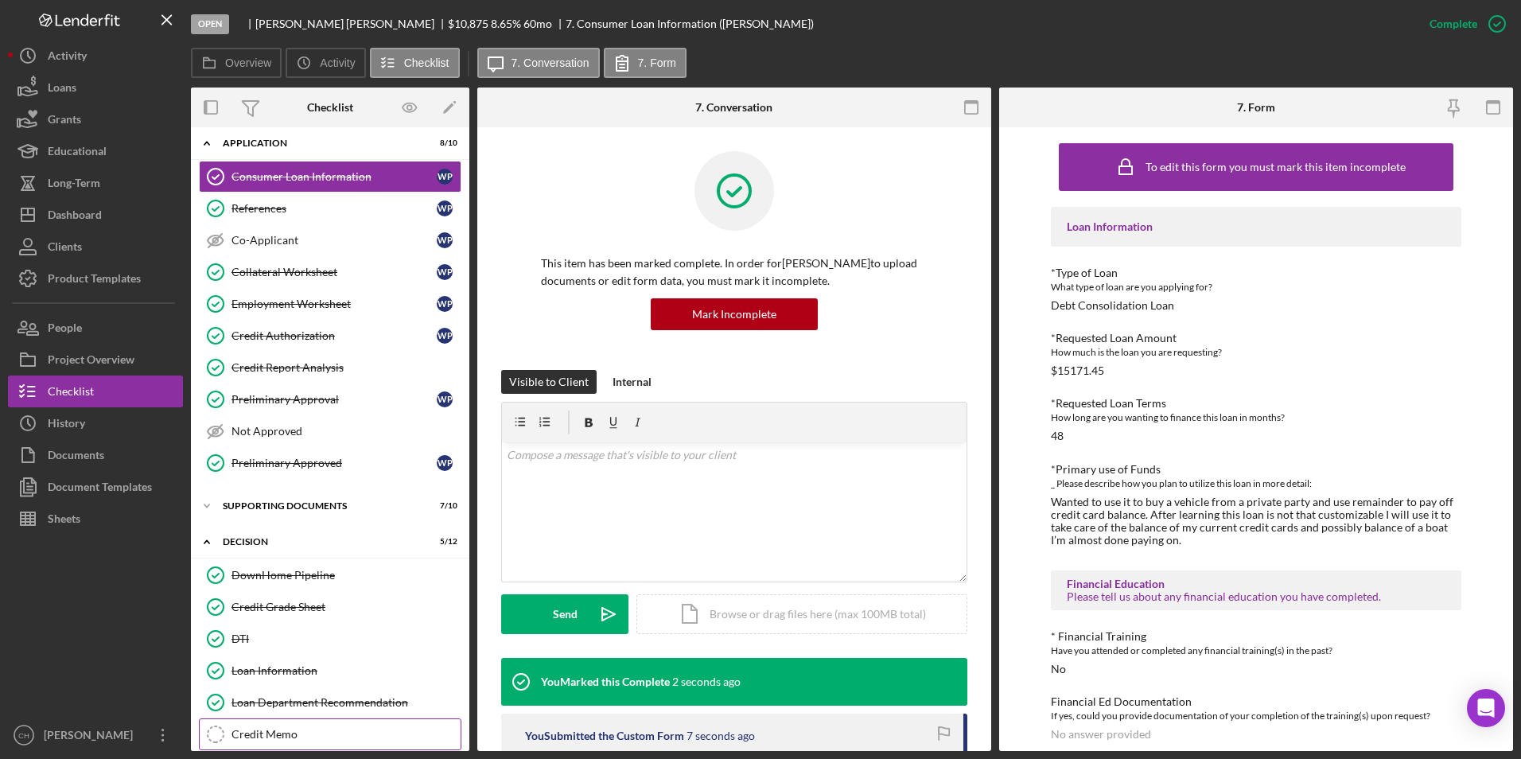
scroll to position [285, 0]
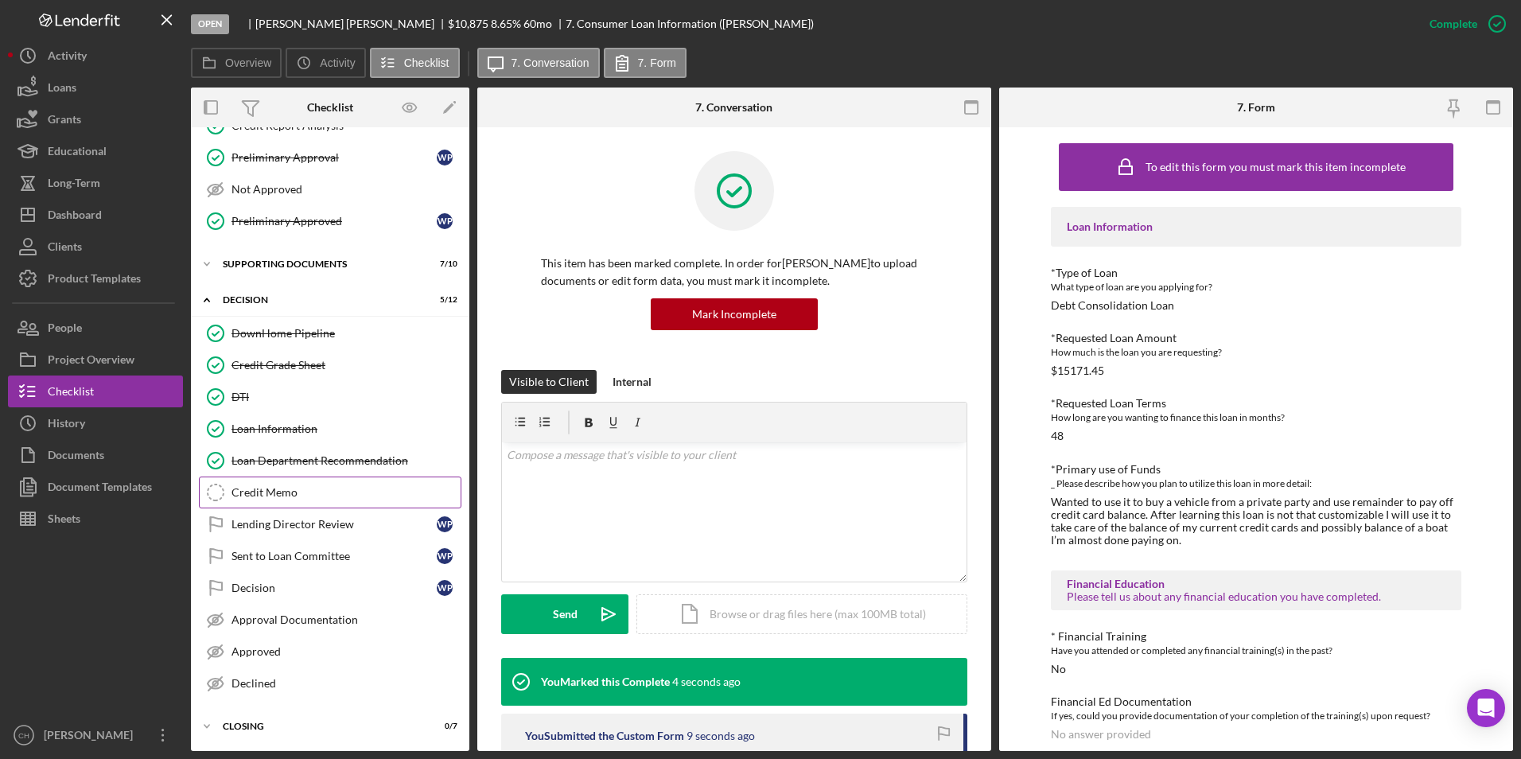
click at [291, 506] on link "Credit Memo Credit Memo" at bounding box center [330, 493] width 263 height 32
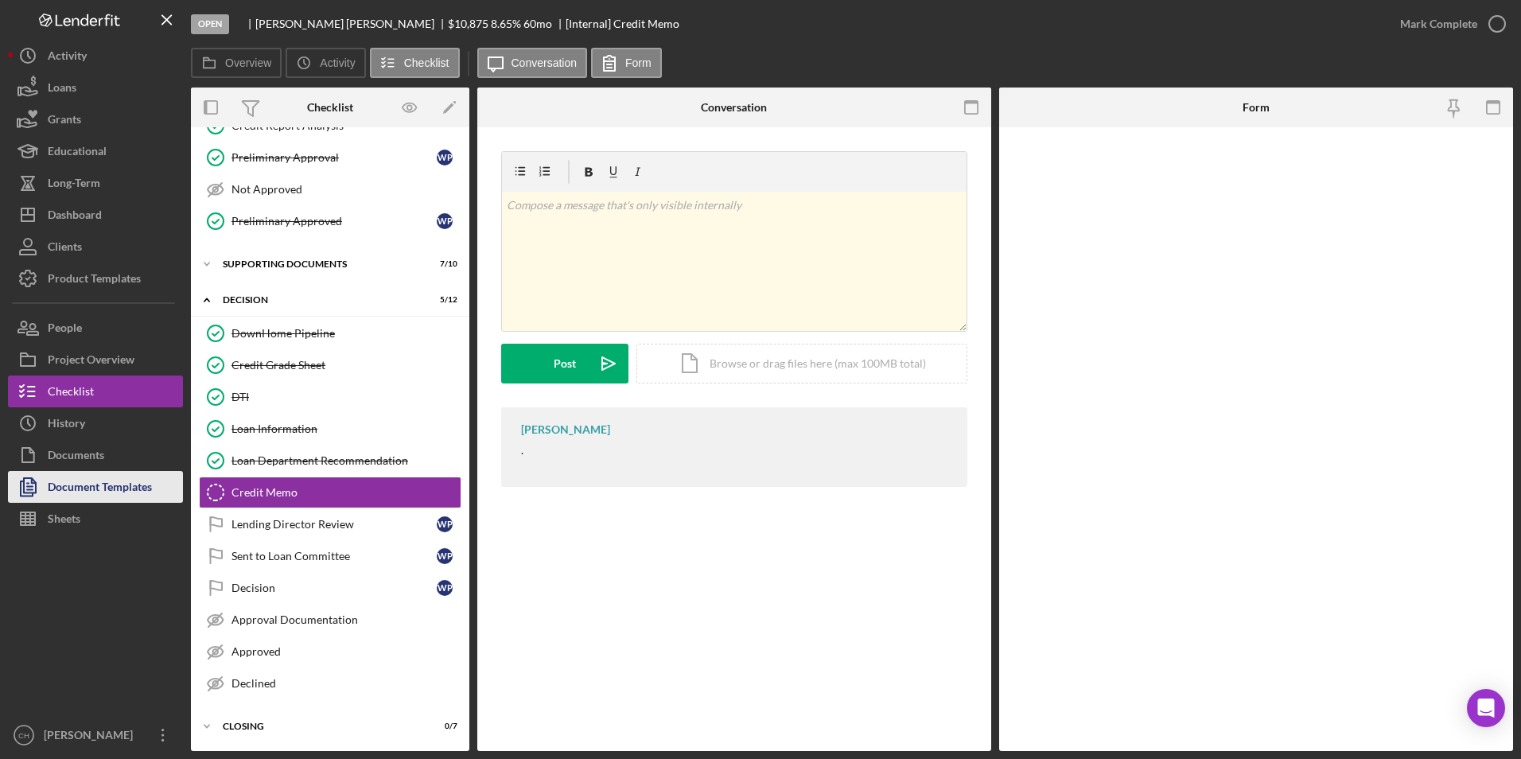
click at [68, 481] on div "Document Templates" at bounding box center [100, 489] width 104 height 36
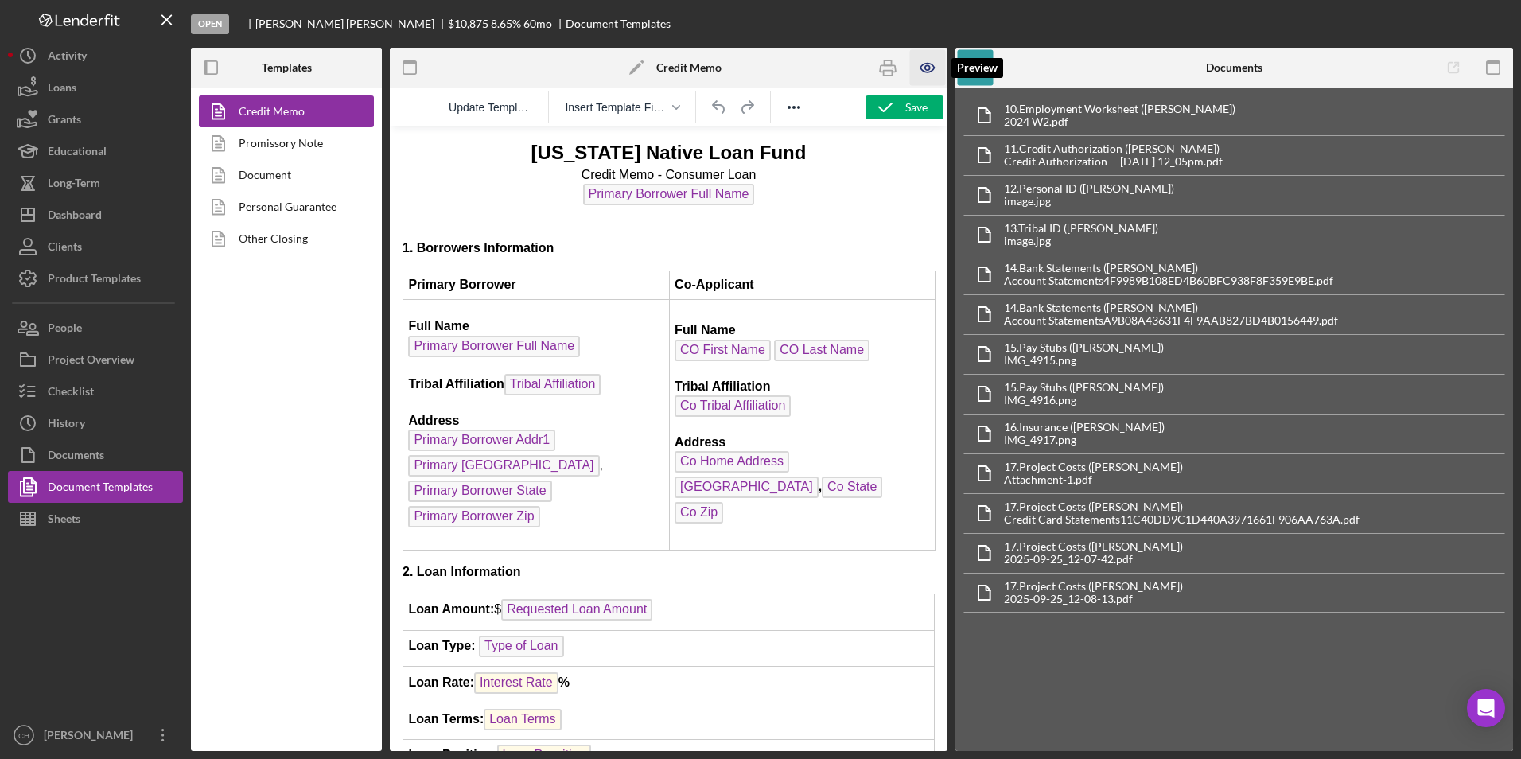
drag, startPoint x: 931, startPoint y: 70, endPoint x: 933, endPoint y: 78, distance: 8.3
click at [931, 70] on icon "button" at bounding box center [928, 68] width 36 height 36
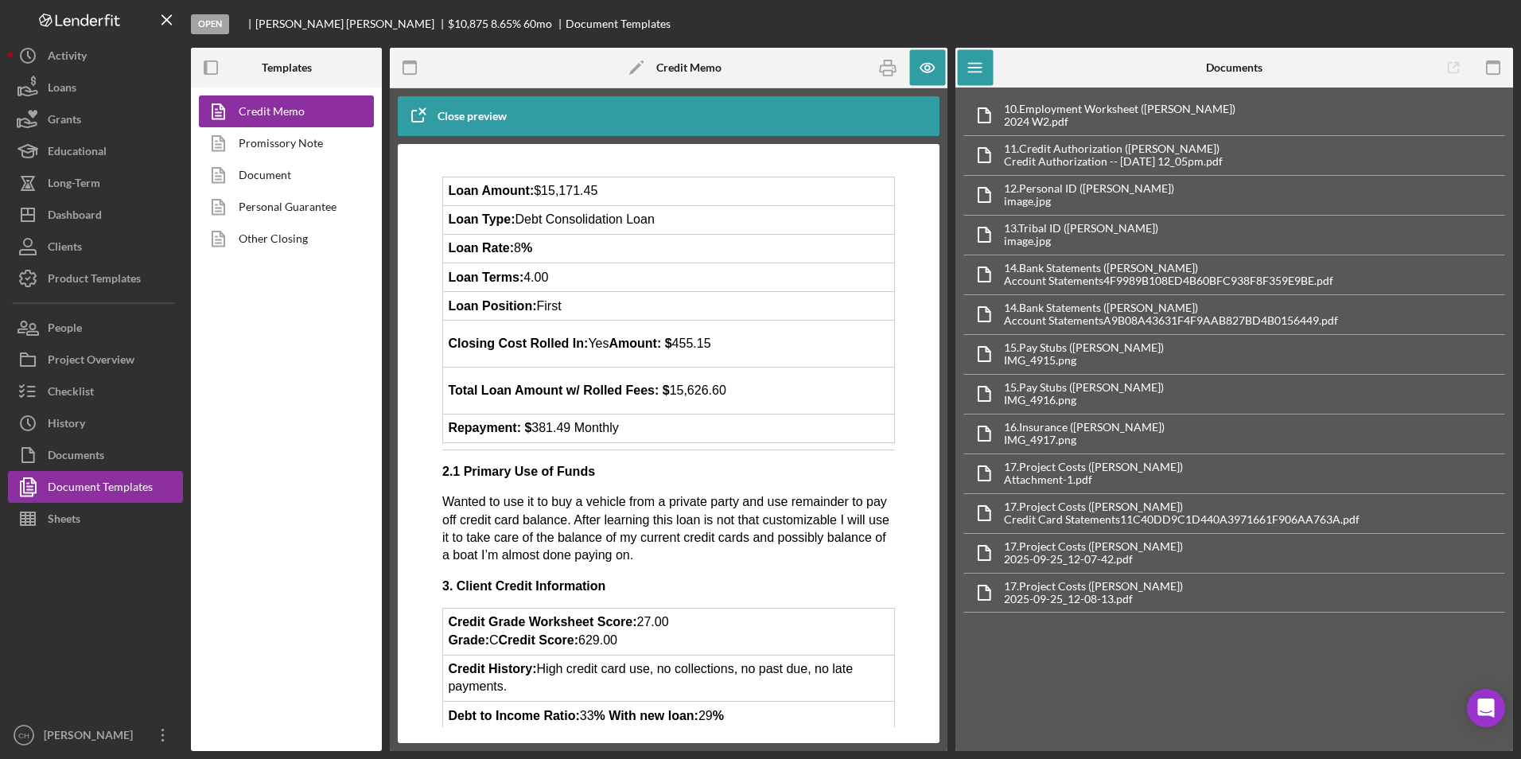
scroll to position [557, 0]
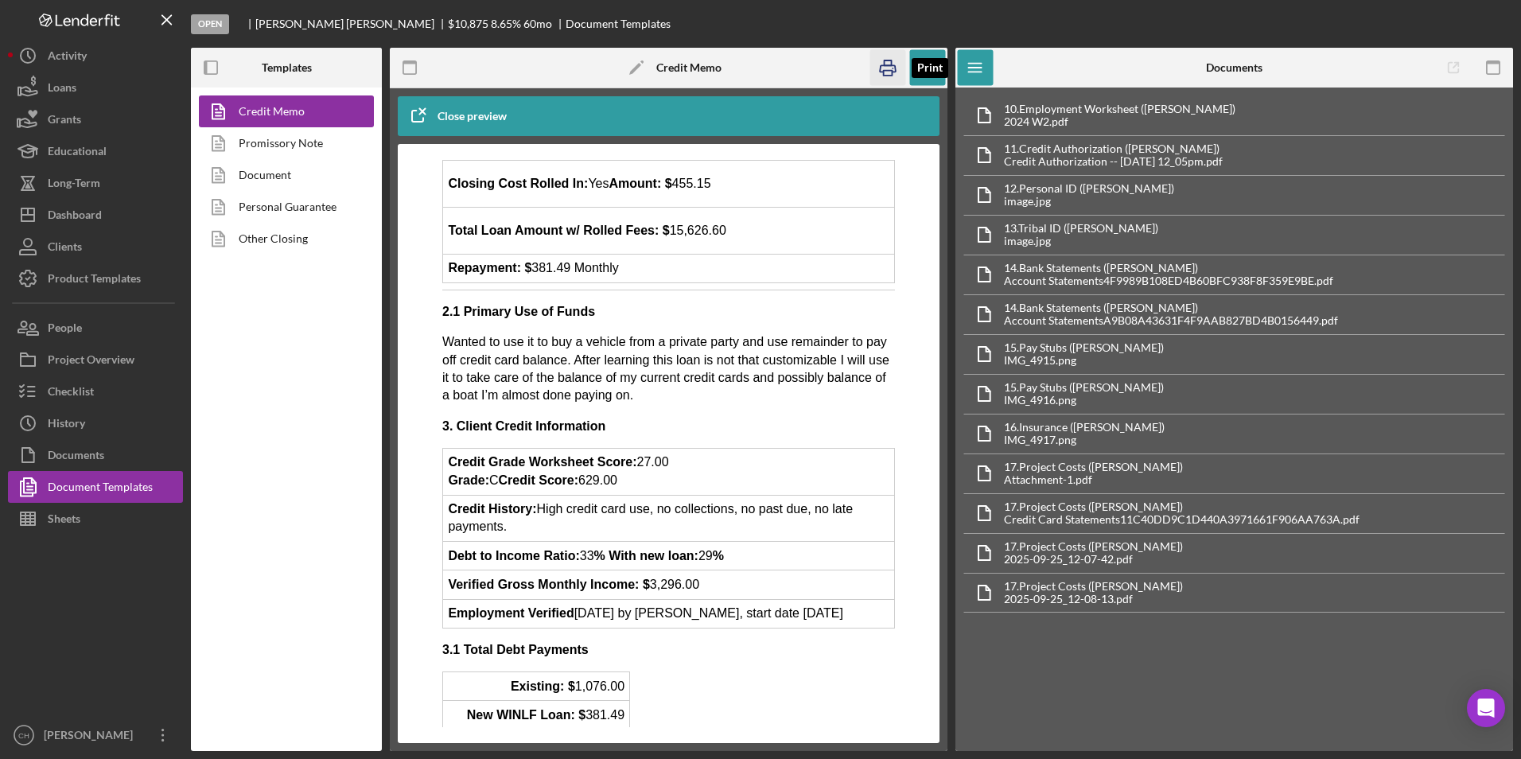
click at [882, 64] on icon "button" at bounding box center [889, 68] width 36 height 36
click at [928, 65] on icon "button" at bounding box center [927, 67] width 5 height 5
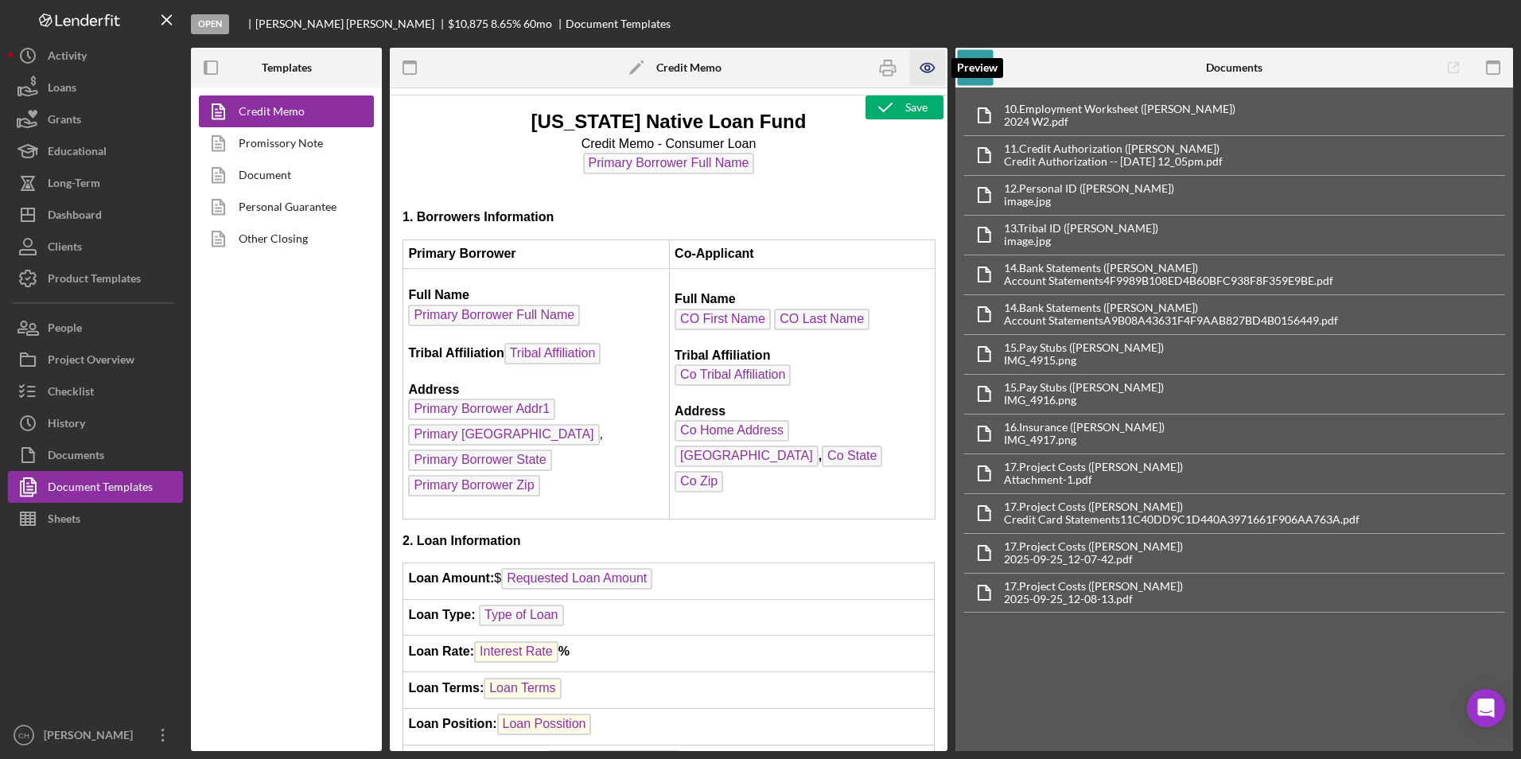
scroll to position [0, 0]
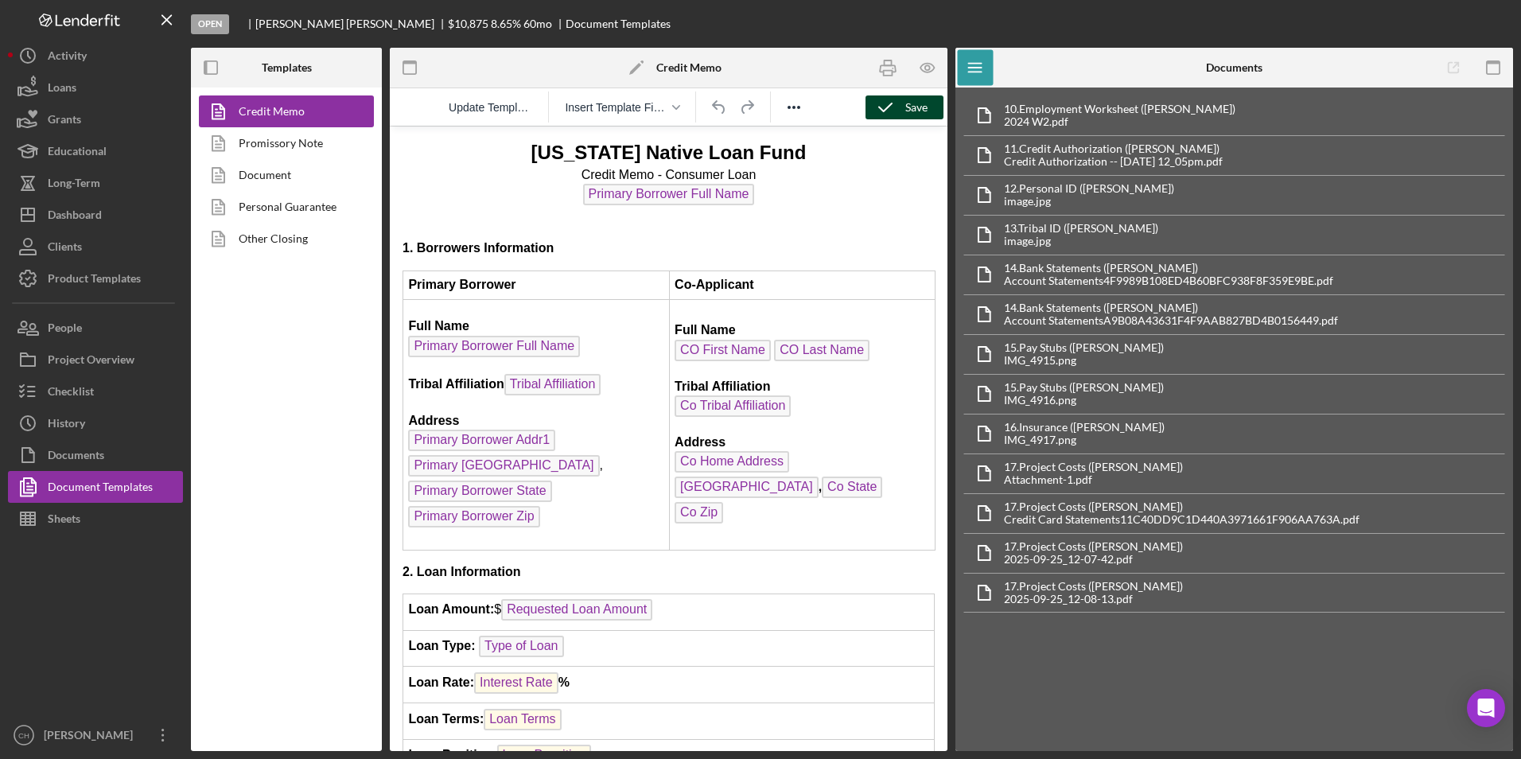
click at [891, 113] on icon "button" at bounding box center [886, 108] width 40 height 40
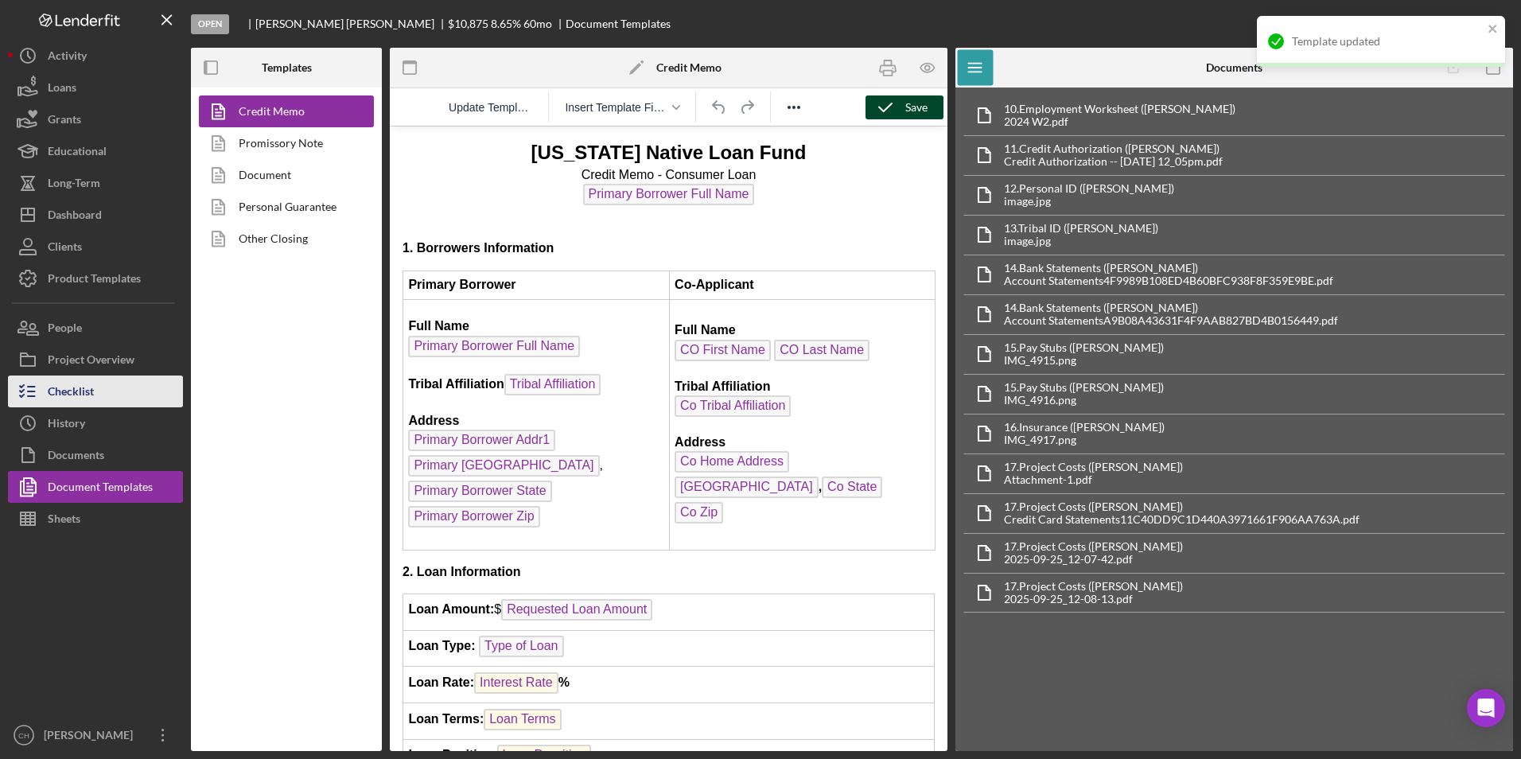
click at [88, 392] on div "Checklist" at bounding box center [71, 394] width 46 height 36
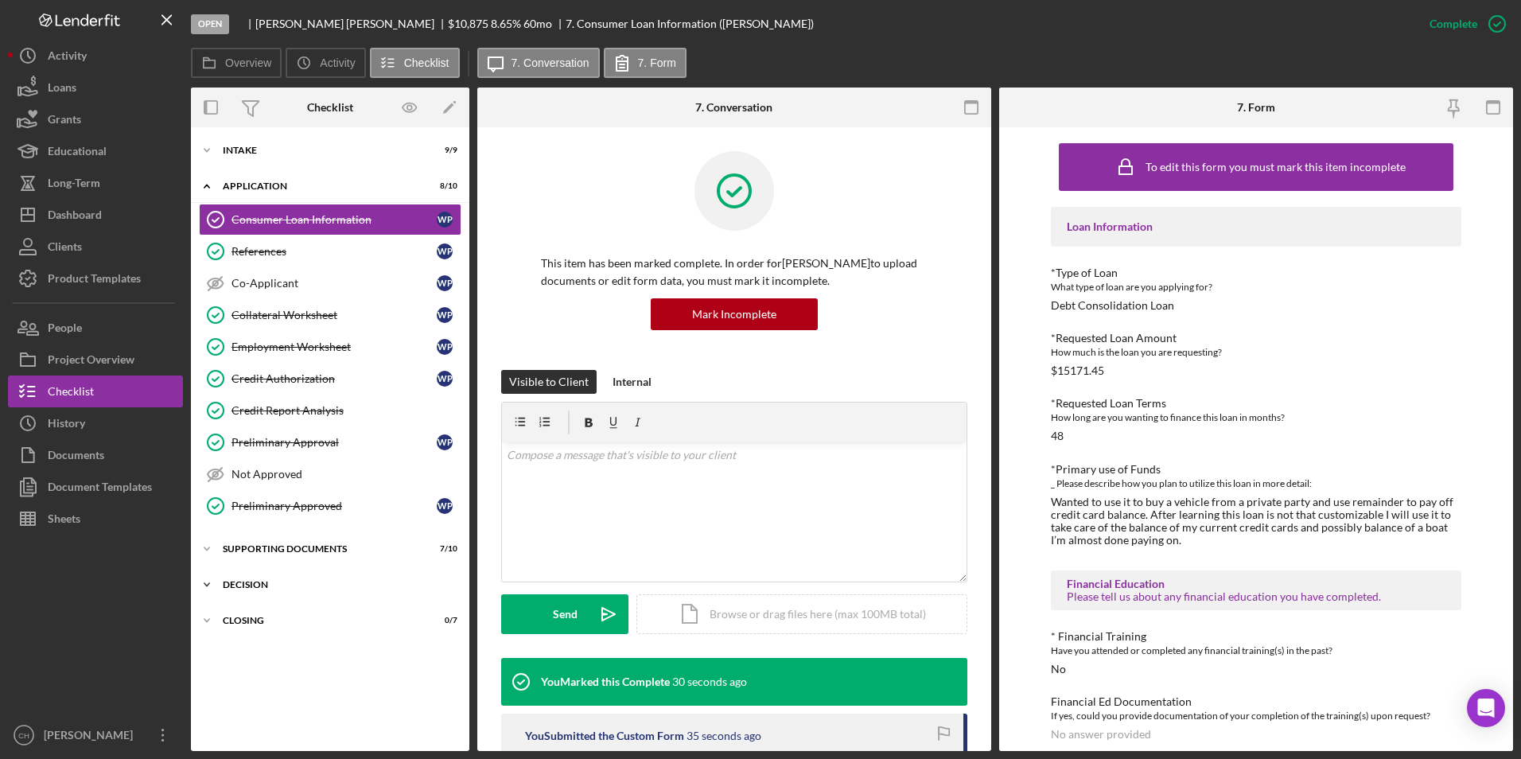
click at [251, 575] on div "Icon/Expander Decision 5 / 12" at bounding box center [330, 585] width 279 height 32
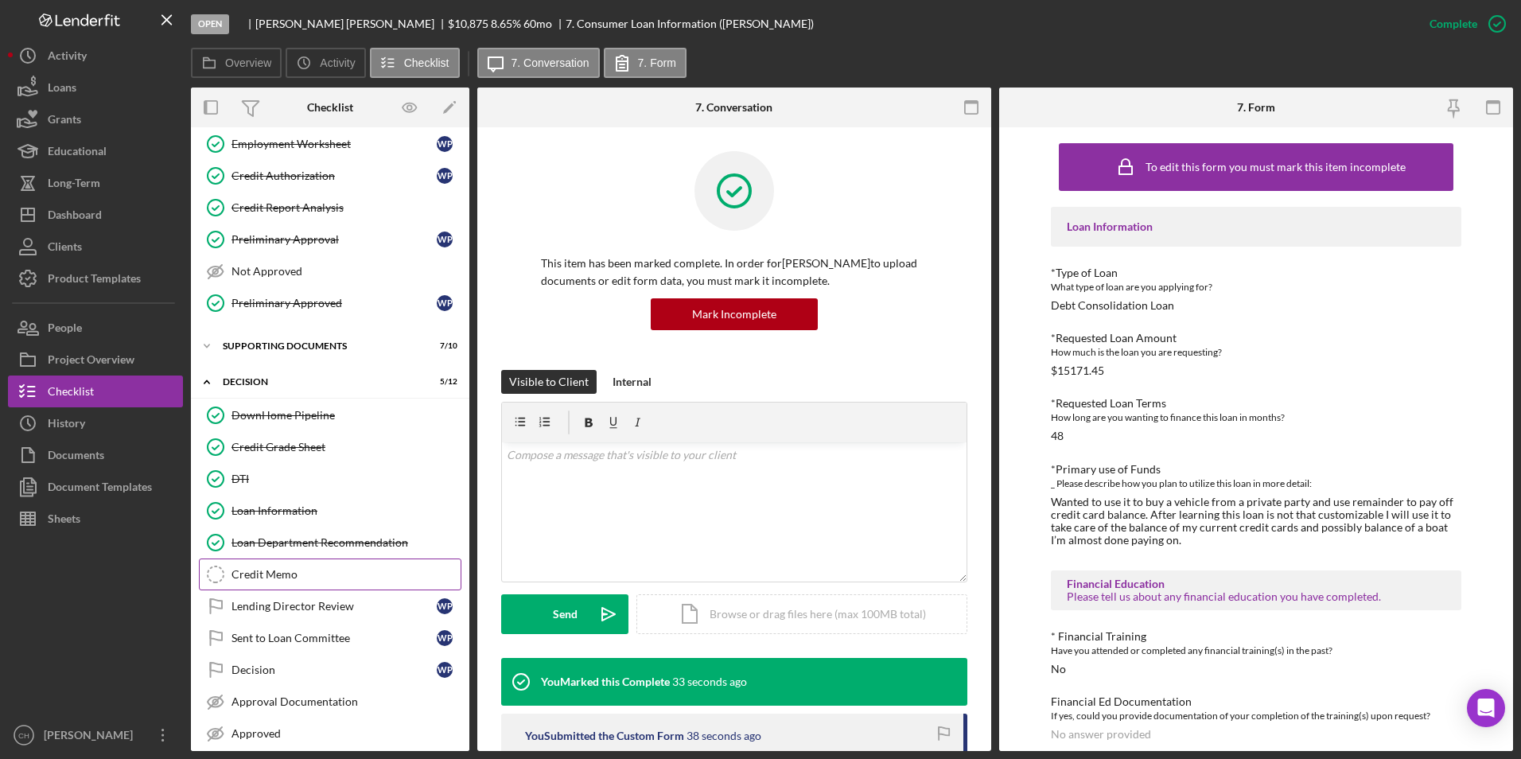
scroll to position [239, 0]
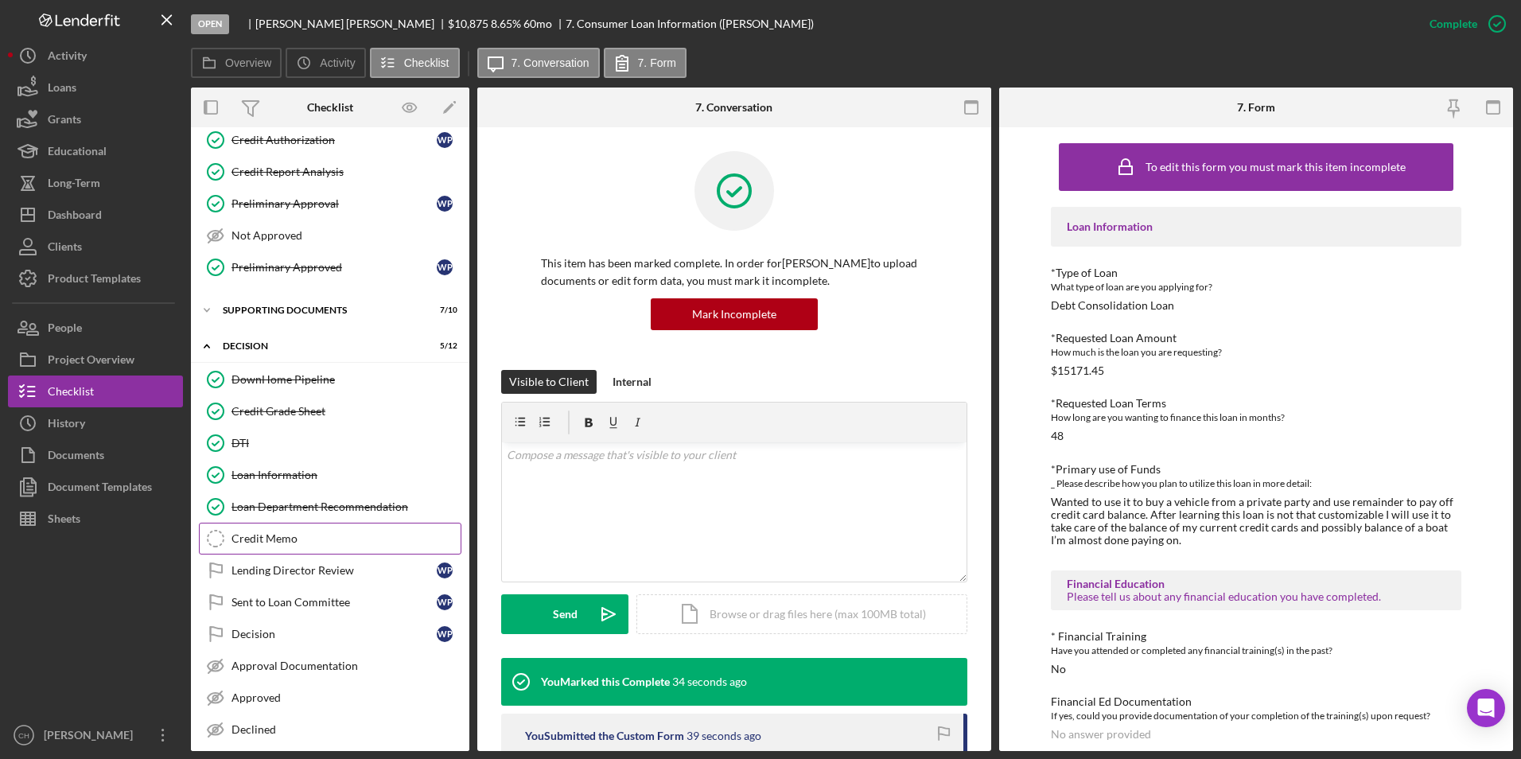
click at [279, 543] on div "Credit Memo" at bounding box center [346, 538] width 229 height 13
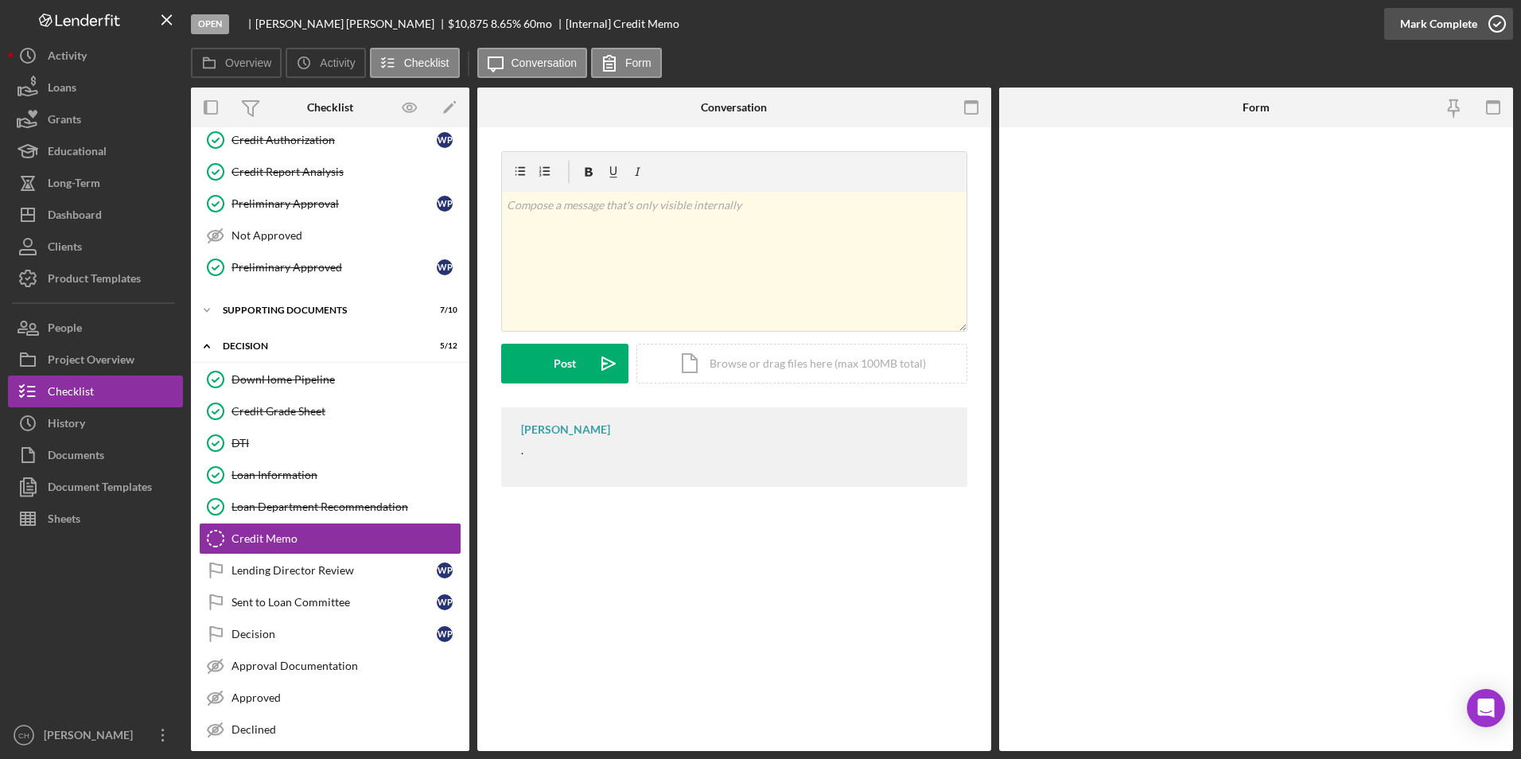
click at [1421, 18] on div "Mark Complete" at bounding box center [1438, 24] width 77 height 32
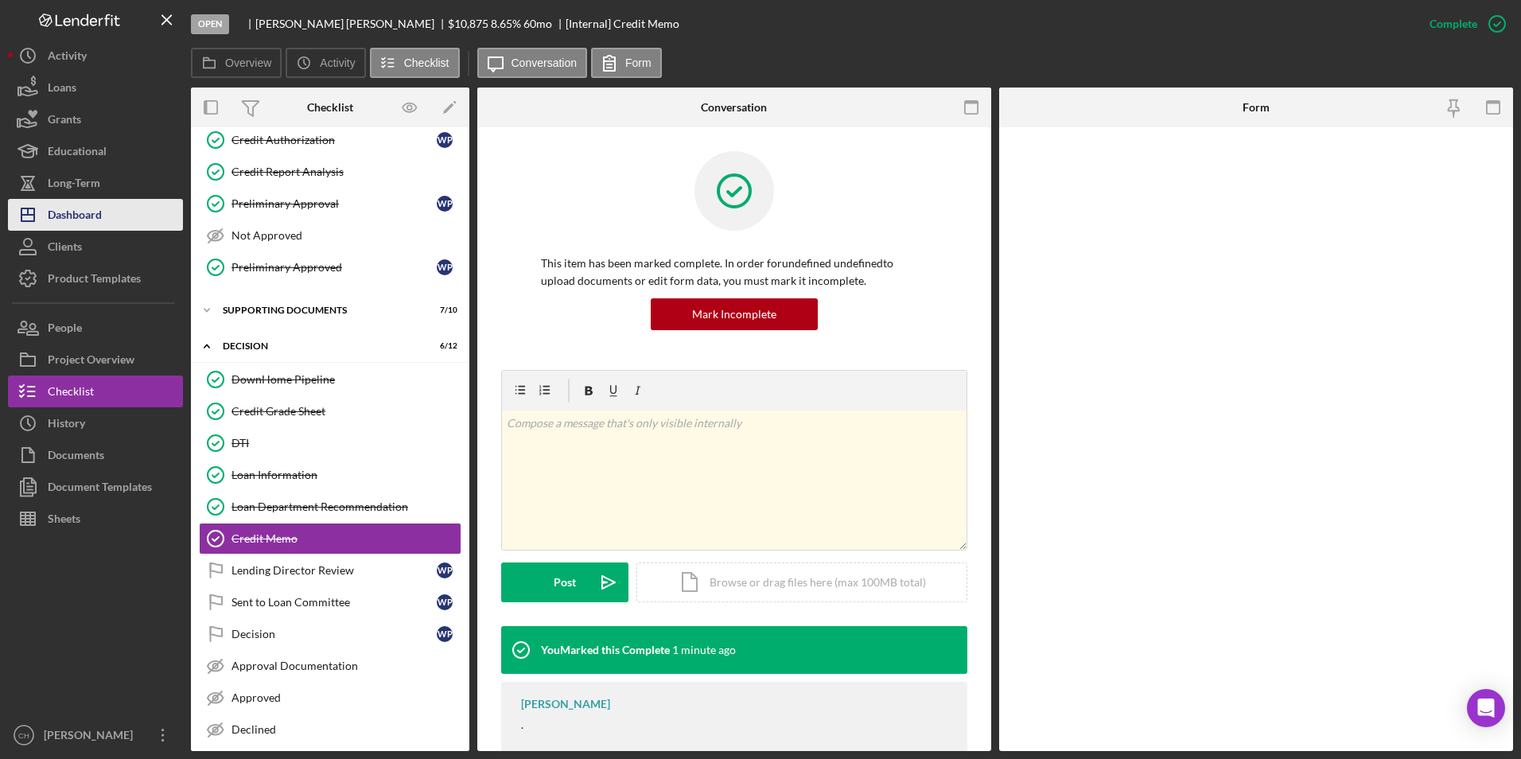
click at [122, 224] on button "Icon/Dashboard Dashboard" at bounding box center [95, 215] width 175 height 32
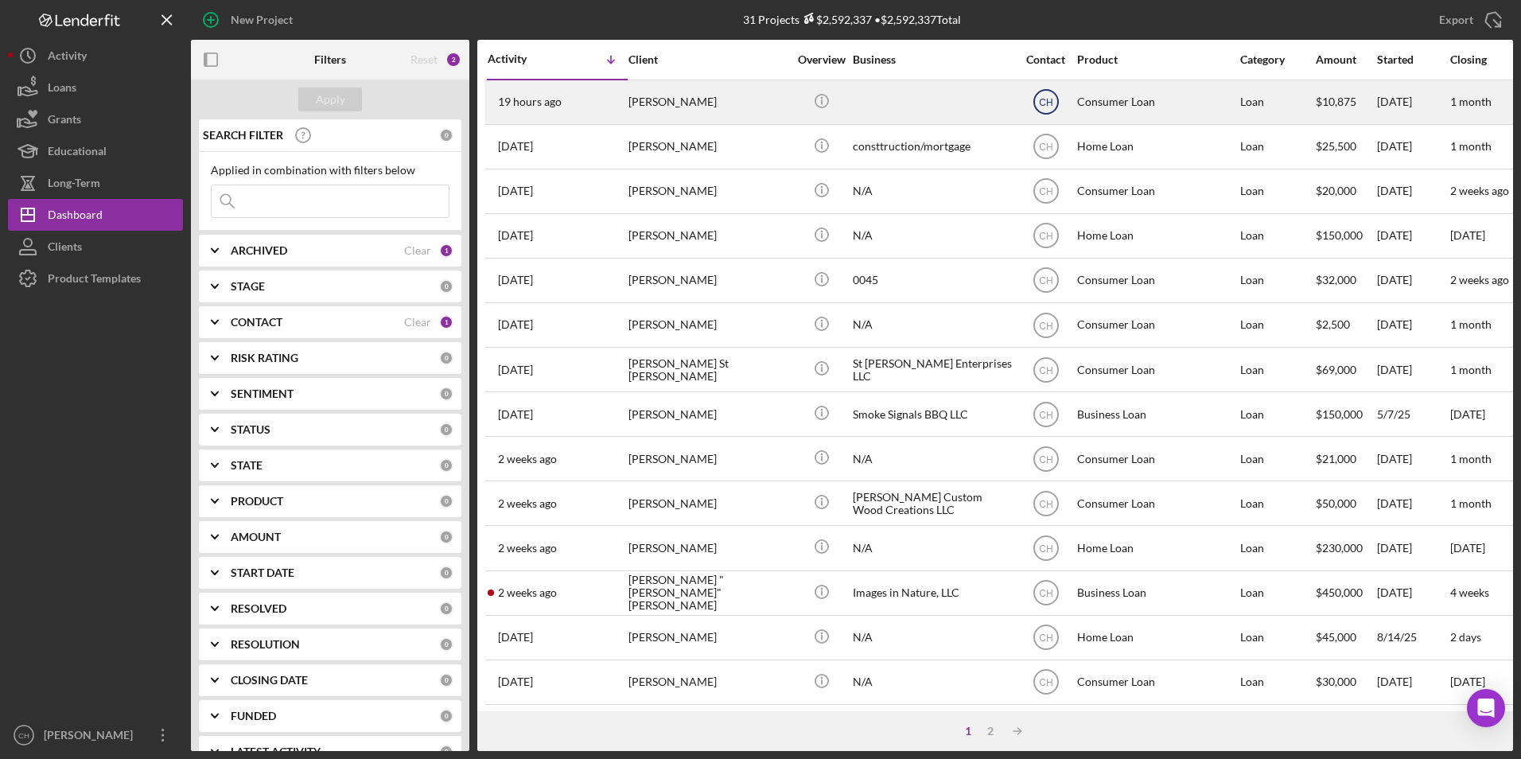
click at [1051, 95] on icon "CH" at bounding box center [1046, 102] width 40 height 40
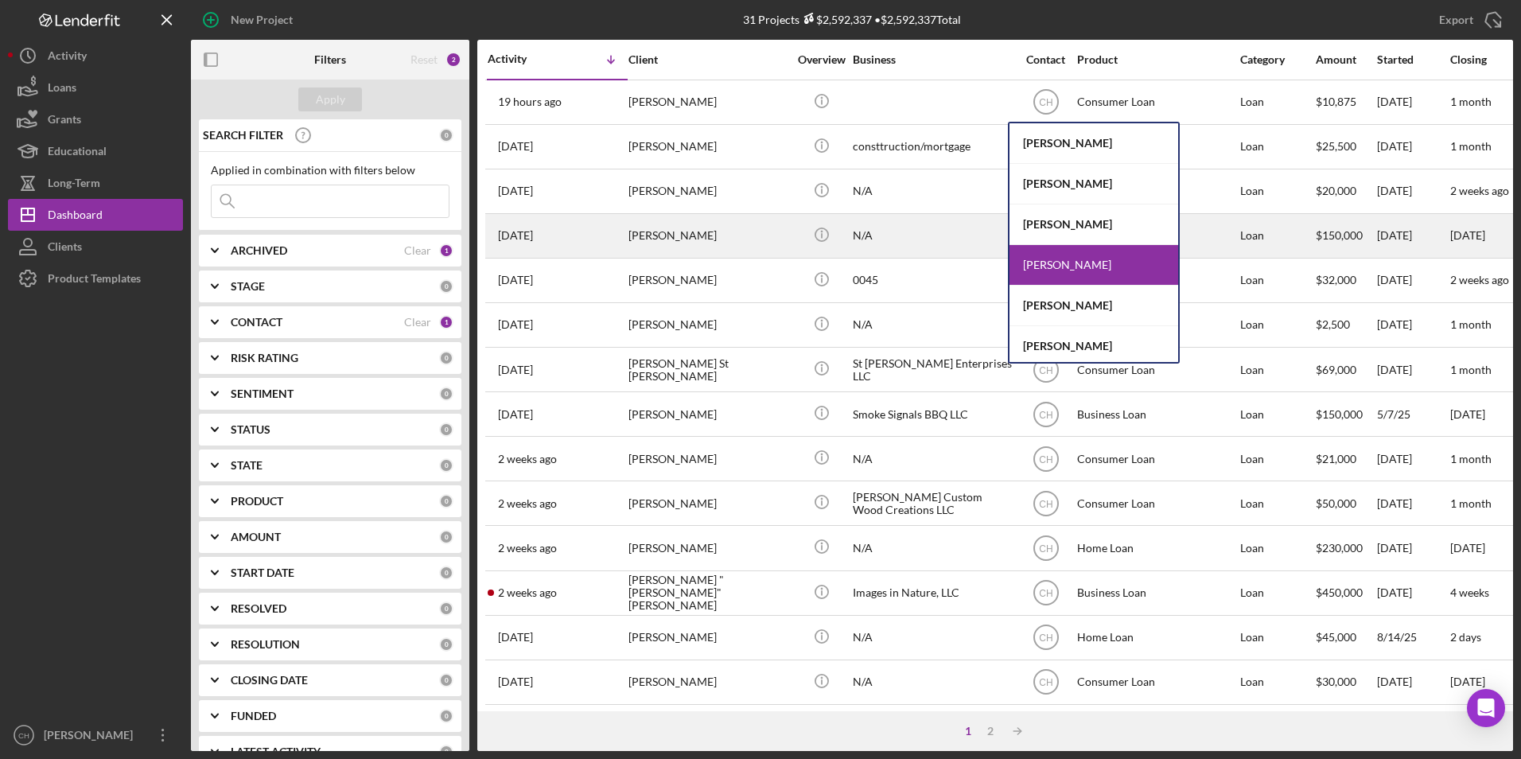
click at [1050, 229] on div "[PERSON_NAME]" at bounding box center [1094, 225] width 169 height 41
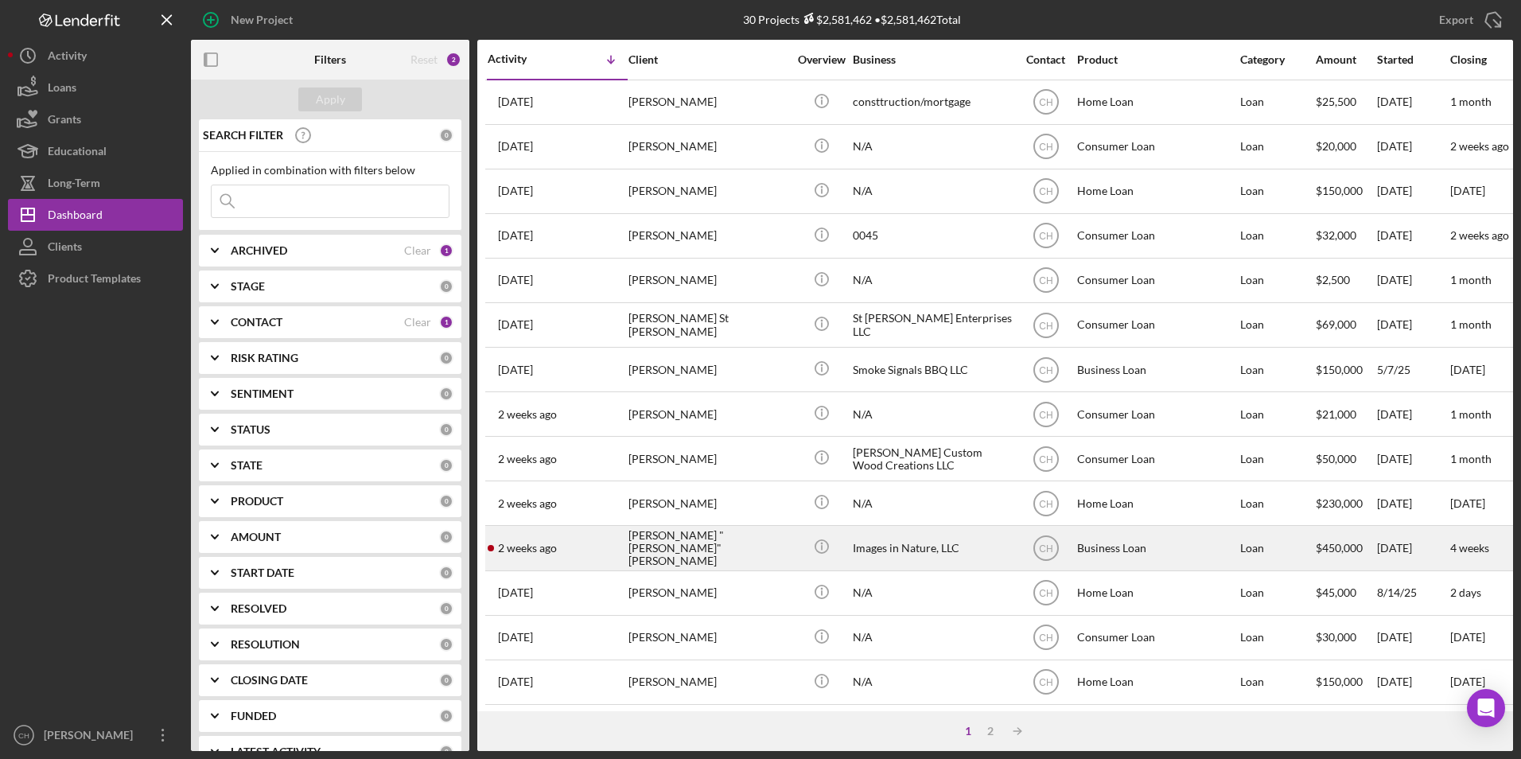
click at [722, 547] on div "[PERSON_NAME] "[PERSON_NAME]" [PERSON_NAME]" at bounding box center [708, 548] width 159 height 42
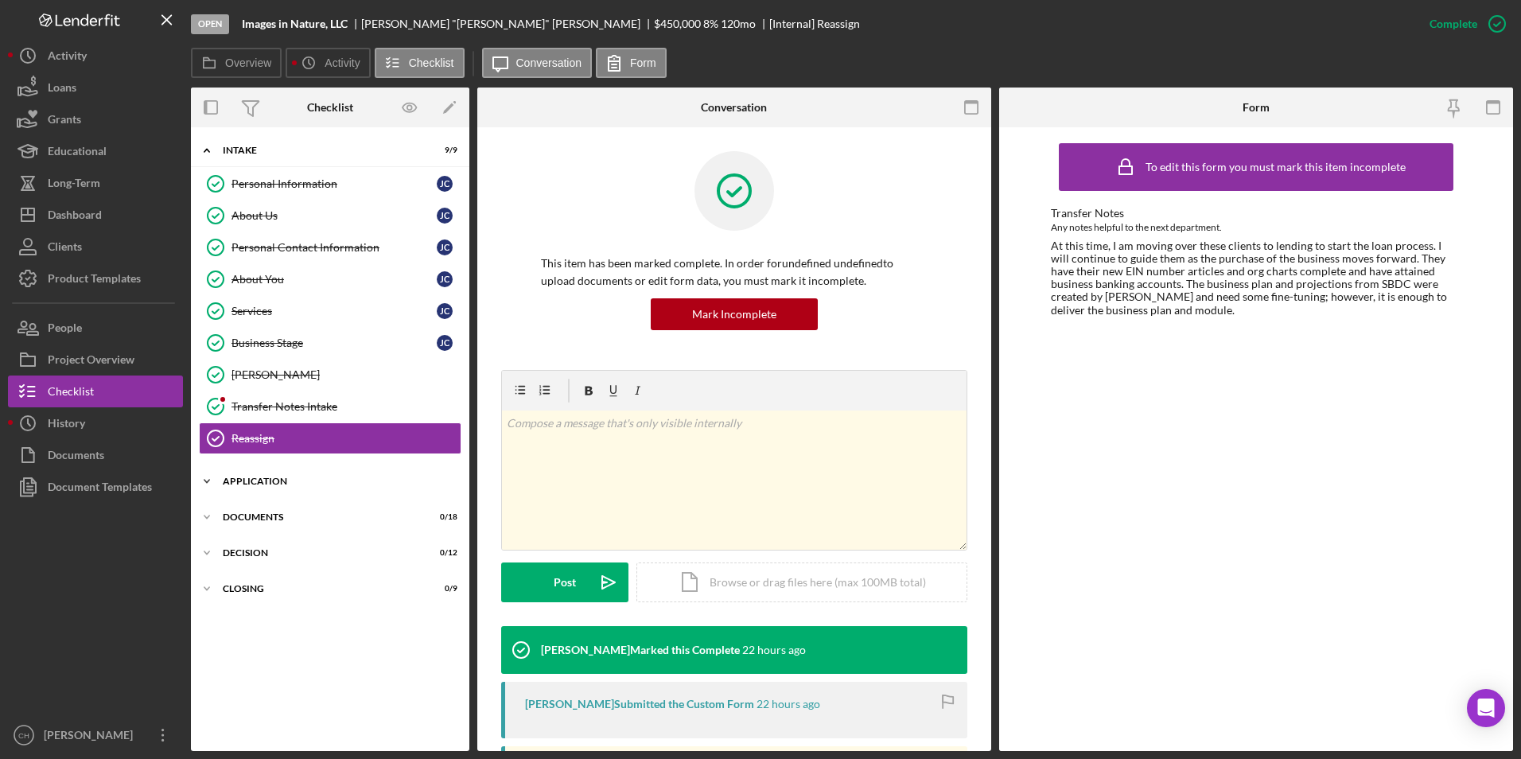
click at [250, 477] on div "Application" at bounding box center [336, 482] width 227 height 10
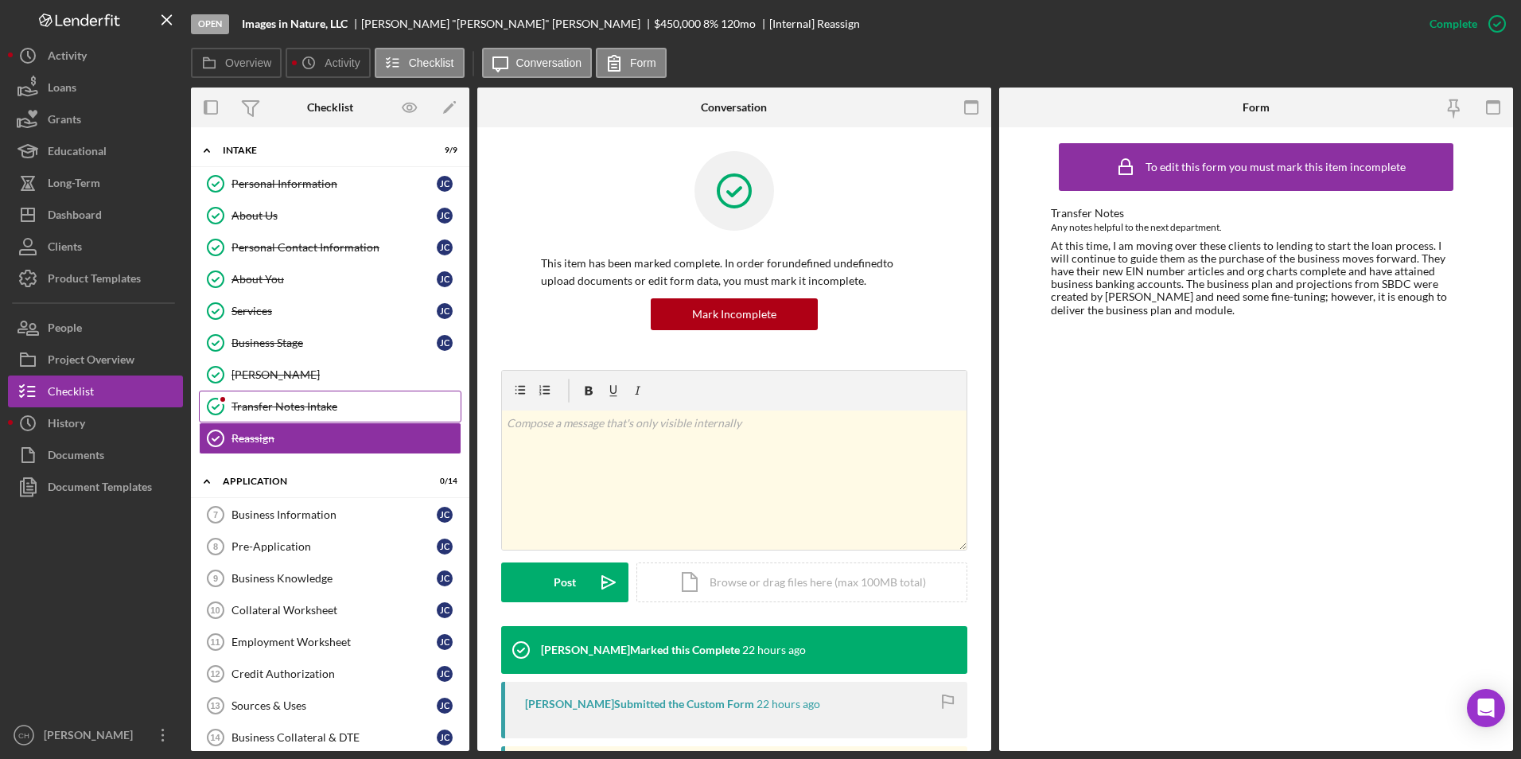
click at [245, 405] on div "Transfer Notes Intake" at bounding box center [346, 406] width 229 height 13
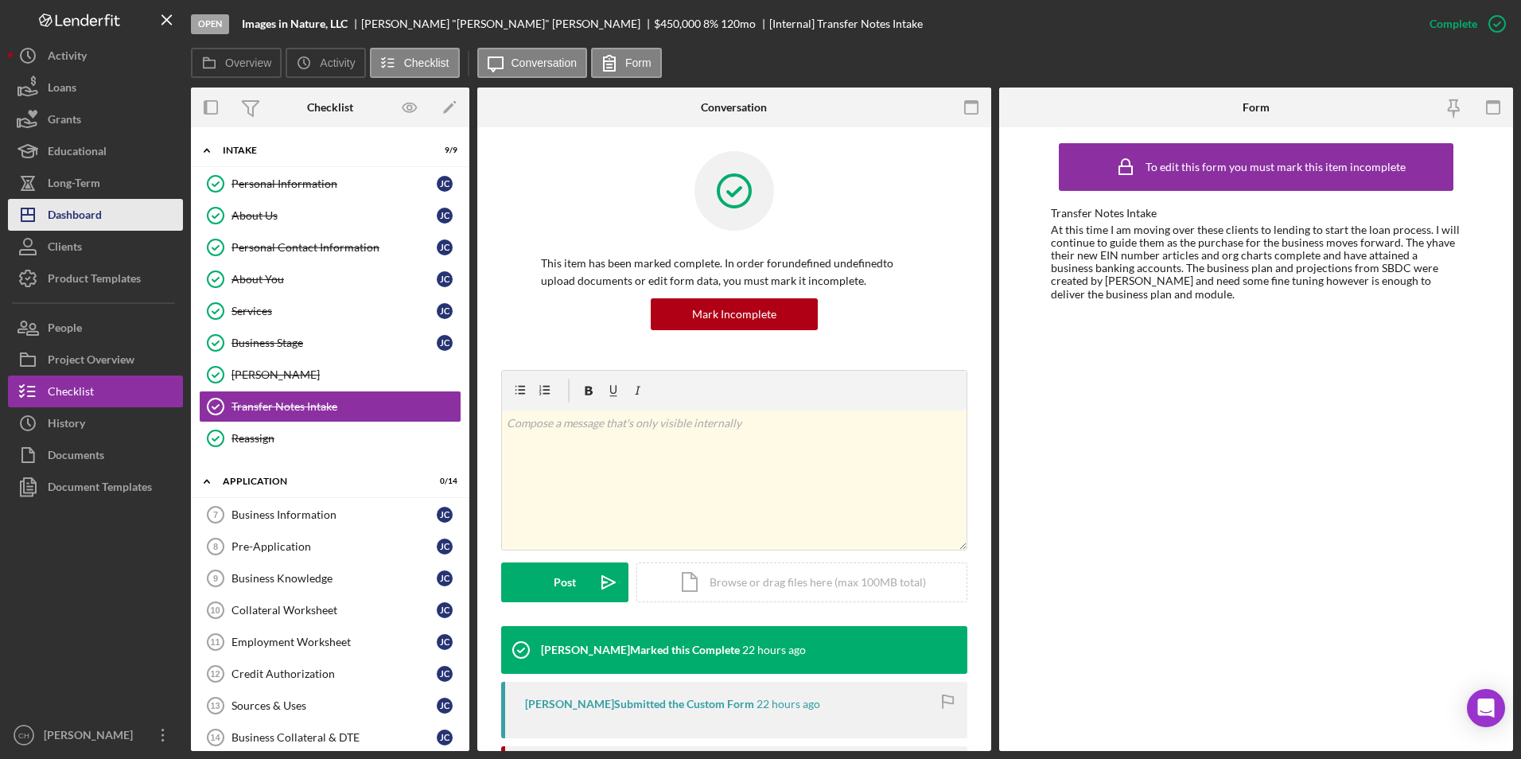
click at [67, 215] on div "Dashboard" at bounding box center [75, 217] width 54 height 36
